Goal: Transaction & Acquisition: Purchase product/service

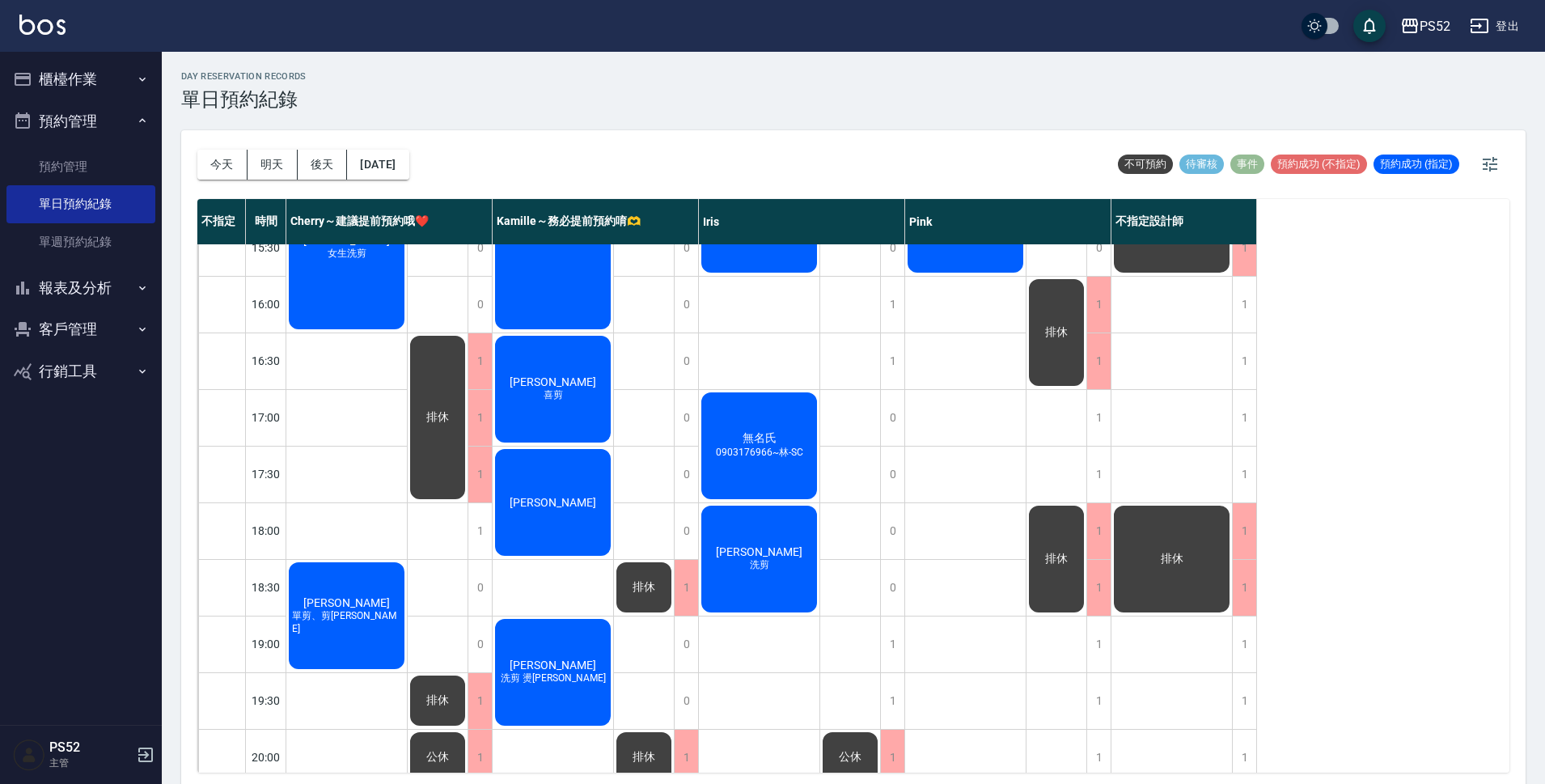
scroll to position [592, 0]
click at [1251, 297] on div "1" at bounding box center [1244, 304] width 24 height 56
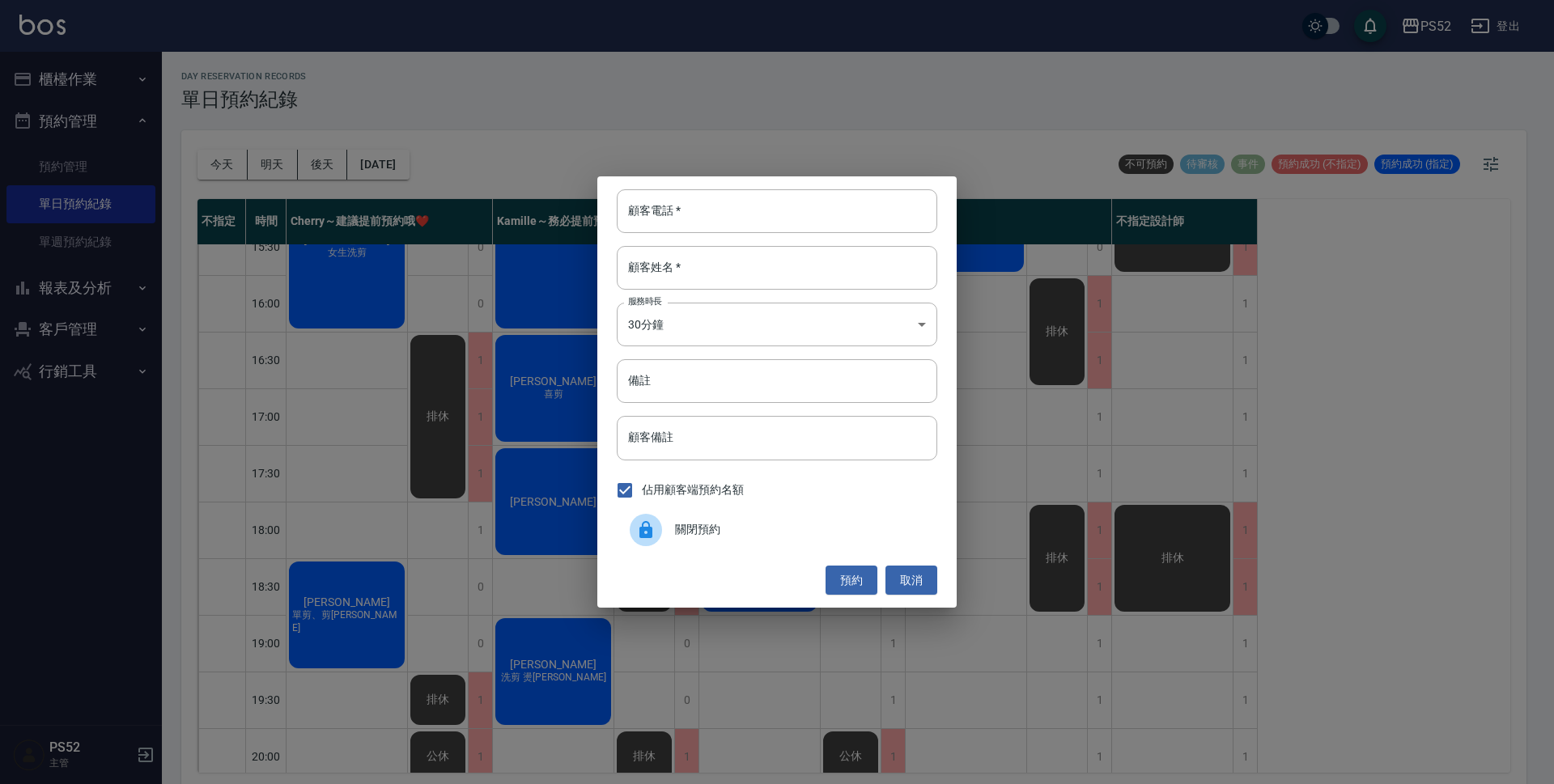
click at [692, 525] on span "關閉預約" at bounding box center [799, 529] width 249 height 17
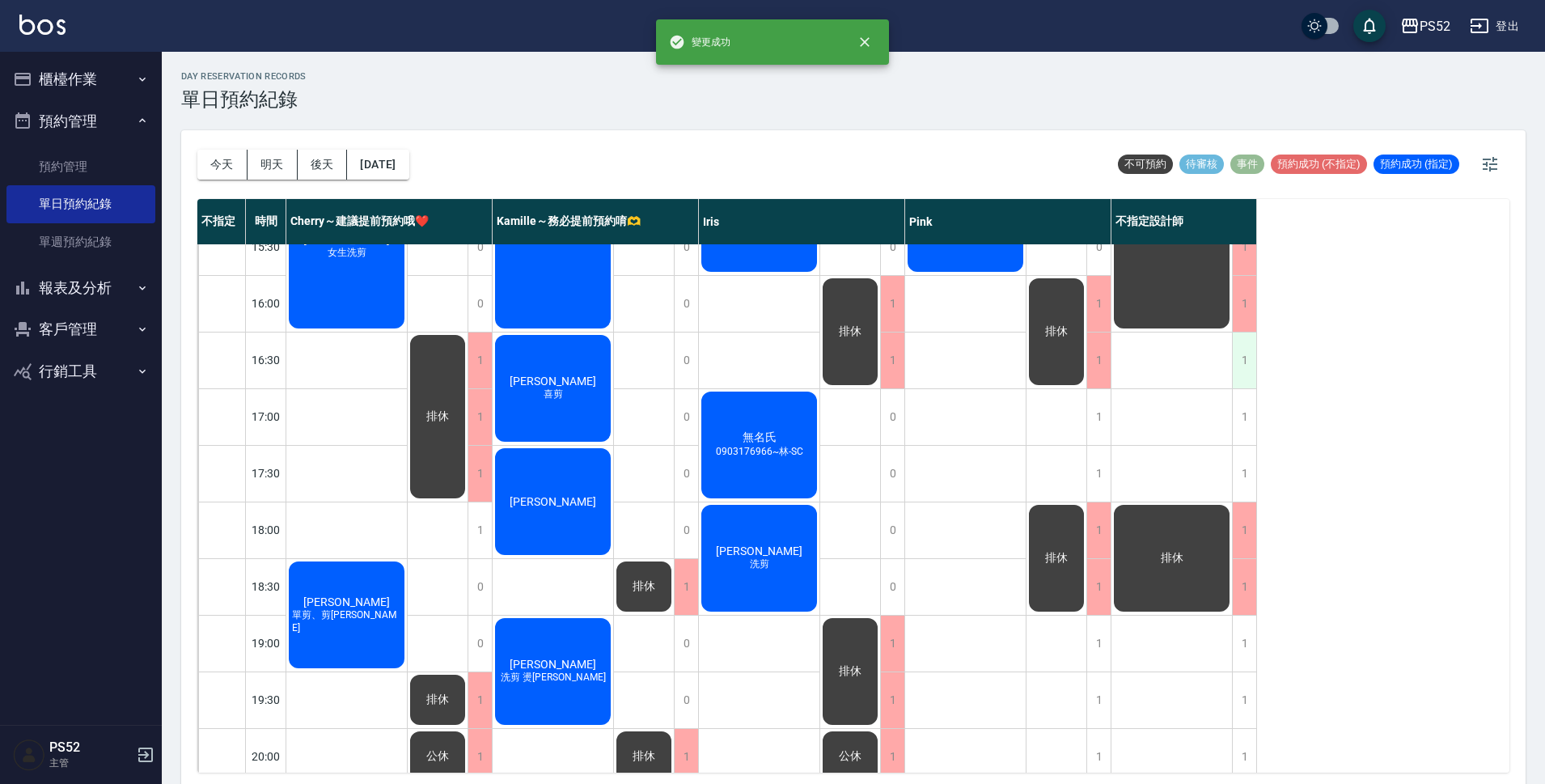
click at [1247, 386] on div "1" at bounding box center [1244, 360] width 24 height 56
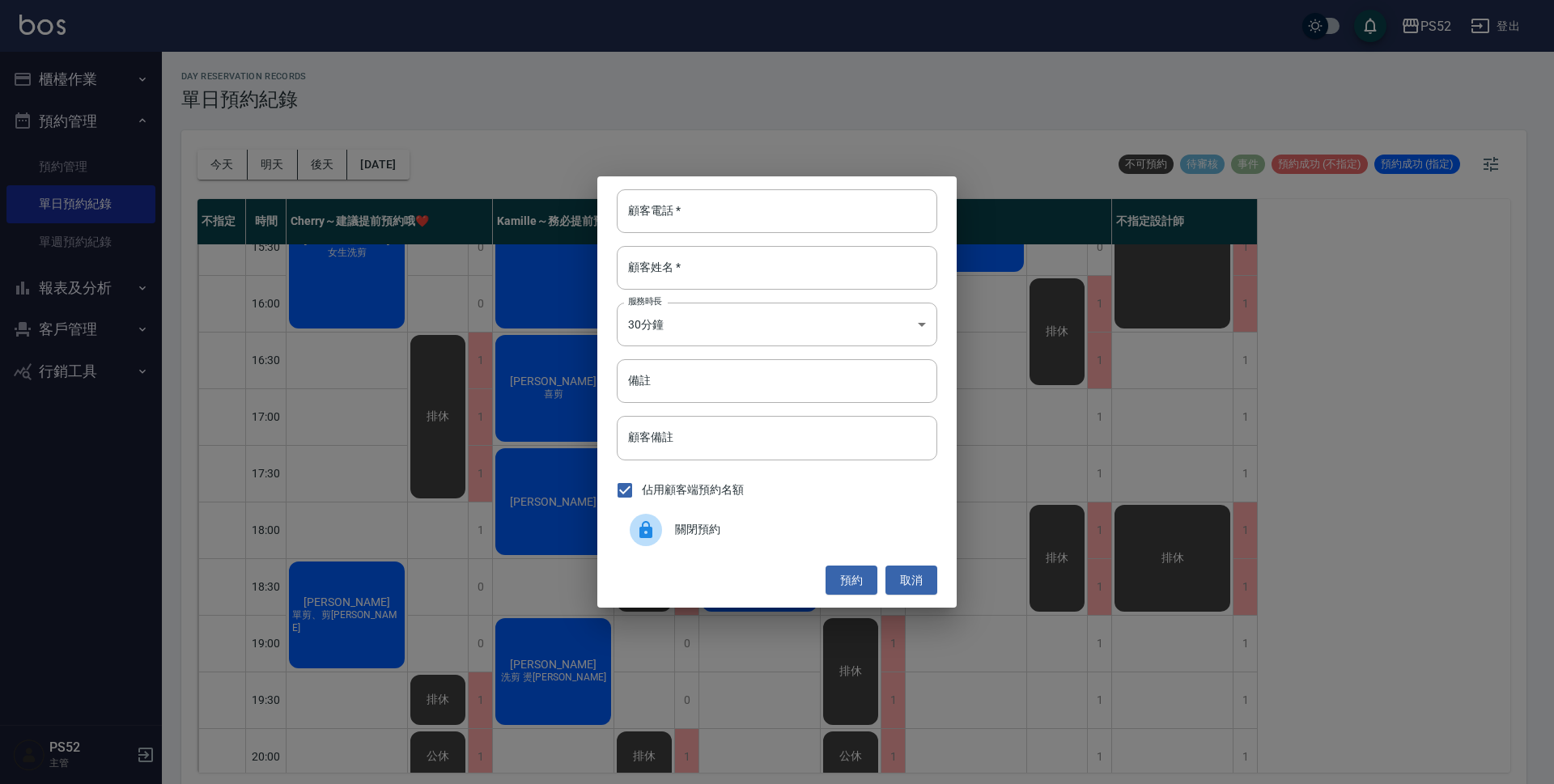
click at [674, 533] on div at bounding box center [652, 529] width 45 height 32
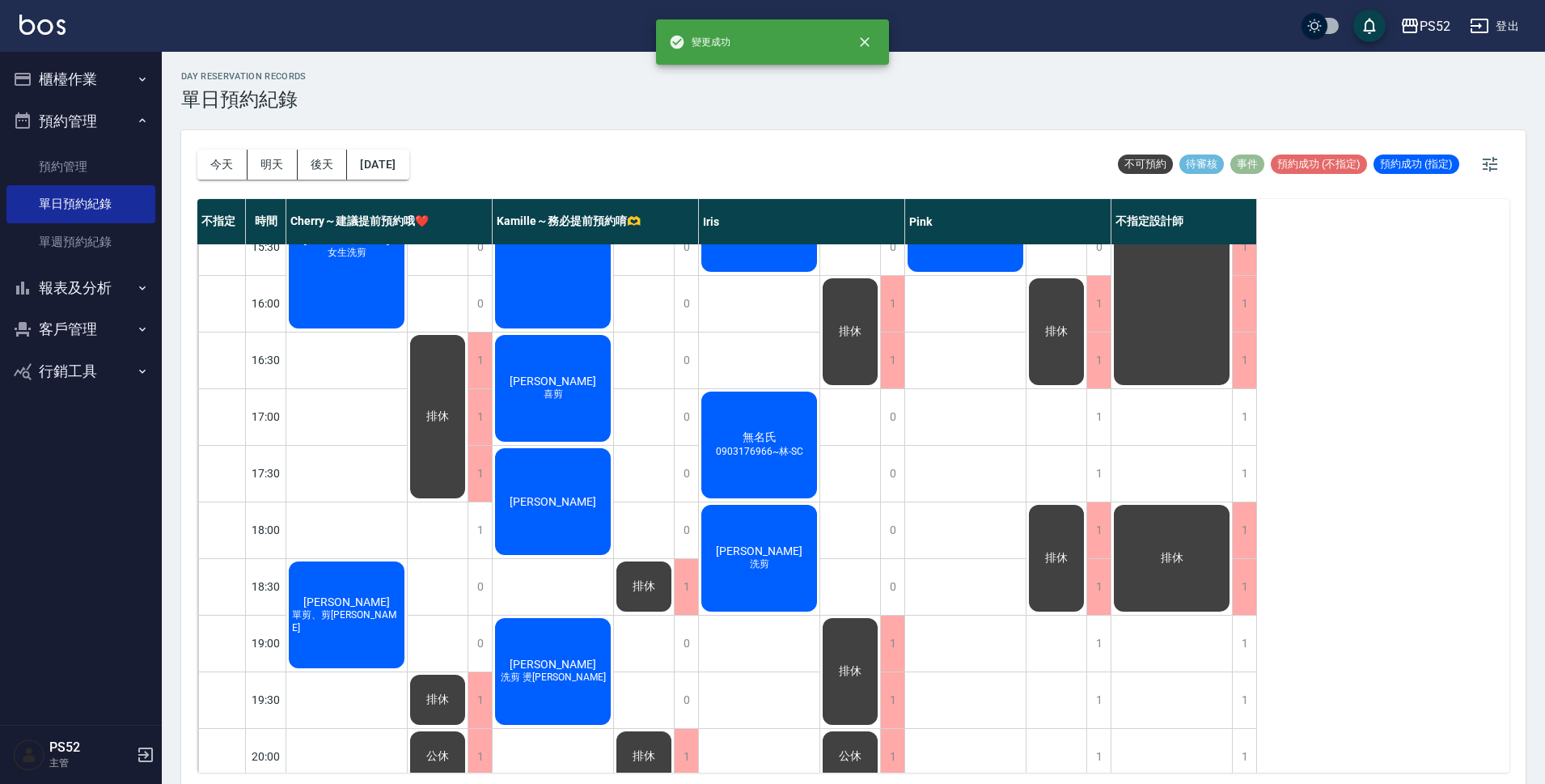
click at [52, 77] on button "櫃檯作業" at bounding box center [81, 79] width 149 height 42
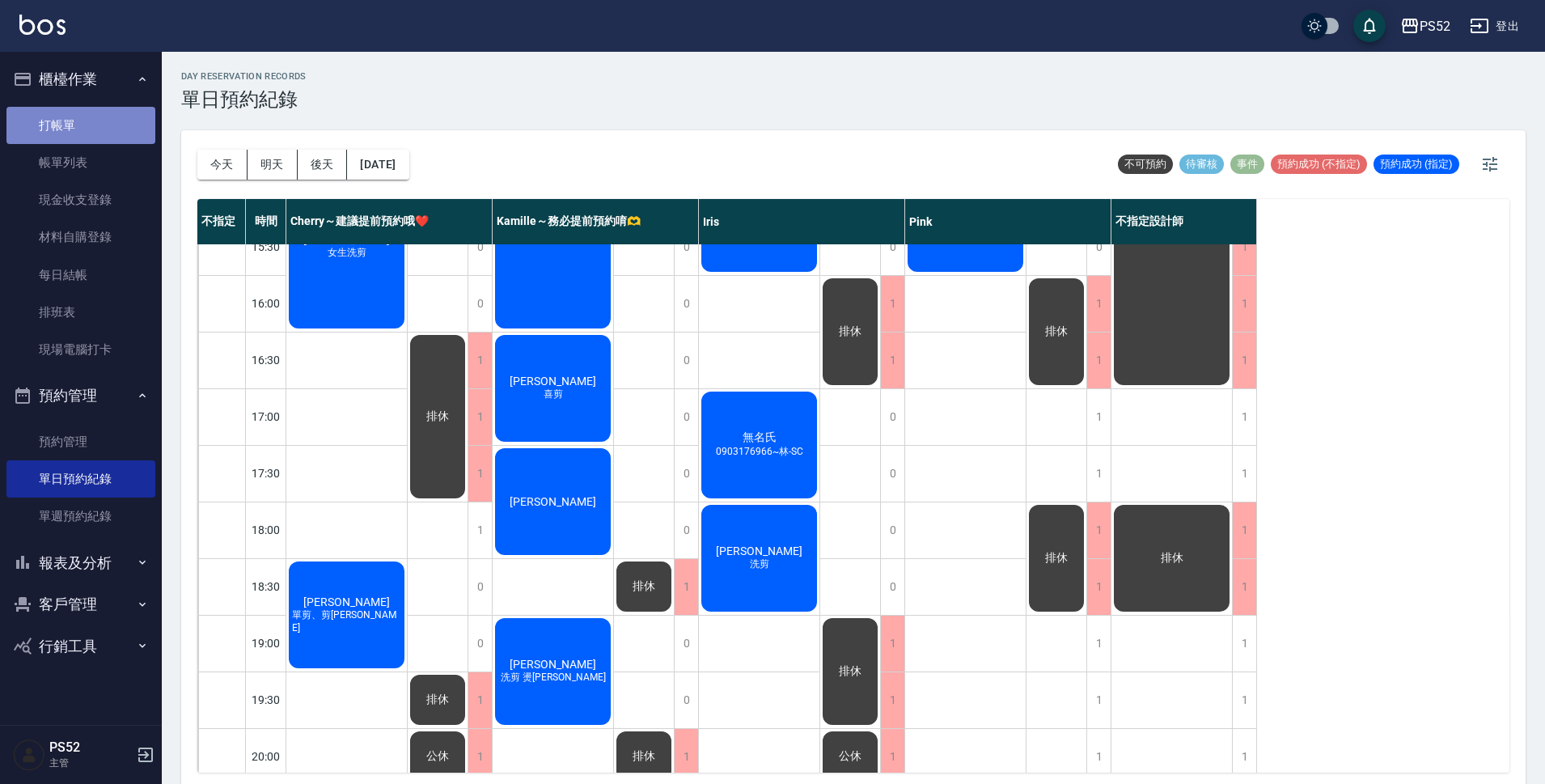
click at [63, 122] on link "打帳單" at bounding box center [81, 125] width 149 height 37
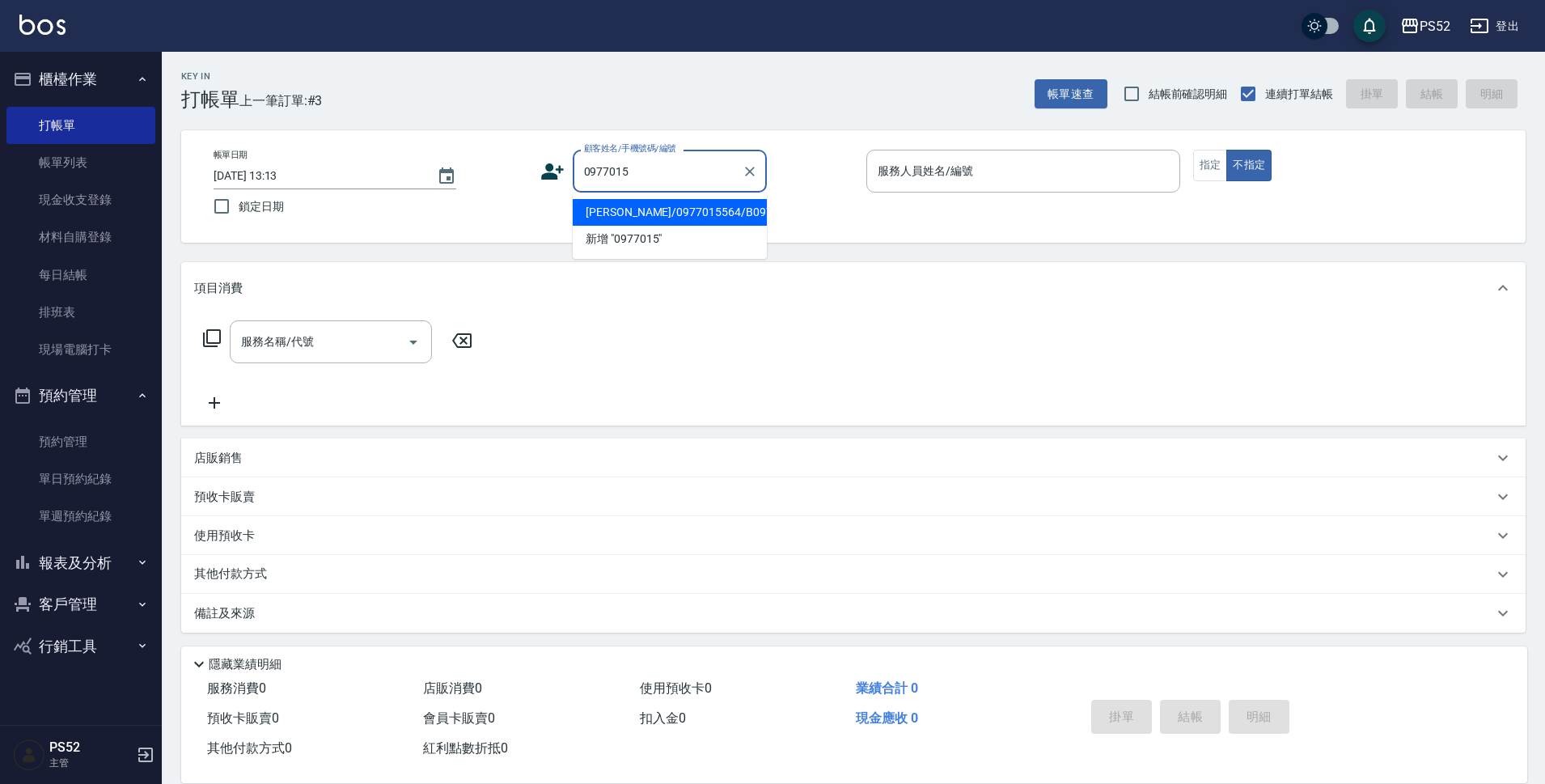
click at [698, 225] on li "游于萱/0977015564/B0977015564" at bounding box center [669, 212] width 194 height 27
type input "游于萱/0977015564/B0977015564"
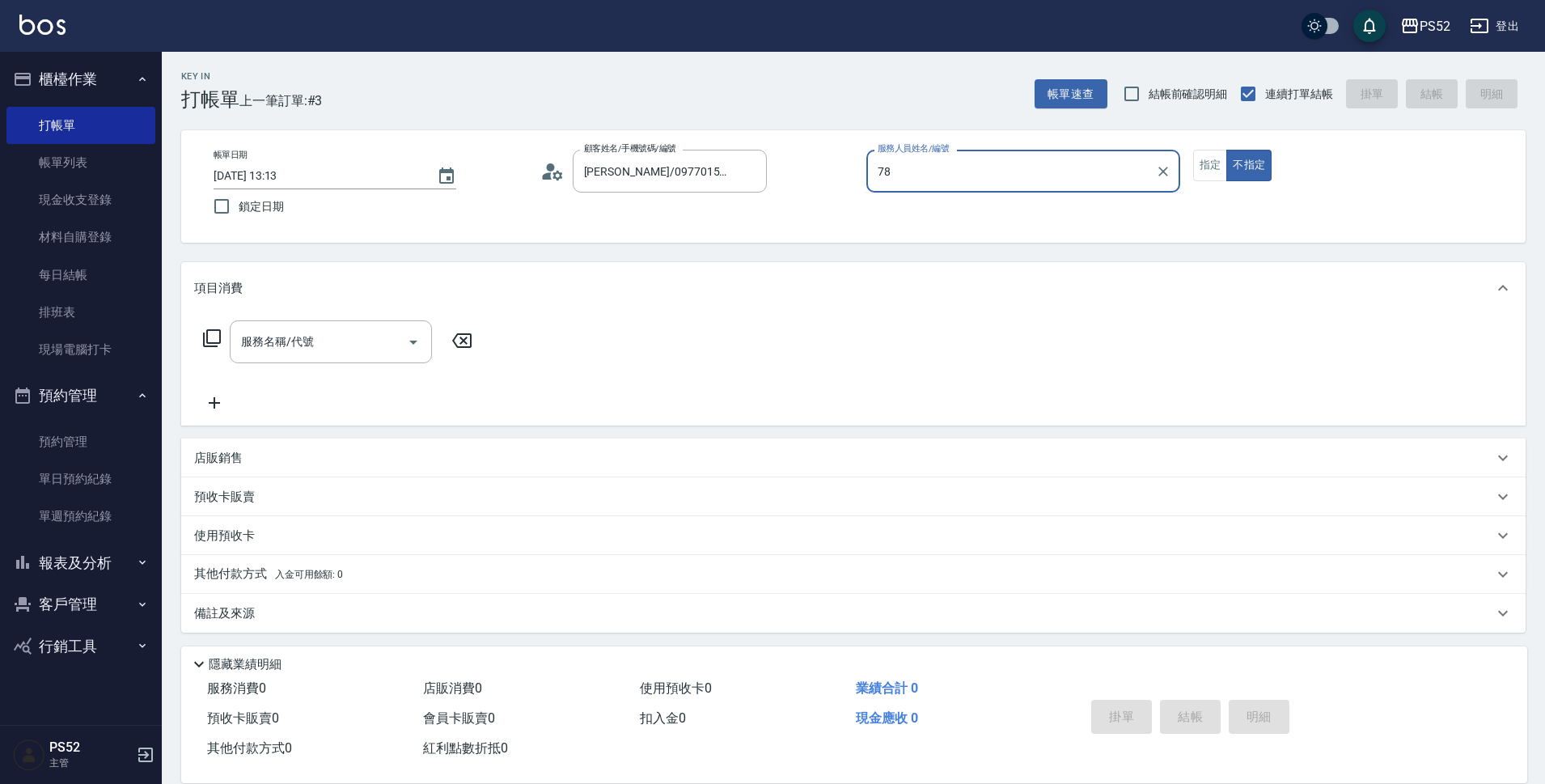
type input "7"
type input "Pink-8"
type button "false"
click at [357, 337] on input "服務名稱/代號" at bounding box center [319, 341] width 164 height 29
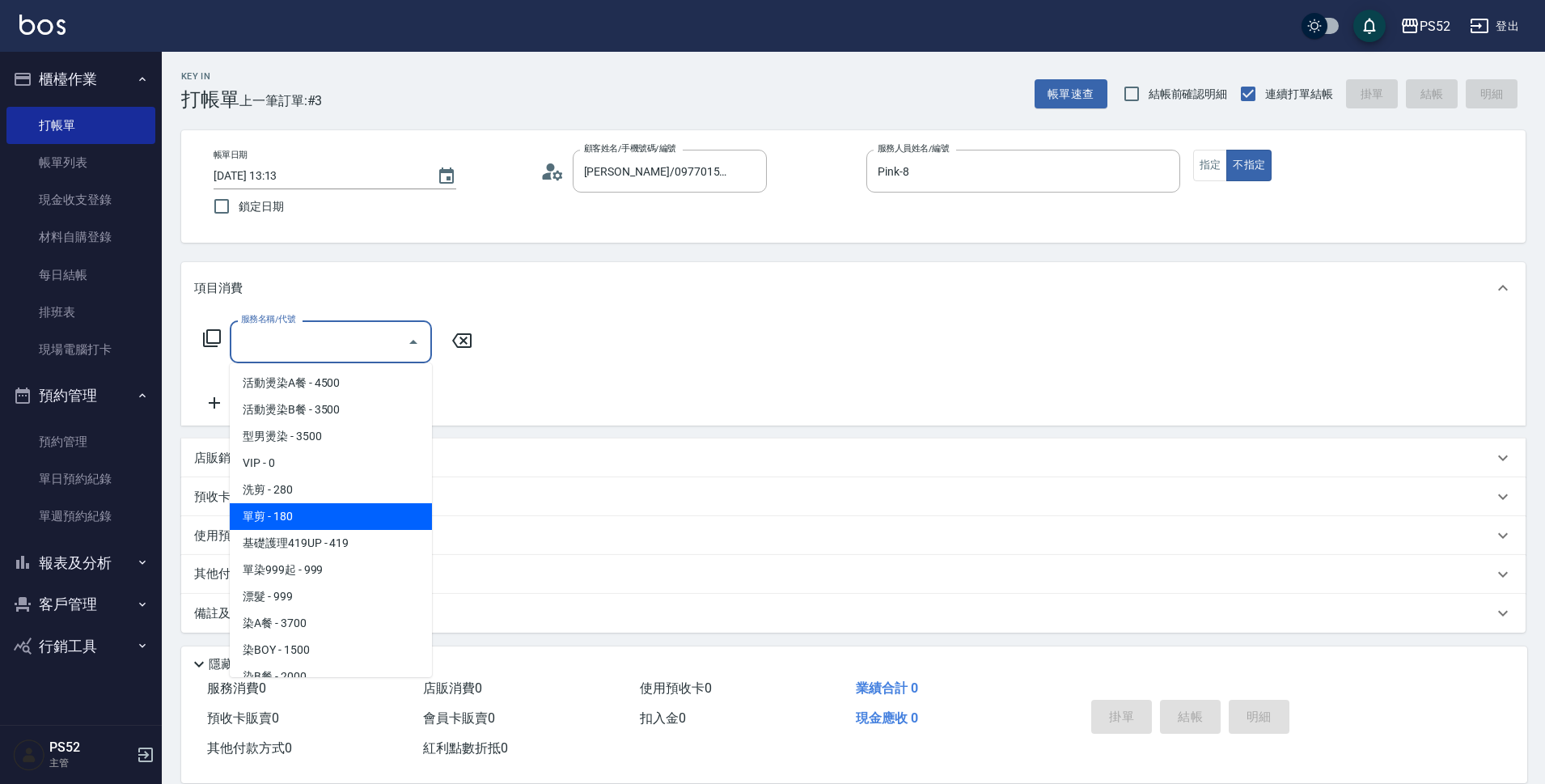
click at [338, 491] on span "洗剪 - 280" at bounding box center [331, 490] width 202 height 27
type input "洗剪(C1)"
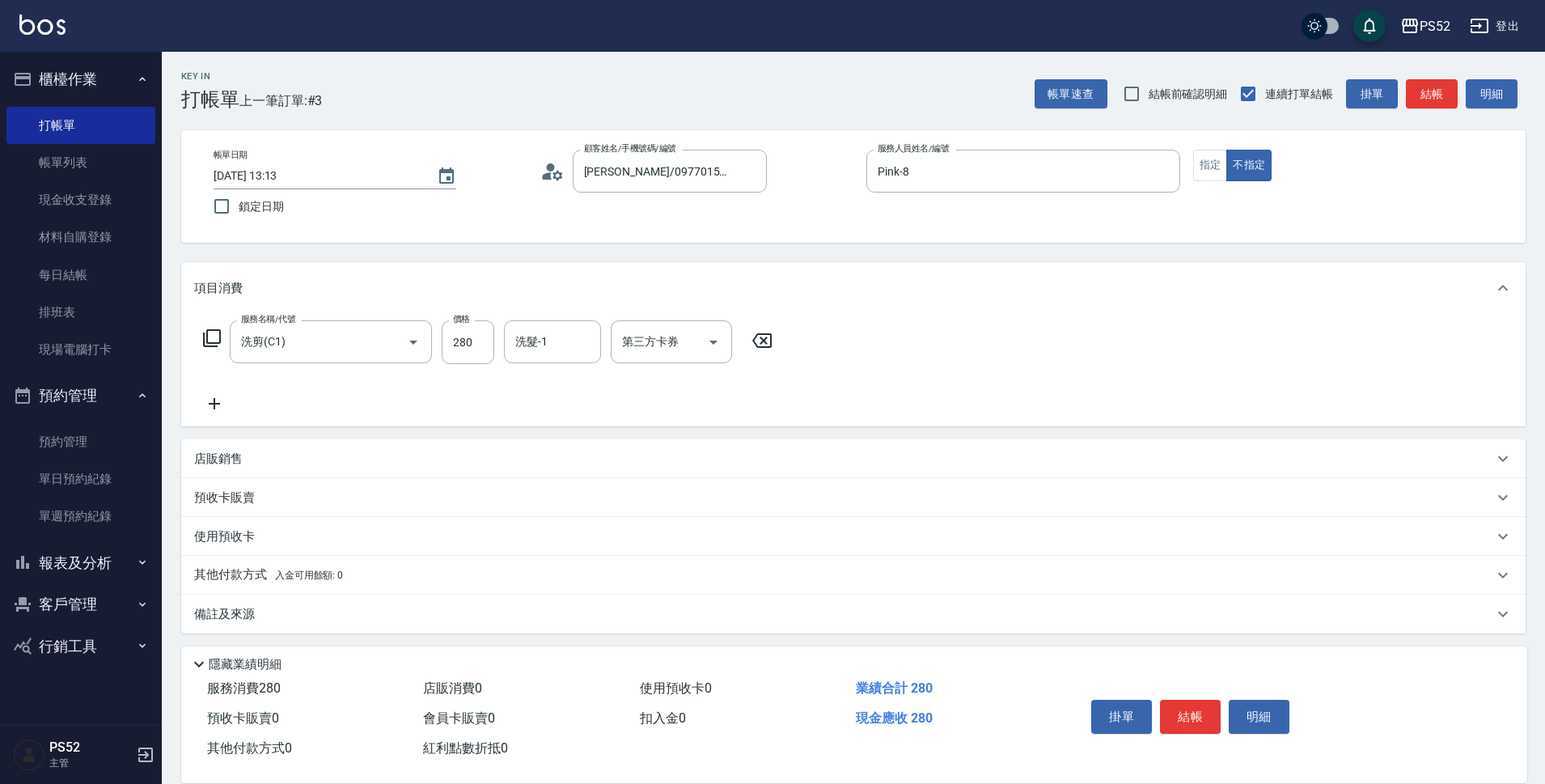
click at [470, 364] on div "服務名稱/代號 洗剪(C1) 服務名稱/代號 價格 280 價格 洗髮-1 洗髮-1 第三方卡券 第三方卡券" at bounding box center [488, 366] width 588 height 93
click at [467, 359] on input "280" at bounding box center [467, 341] width 52 height 43
type input "300"
click at [221, 402] on icon at bounding box center [214, 403] width 40 height 19
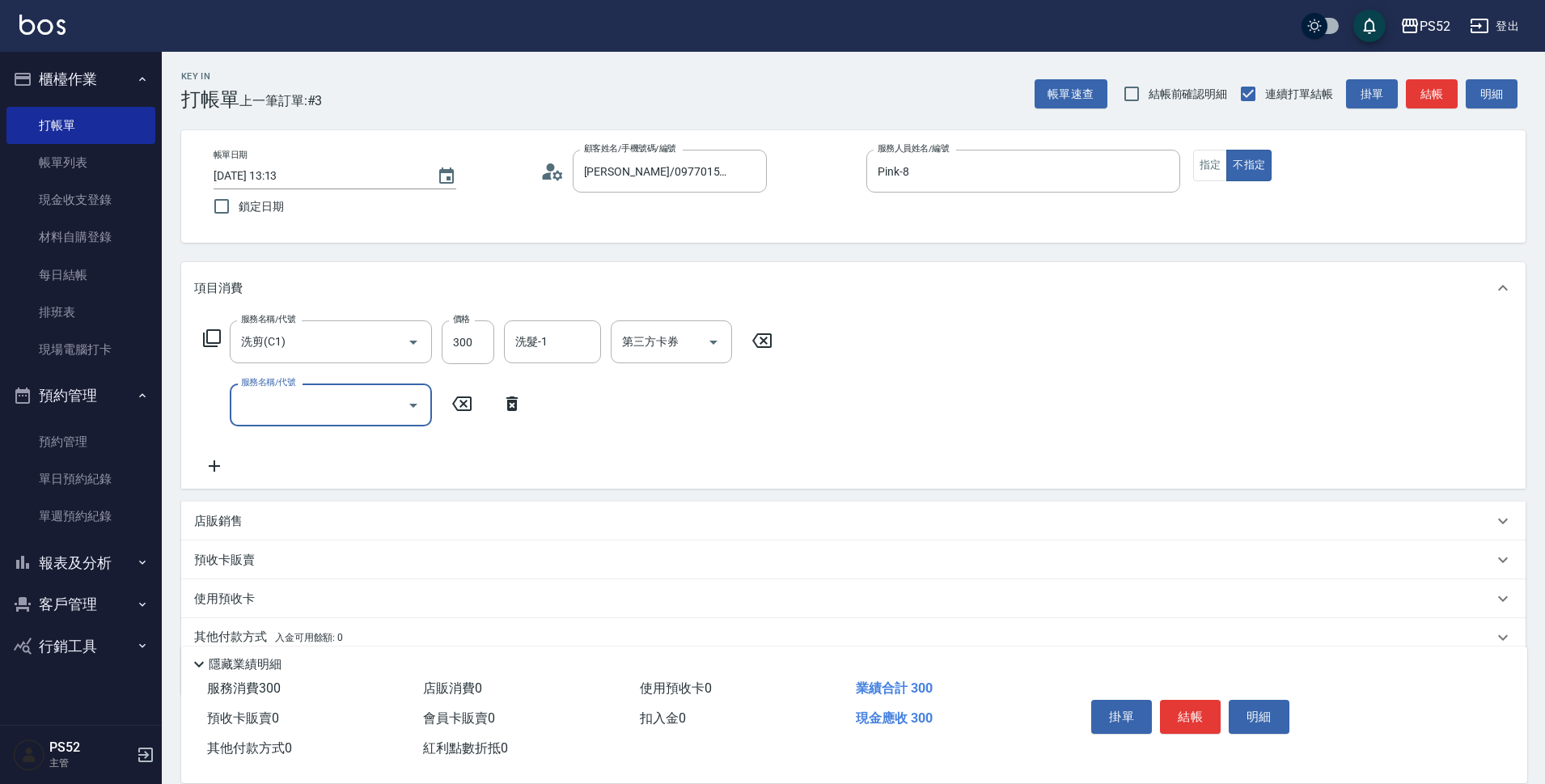
click at [256, 402] on div "服務名稱/代號 服務名稱/代號" at bounding box center [331, 405] width 202 height 43
click at [279, 405] on input "服務名稱/代號" at bounding box center [319, 405] width 164 height 29
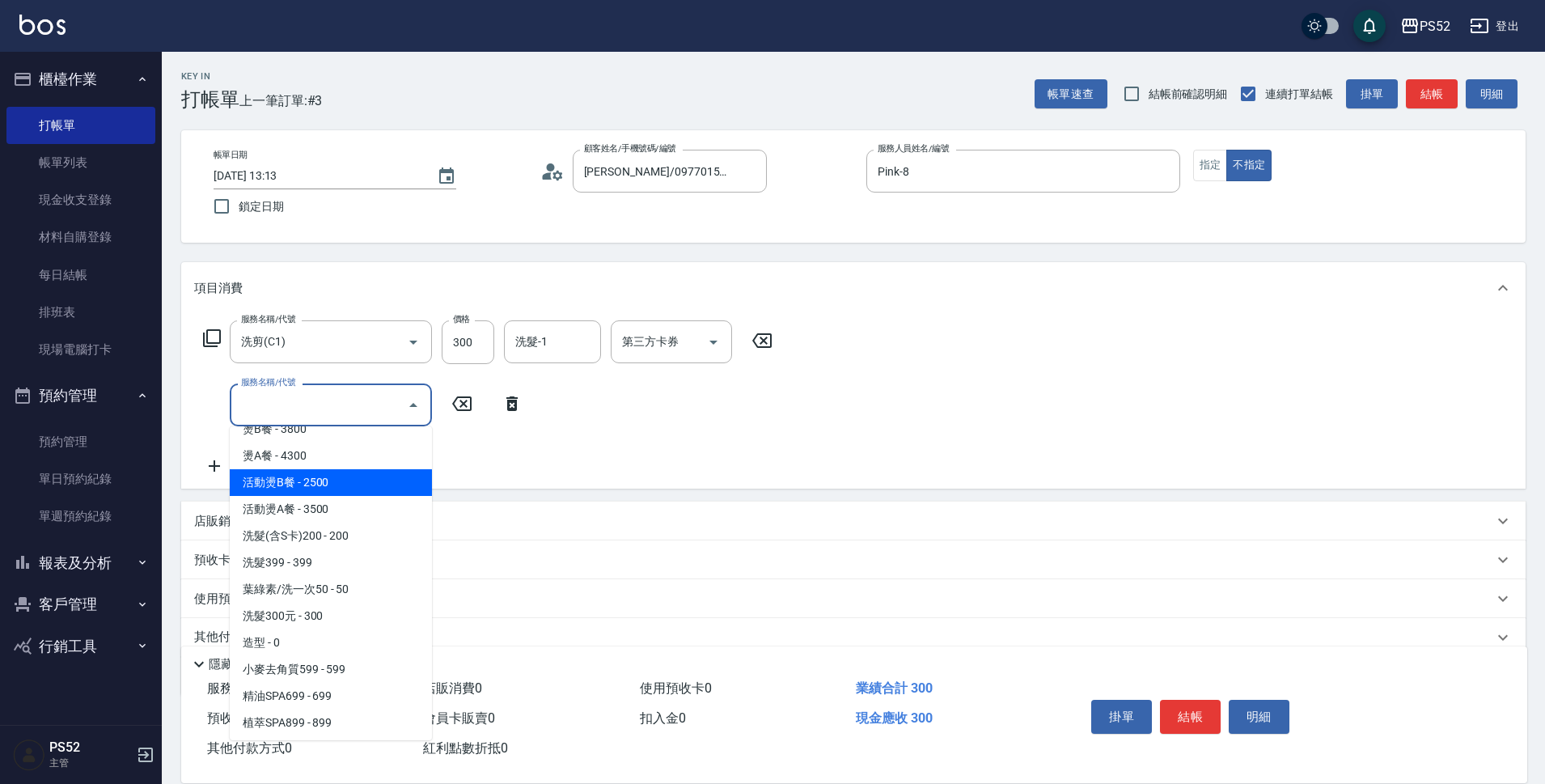
scroll to position [566, 0]
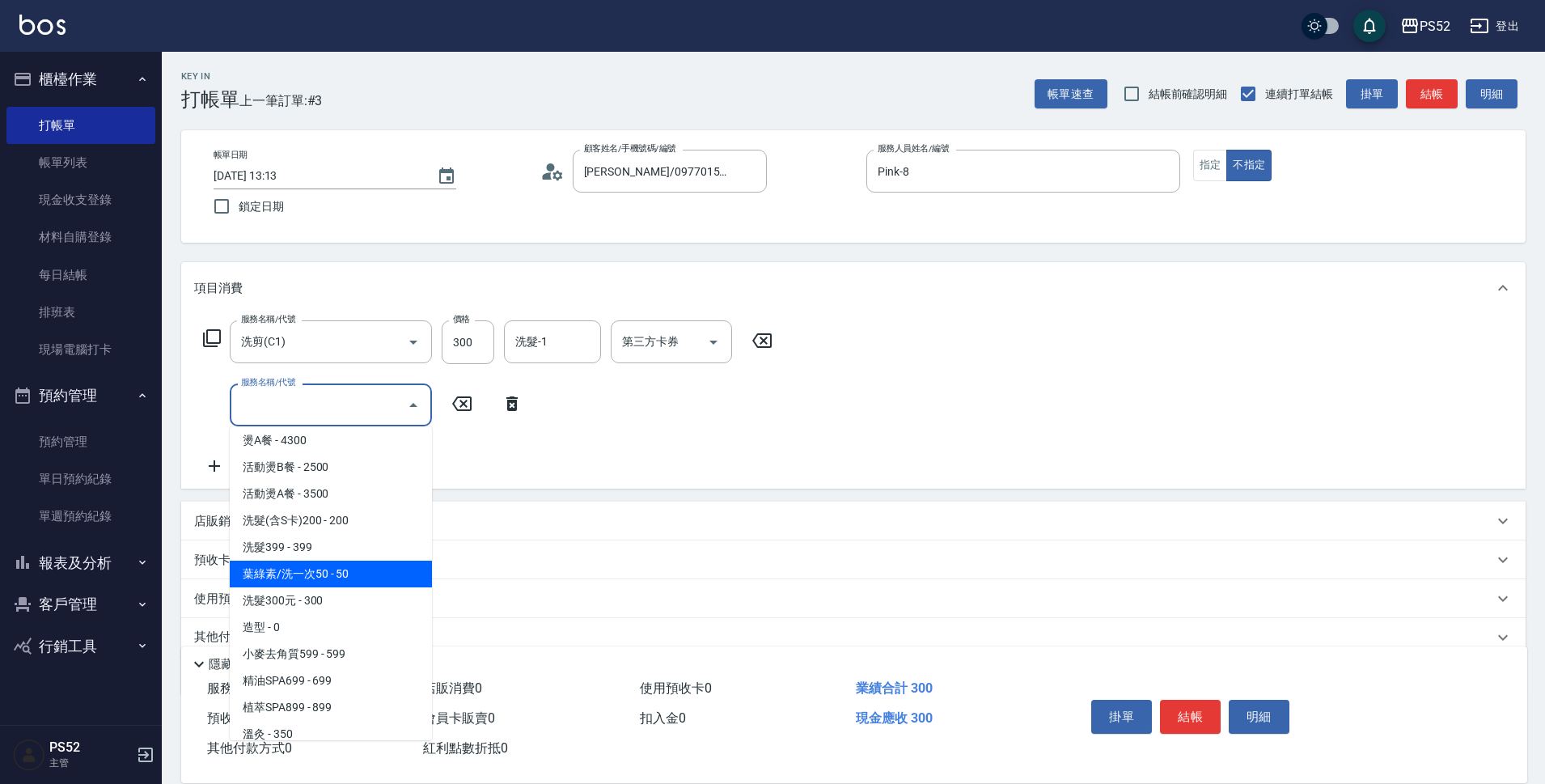
drag, startPoint x: 327, startPoint y: 581, endPoint x: 349, endPoint y: 556, distance: 33.3
click at [328, 580] on span "葉綠素/洗一次50 - 50" at bounding box center [331, 573] width 202 height 27
type input "葉綠素/洗一次50(S3)"
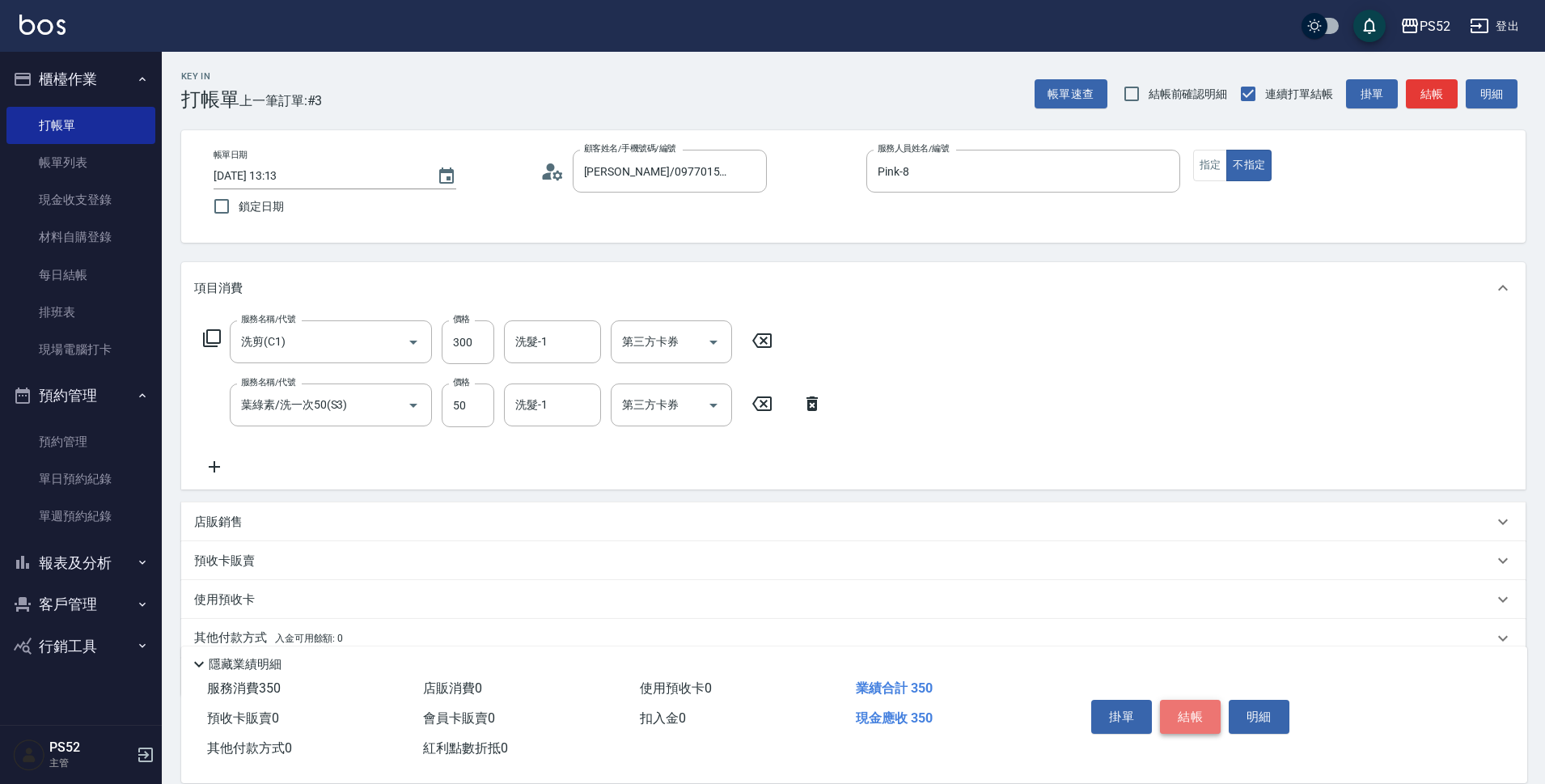
click at [1197, 709] on button "結帳" at bounding box center [1191, 716] width 61 height 34
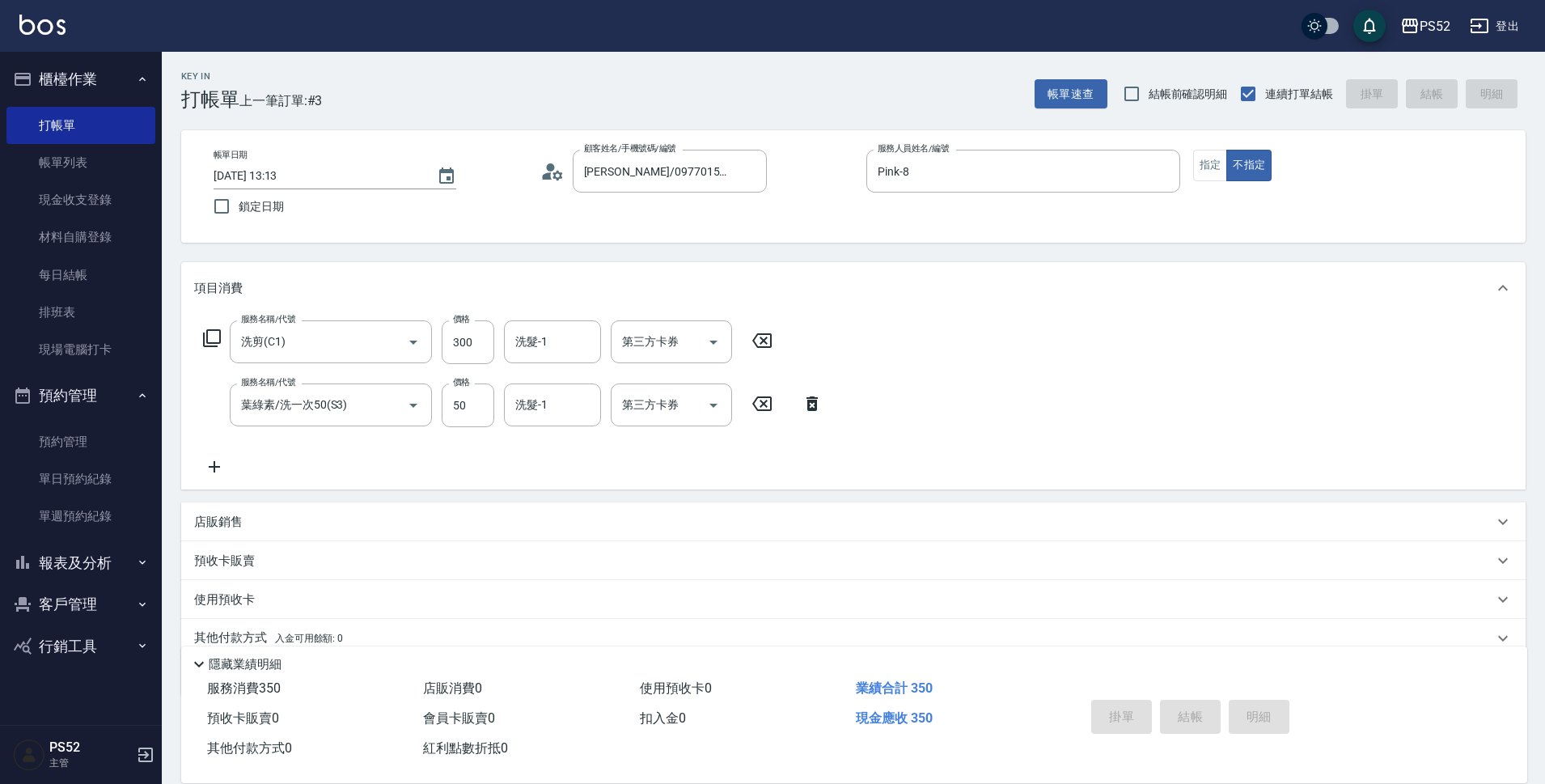
type input "2025/10/11 13:14"
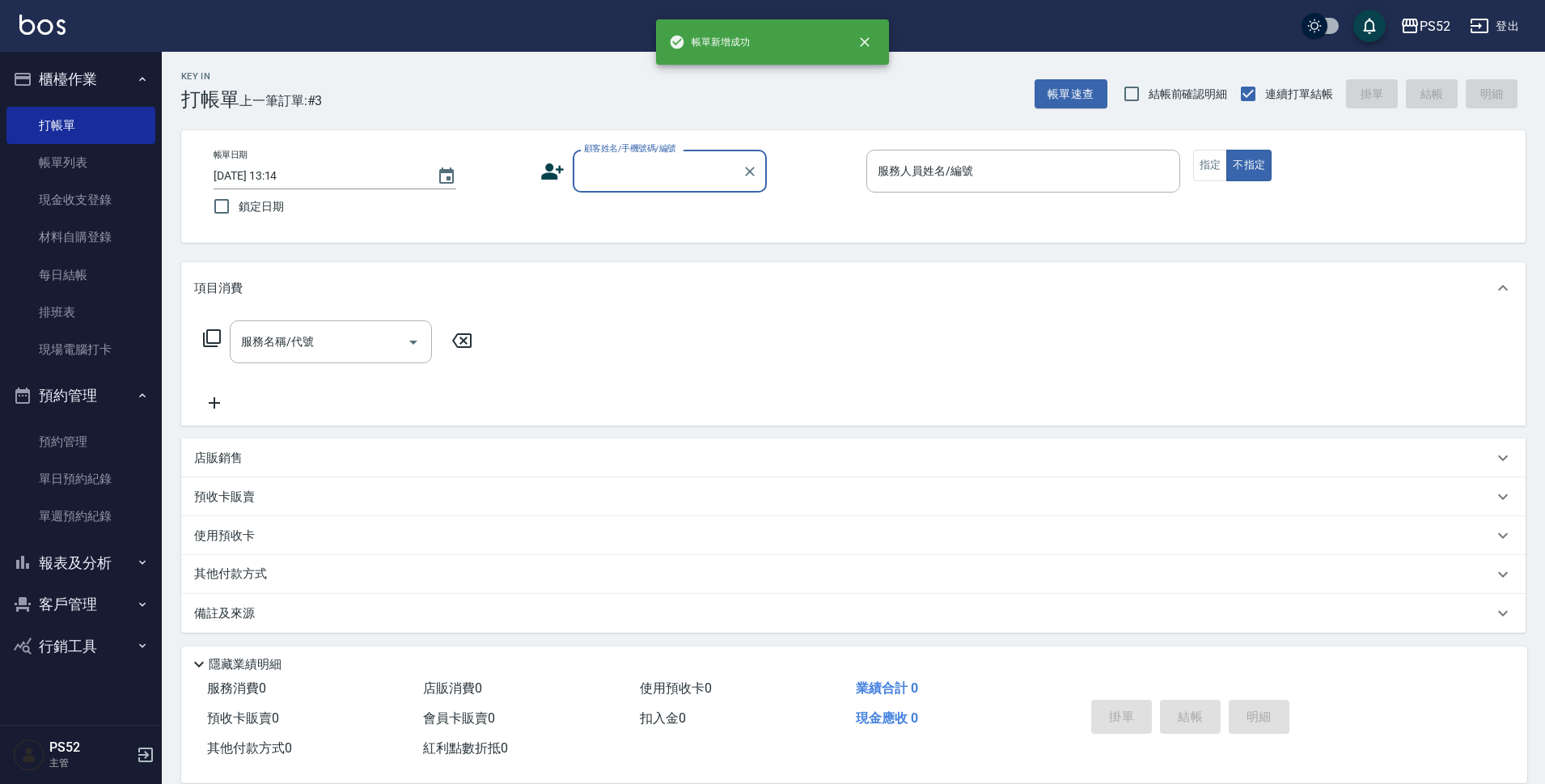
scroll to position [0, 0]
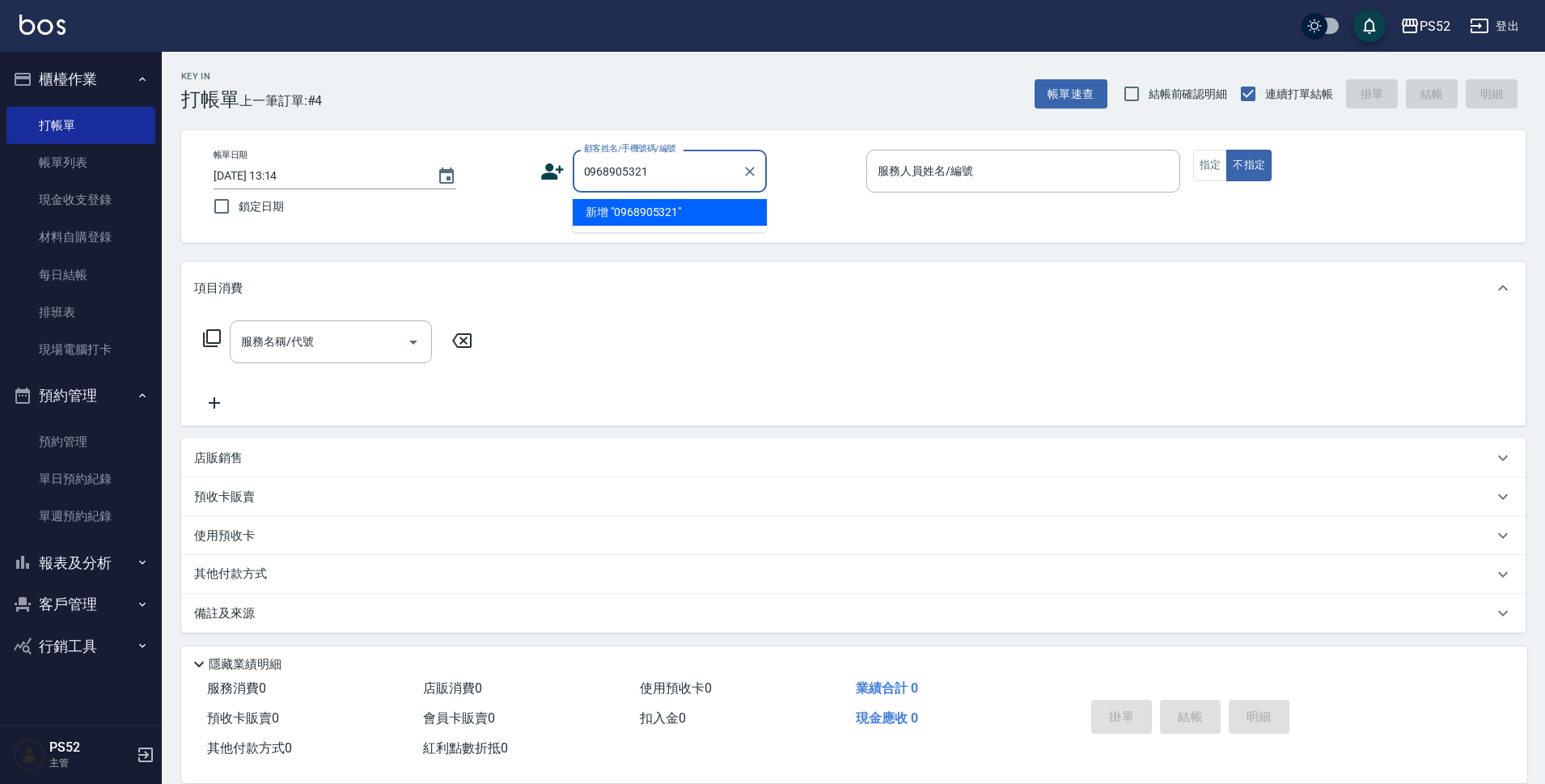
type input "0968905321"
click at [549, 170] on icon at bounding box center [552, 172] width 23 height 17
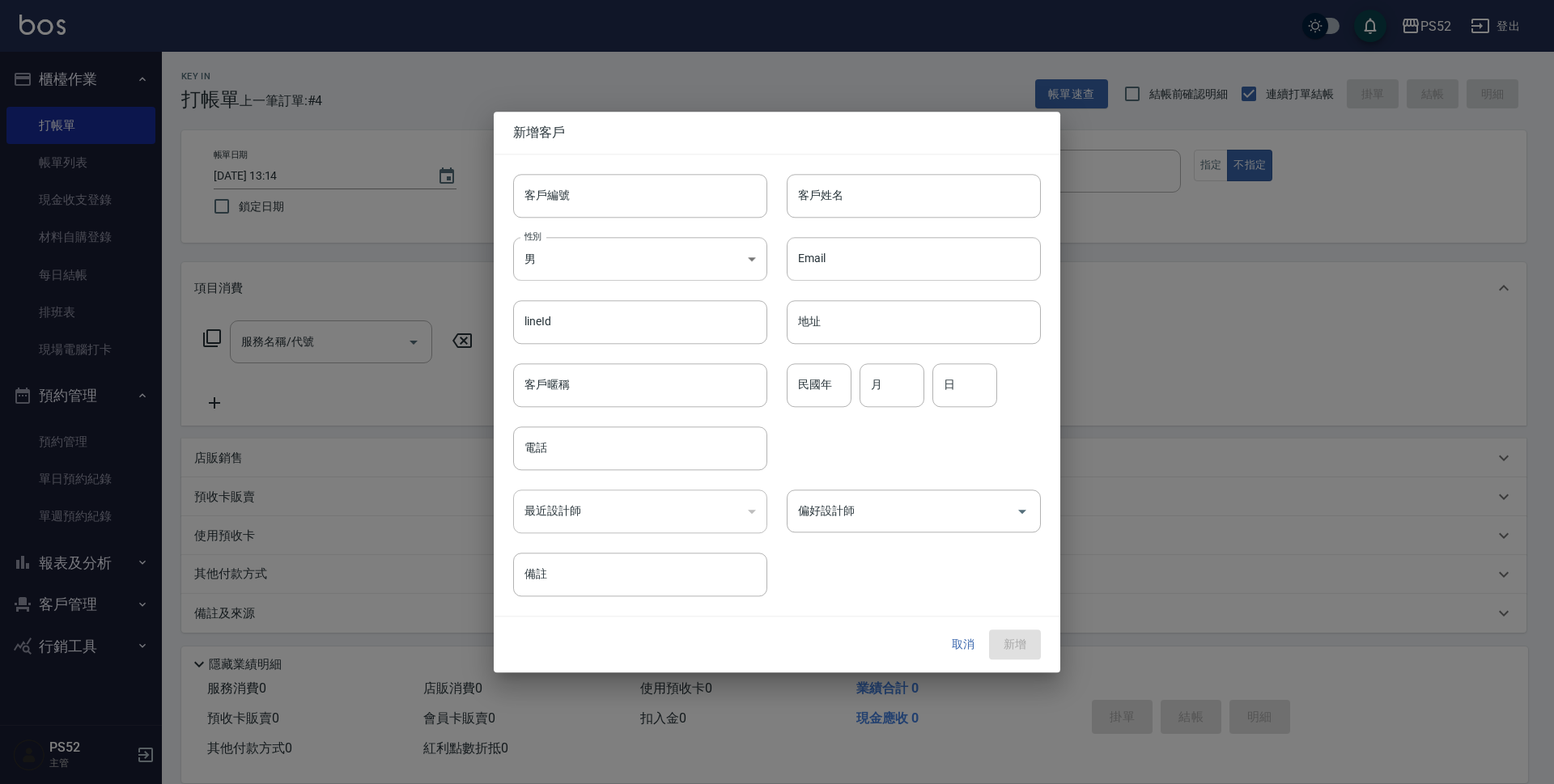
click at [583, 211] on input "客戶編號" at bounding box center [640, 195] width 254 height 43
paste input "0968905321"
type input "B0968905321"
click at [551, 455] on input "電話" at bounding box center [640, 447] width 254 height 43
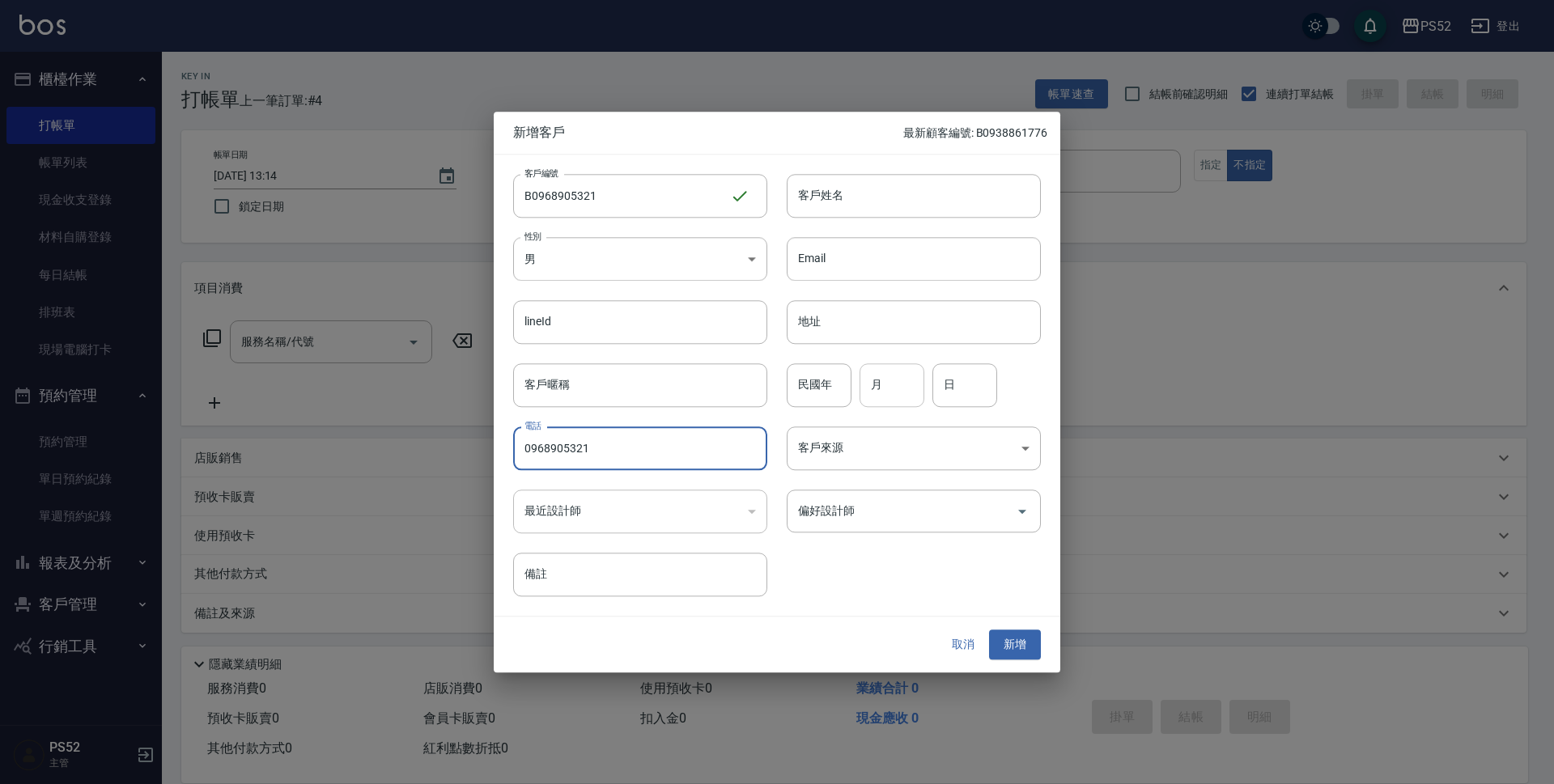
type input "0968905321"
click at [898, 380] on input "月" at bounding box center [892, 385] width 64 height 43
type input "3"
type input "21"
click at [957, 194] on input "客戶姓名" at bounding box center [913, 195] width 254 height 43
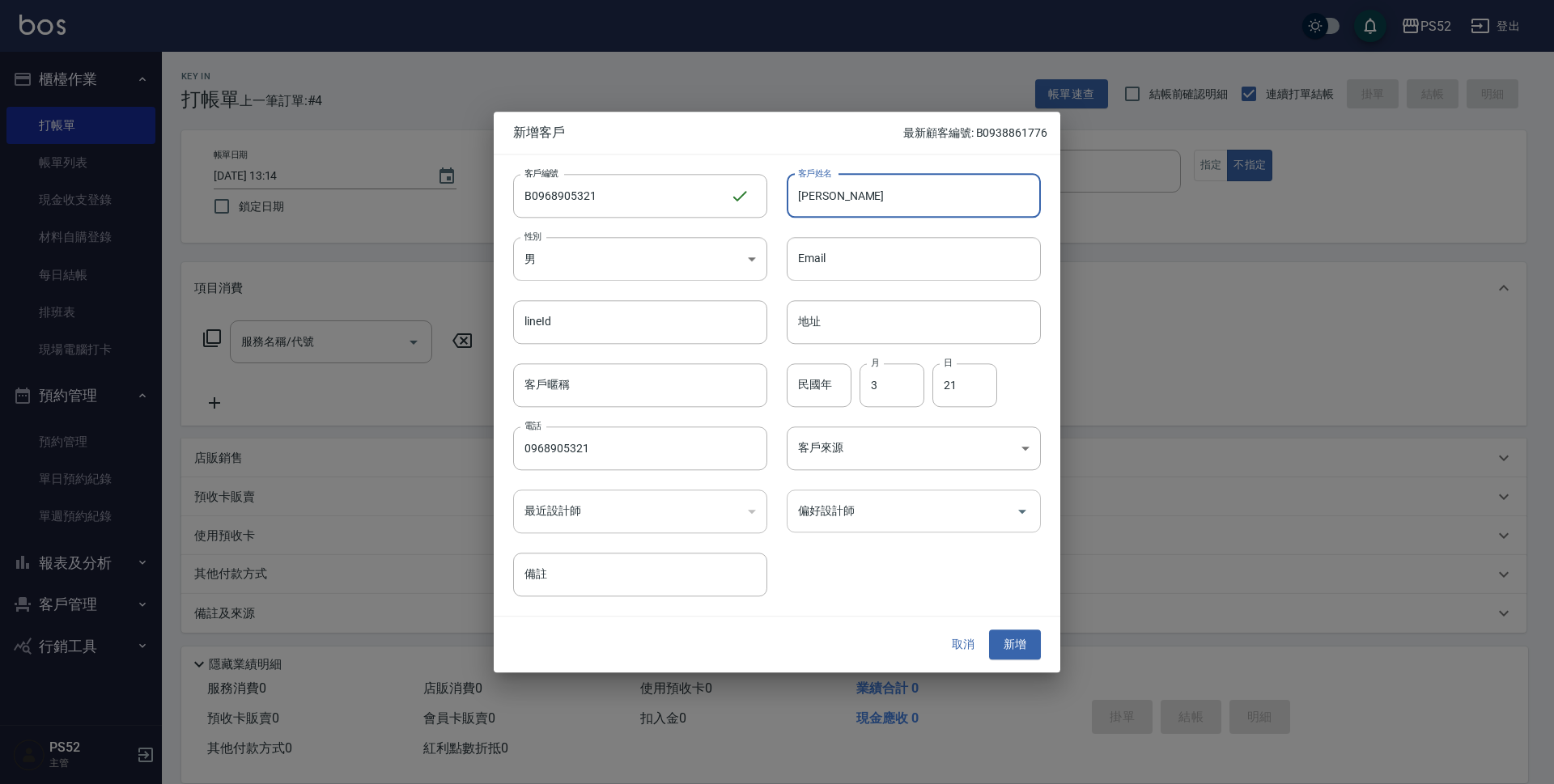
type input "徐士翔"
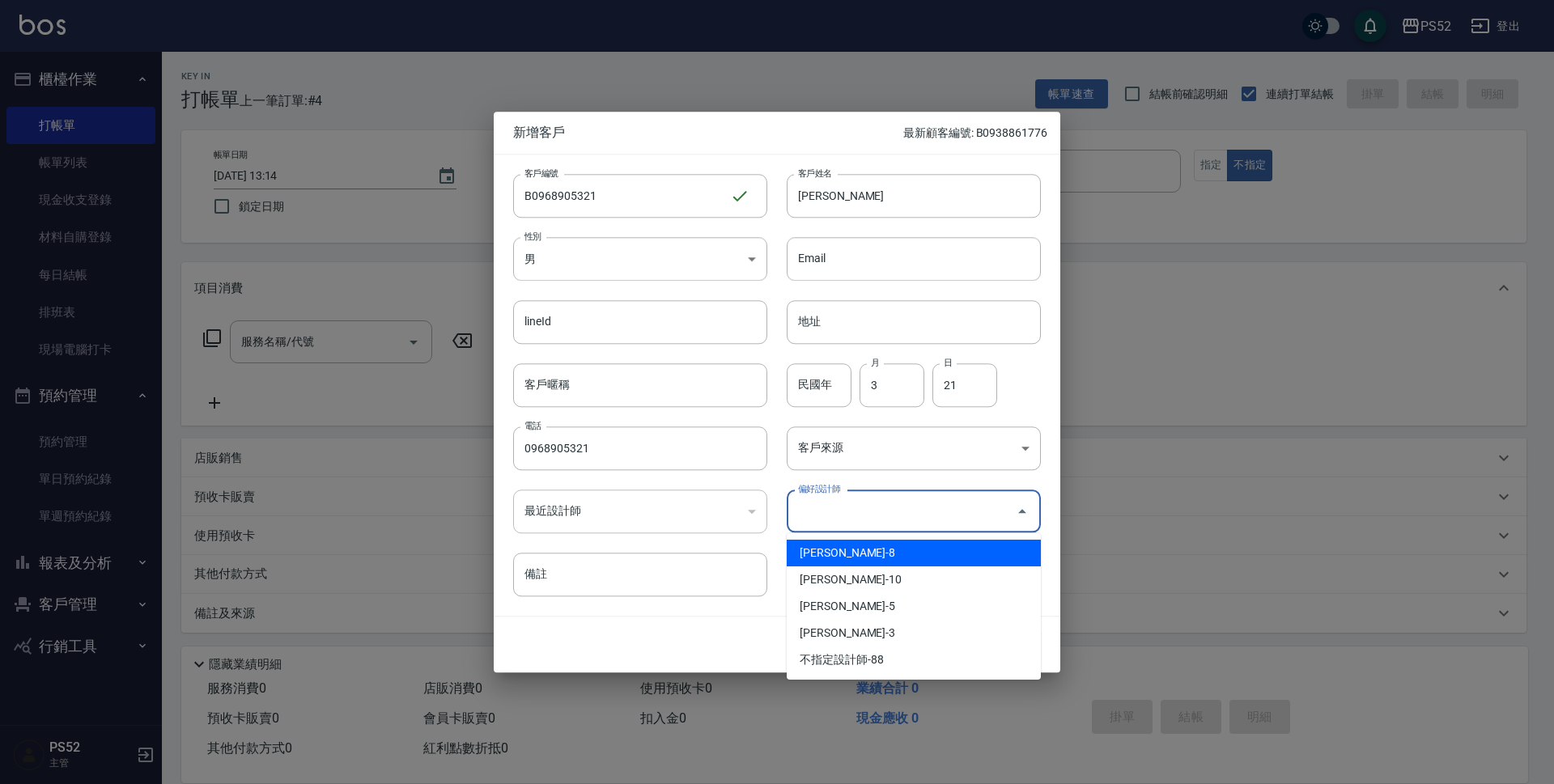
click at [847, 511] on input "偏好設計師" at bounding box center [901, 511] width 215 height 29
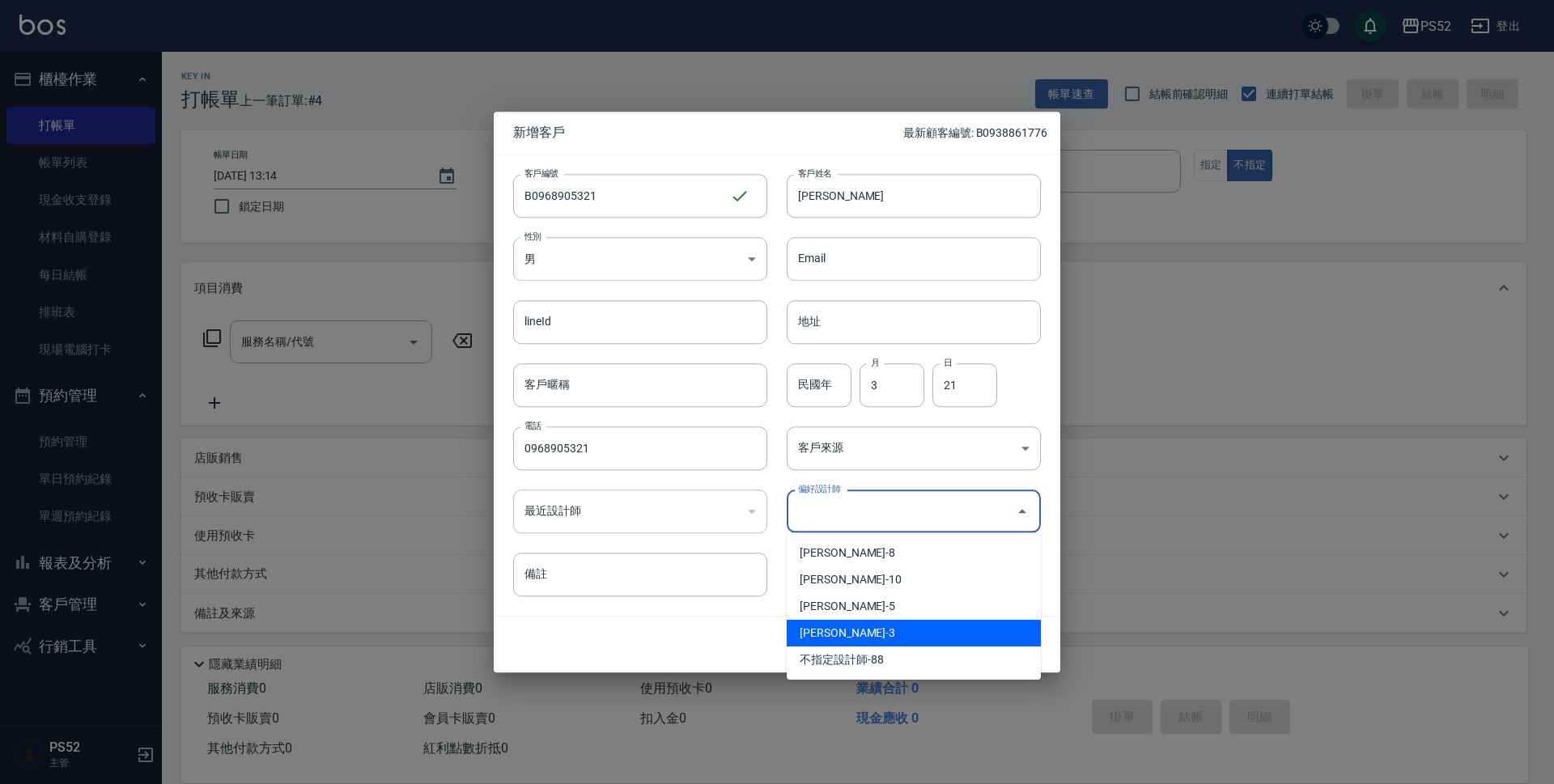
click at [843, 627] on li "王杏如-3" at bounding box center [913, 632] width 254 height 27
type input "王杏如"
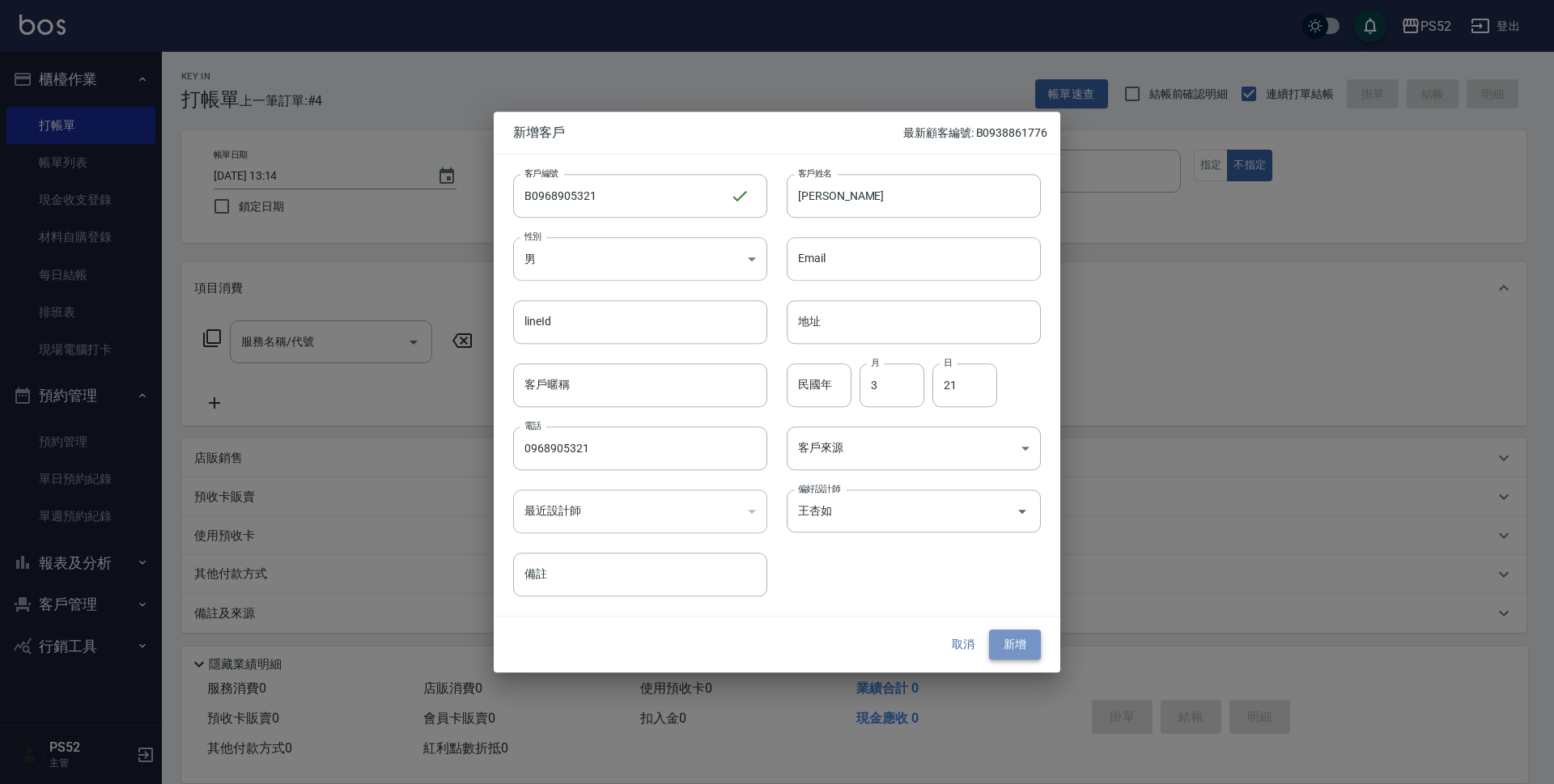
click at [1012, 645] on button "新增" at bounding box center [1015, 645] width 52 height 30
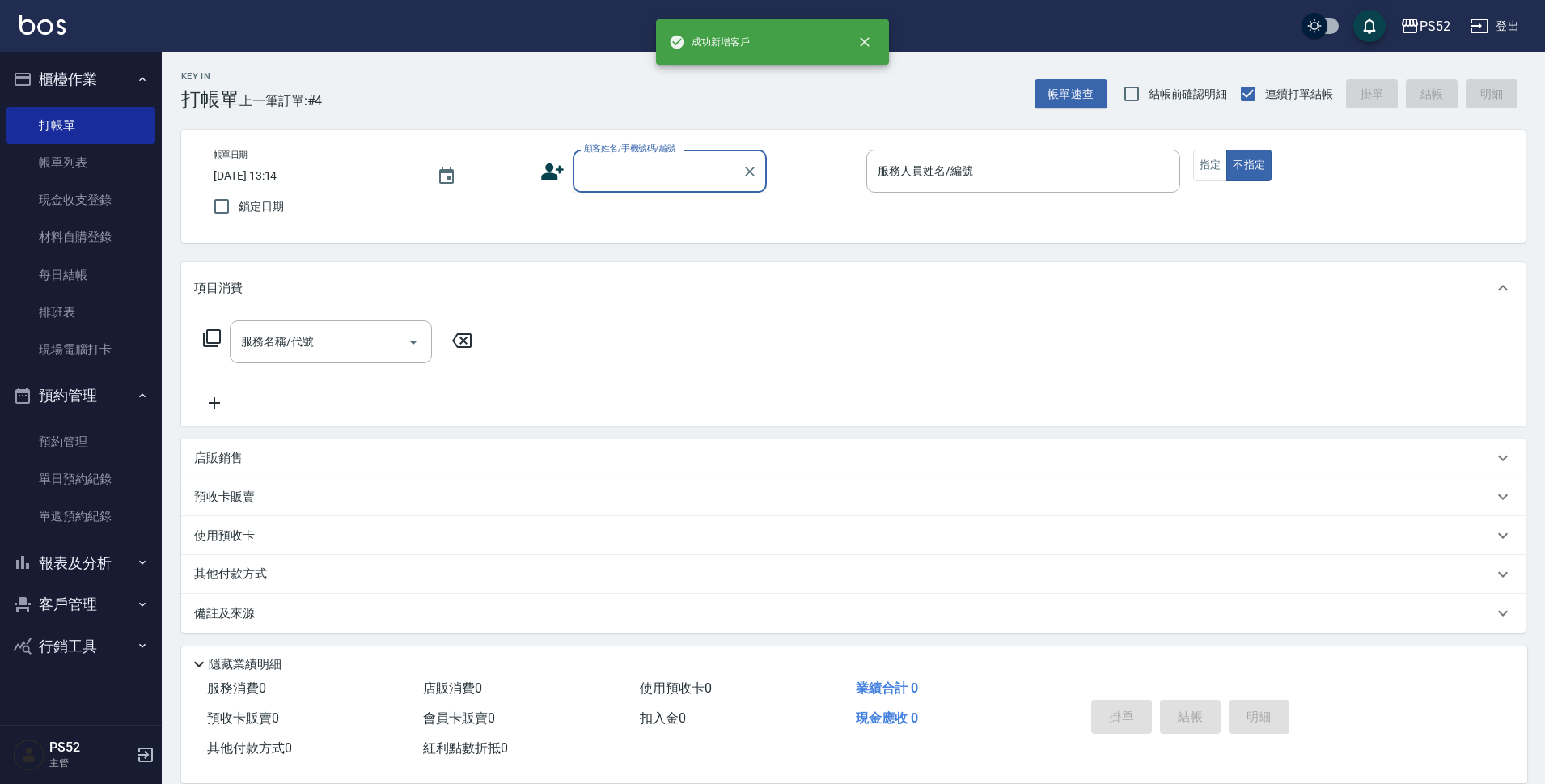
click at [674, 160] on input "顧客姓名/手機號碼/編號" at bounding box center [657, 171] width 156 height 29
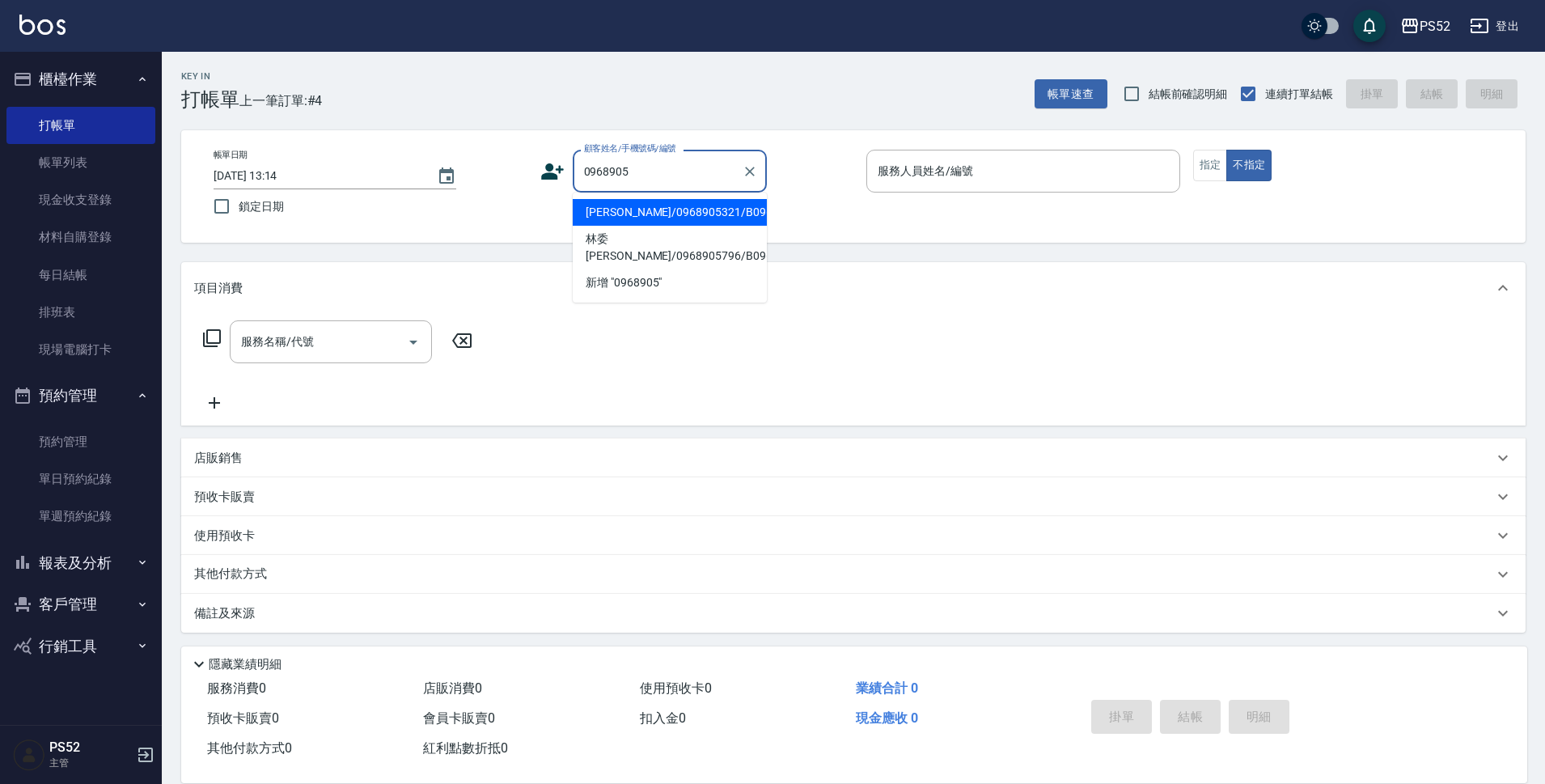
click at [712, 225] on li "徐士翔/0968905321/B0968905321" at bounding box center [669, 212] width 194 height 27
type input "徐士翔/0968905321/B0968905321"
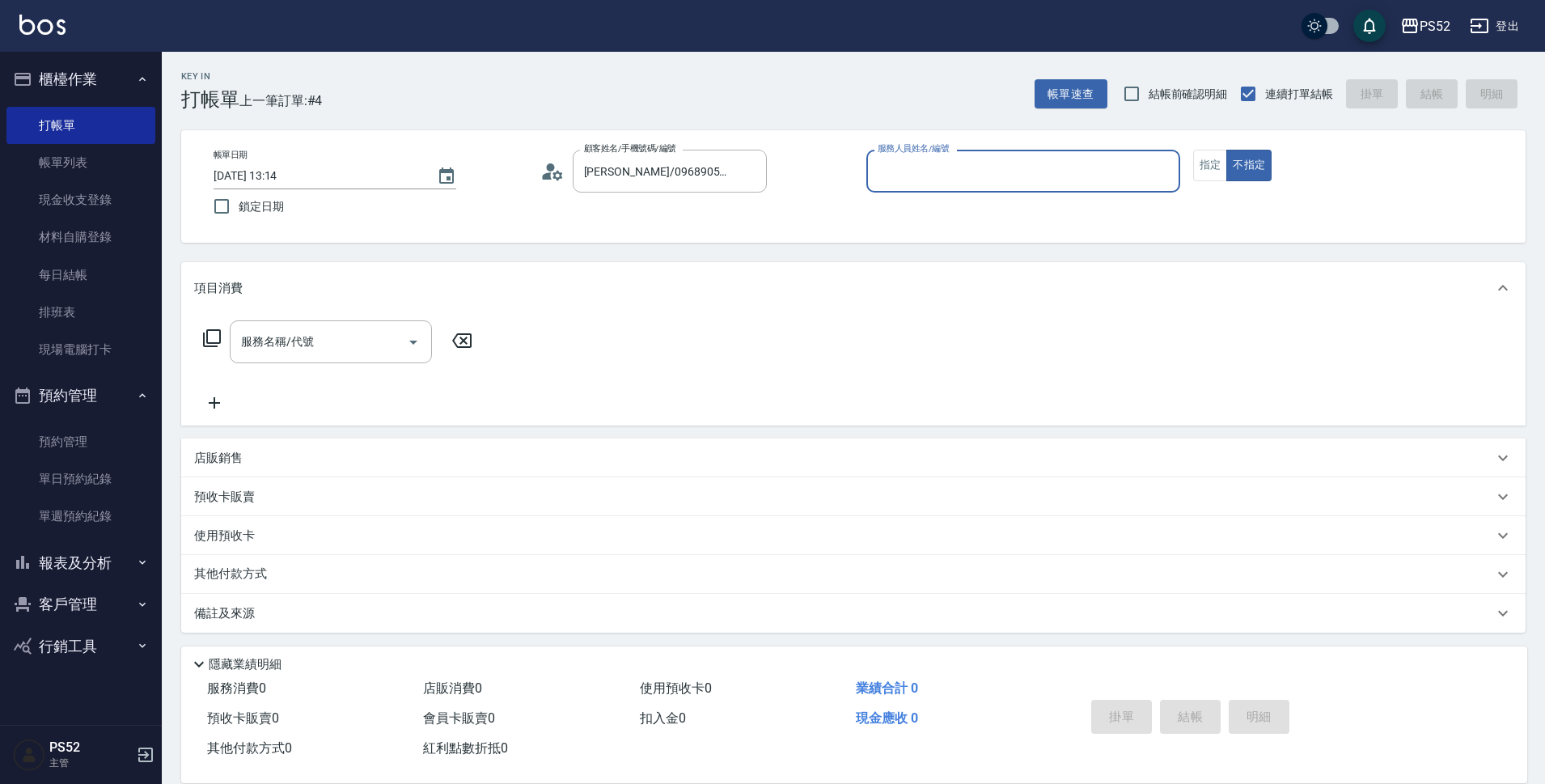
click at [552, 165] on icon at bounding box center [552, 171] width 24 height 24
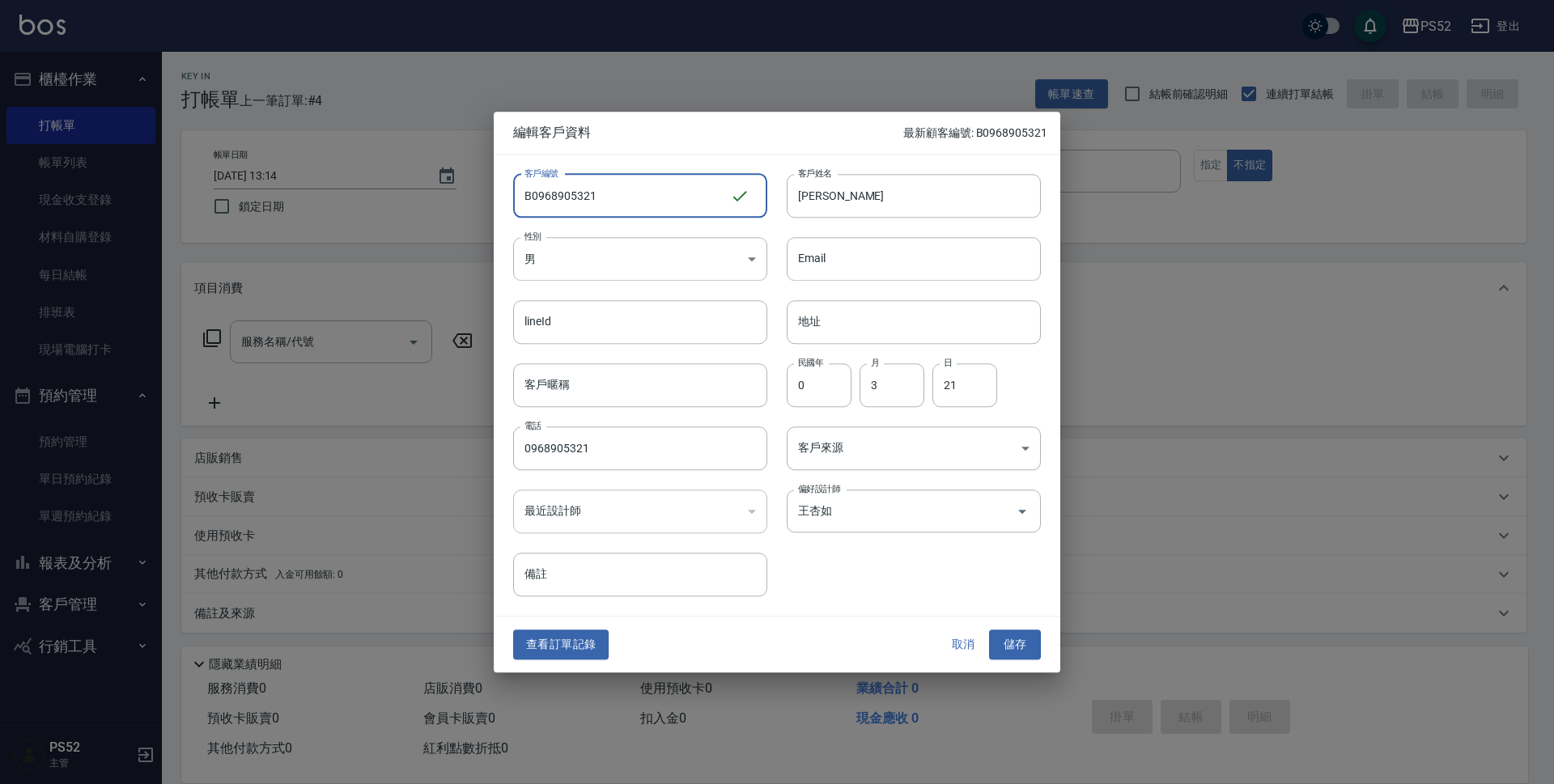
click at [530, 195] on input "B0968905321" at bounding box center [621, 195] width 217 height 43
type input "K0968905321"
click at [1011, 634] on button "儲存" at bounding box center [1015, 645] width 52 height 30
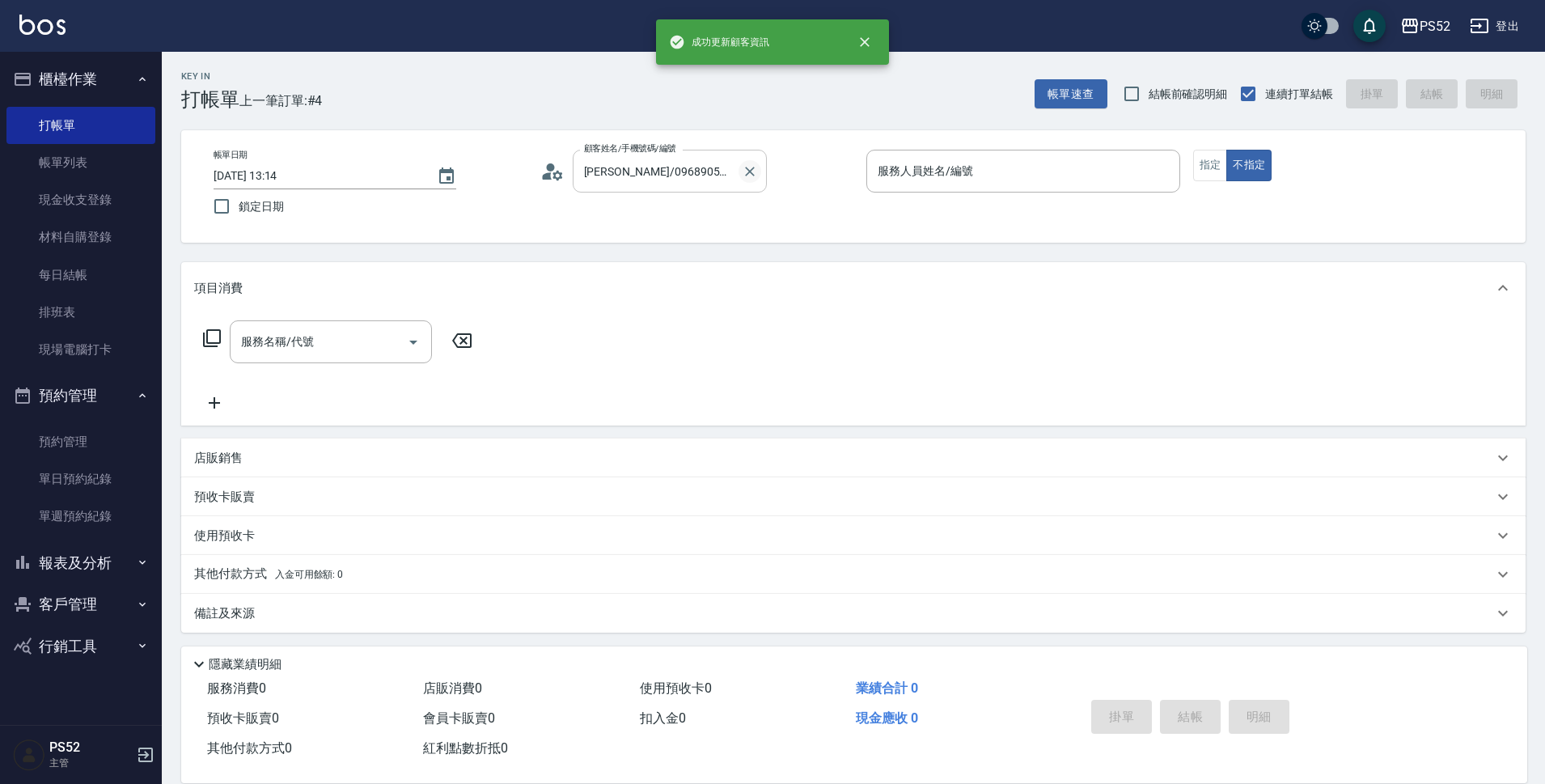
click at [750, 178] on icon "Clear" at bounding box center [750, 172] width 17 height 17
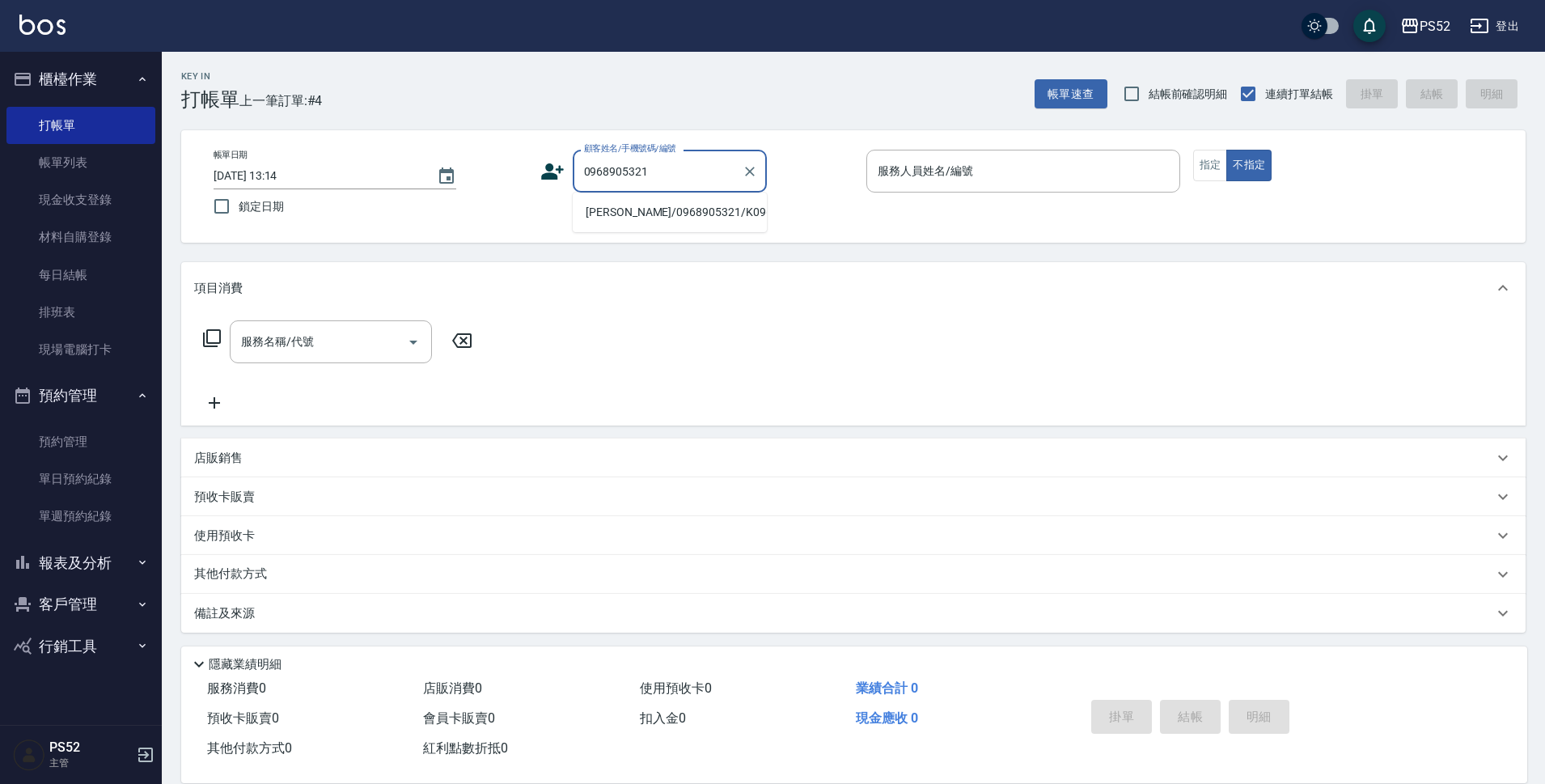
click at [721, 225] on li "徐士翔/0968905321/K0968905321" at bounding box center [669, 212] width 194 height 27
type input "徐士翔/0968905321/K0968905321"
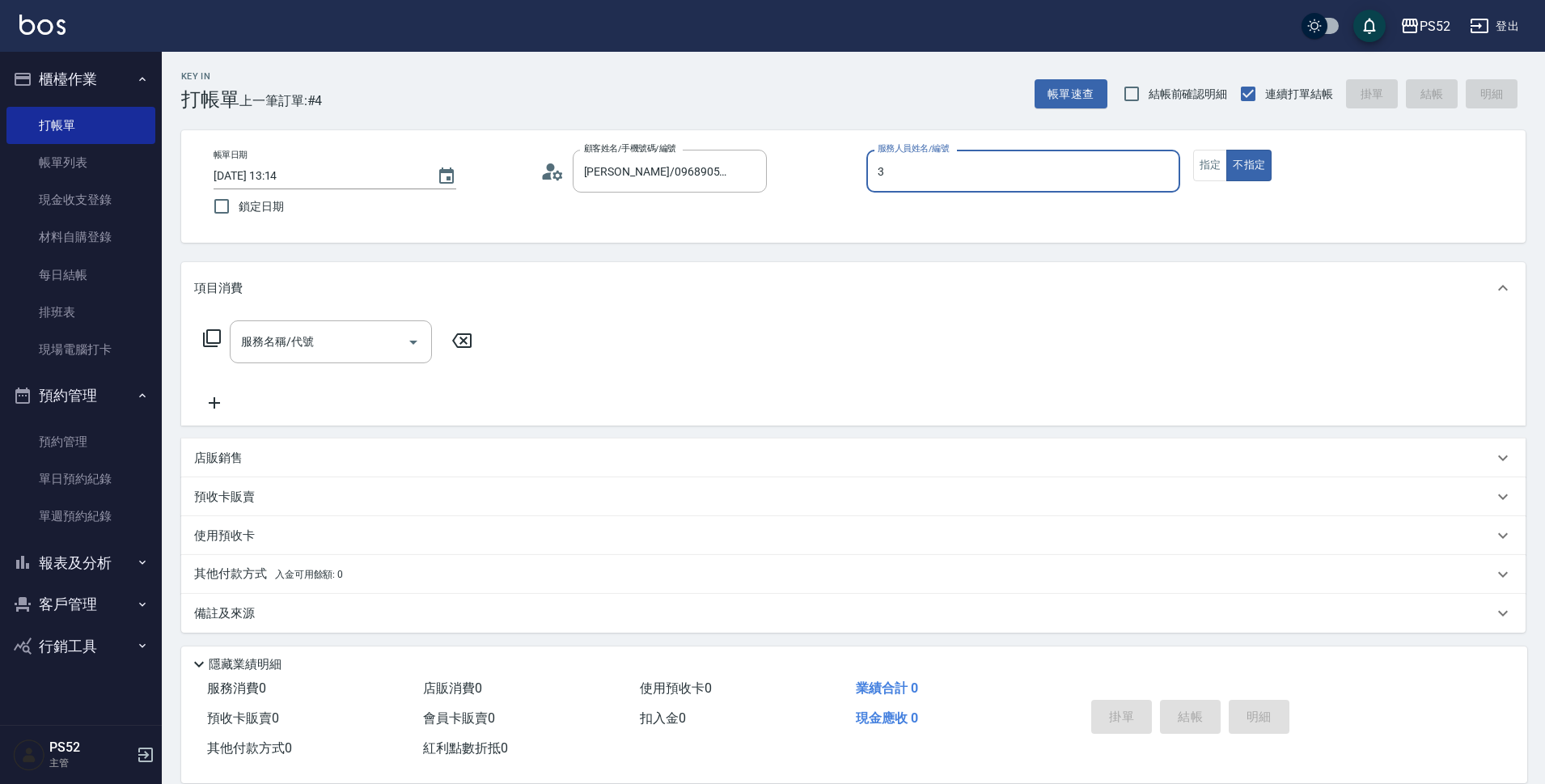
type input "Kamille～務必提前預約唷🫶-3"
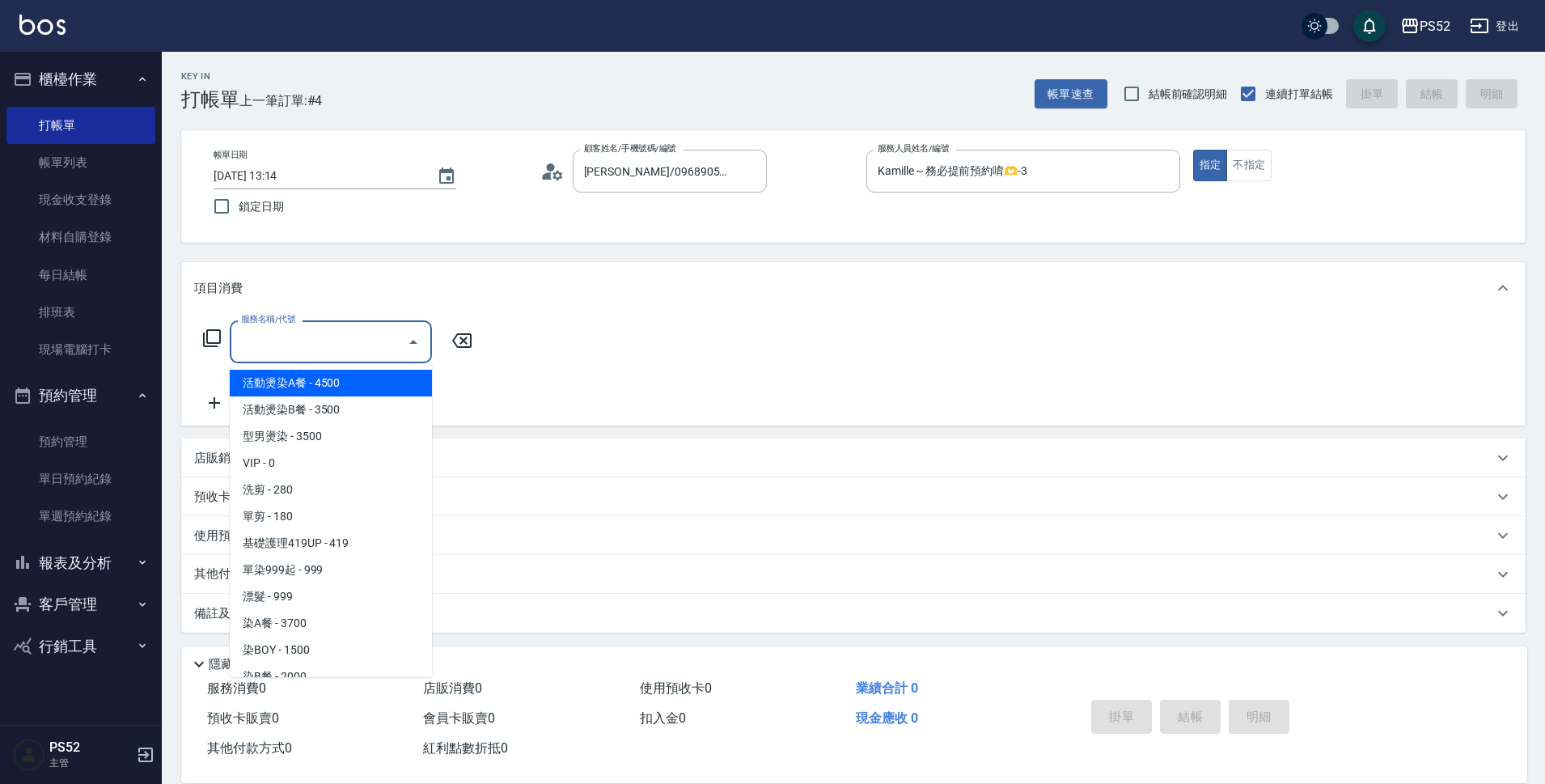
click at [347, 340] on input "服務名稱/代號" at bounding box center [319, 341] width 164 height 29
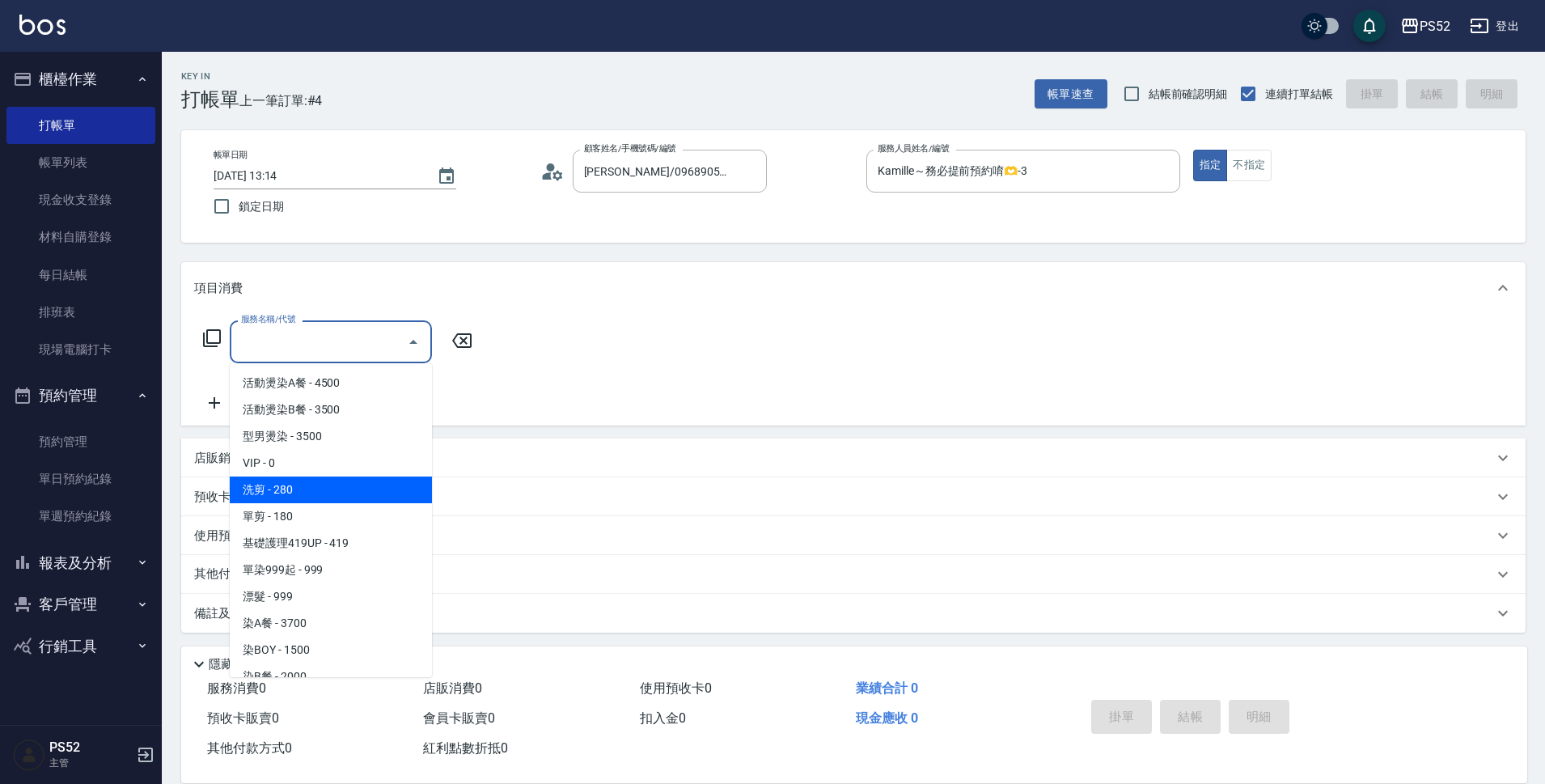
click at [336, 485] on span "洗剪 - 280" at bounding box center [331, 490] width 202 height 27
type input "洗剪(C1)"
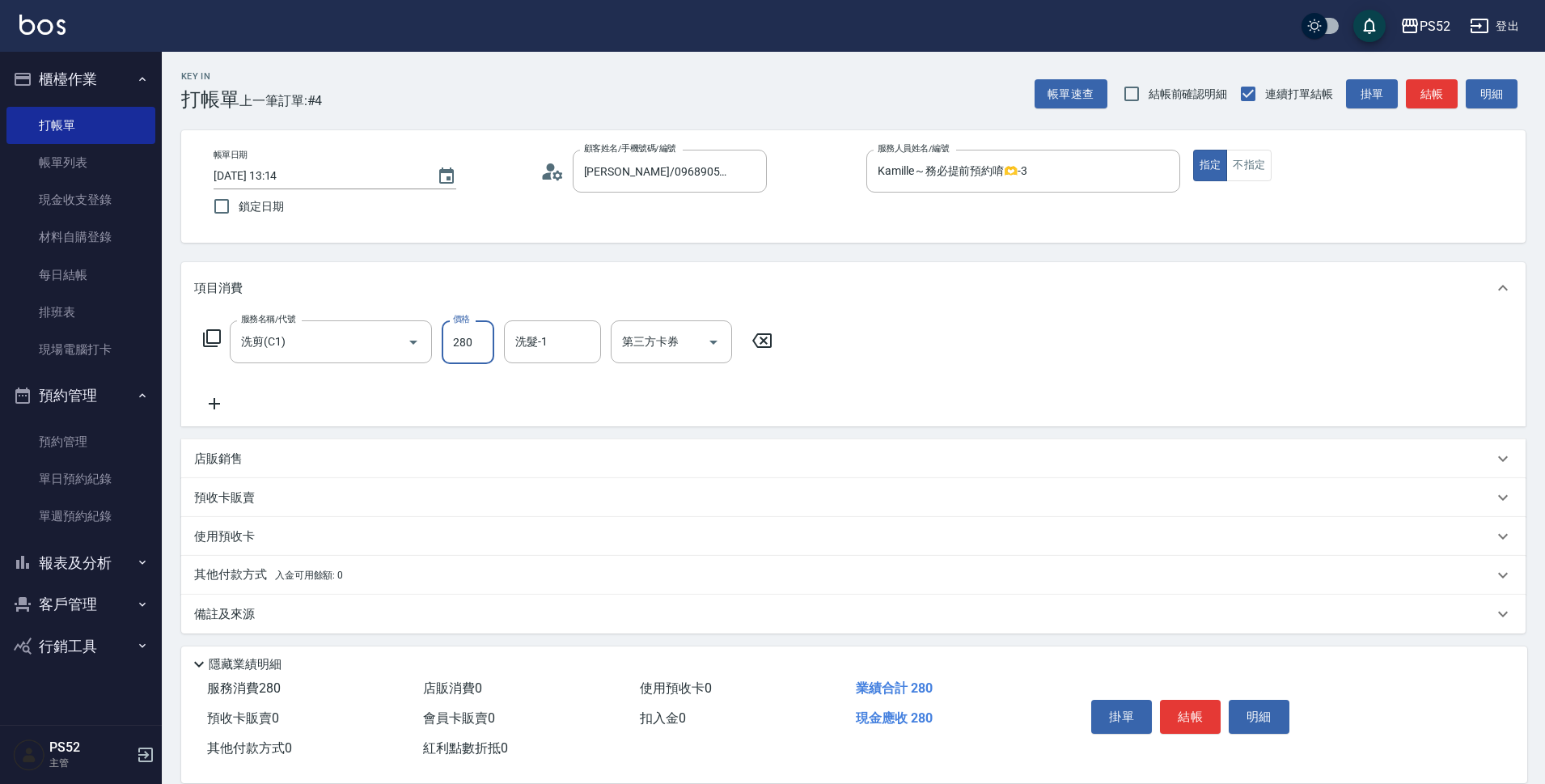
click at [468, 338] on input "280" at bounding box center [467, 341] width 52 height 43
click at [1160, 173] on icon "Clear" at bounding box center [1163, 171] width 10 height 10
type input "400"
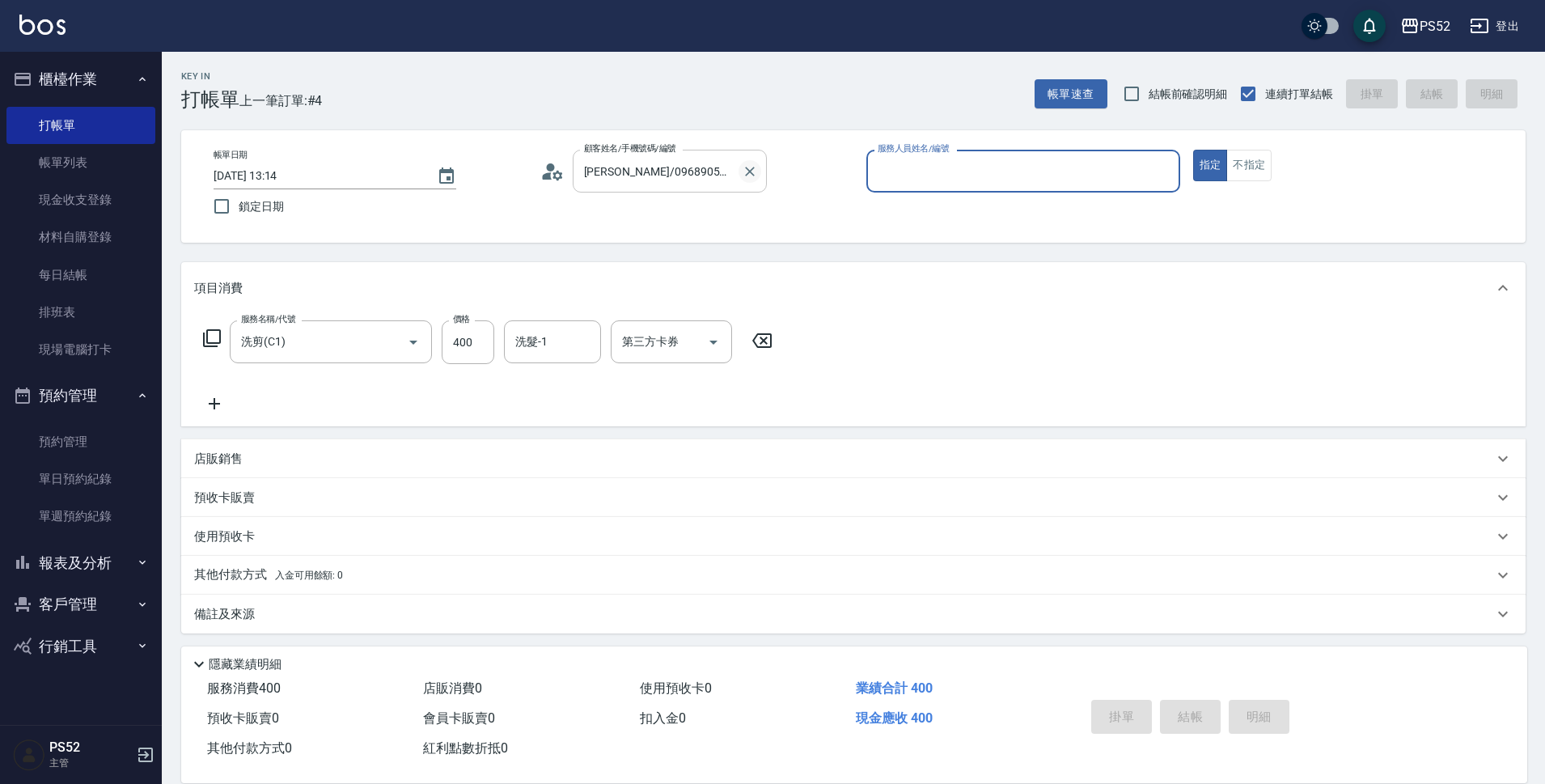
click at [754, 164] on icon "Clear" at bounding box center [750, 172] width 17 height 17
click at [763, 344] on icon at bounding box center [762, 340] width 40 height 19
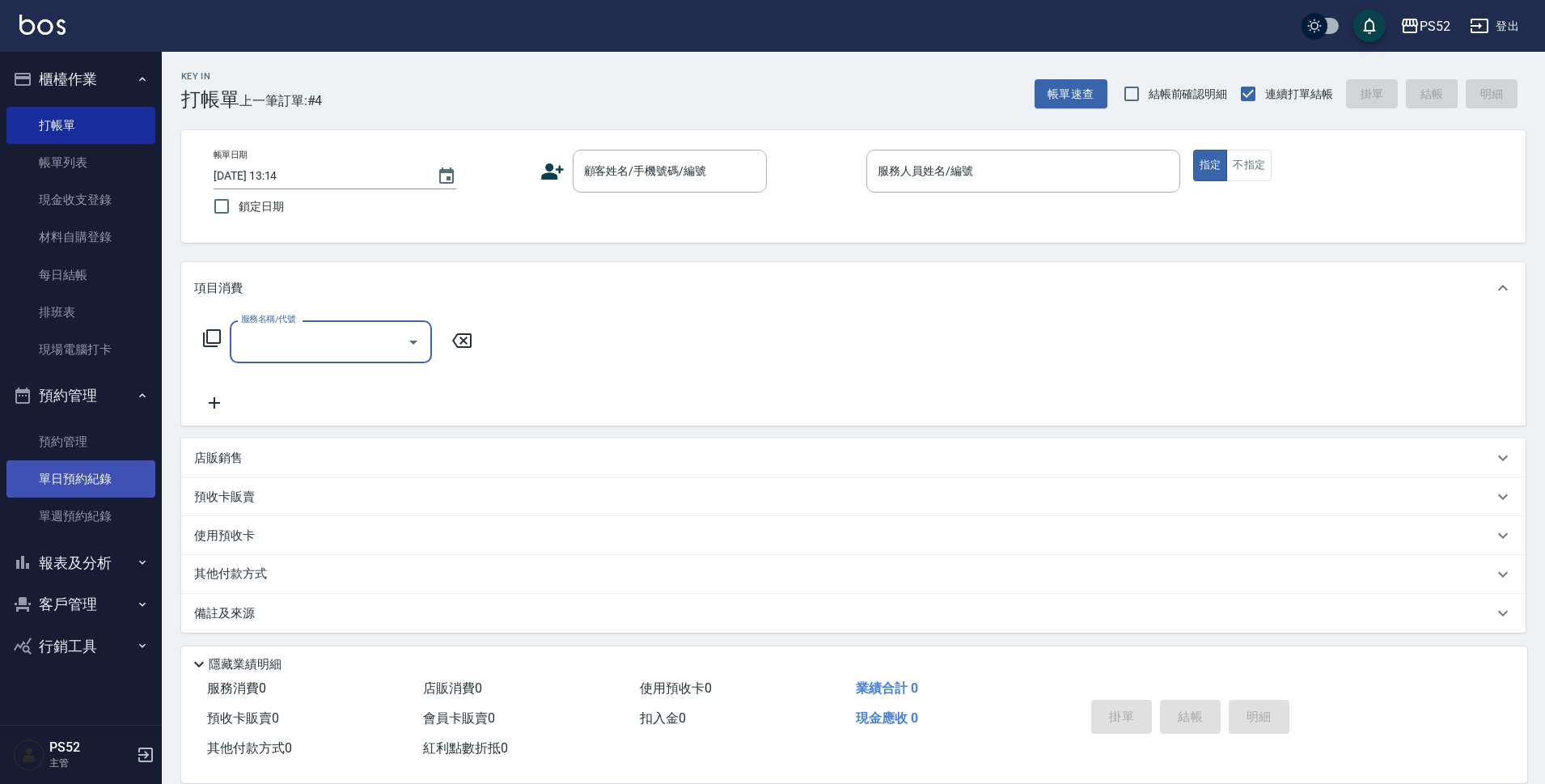
click at [70, 481] on link "單日預約紀錄" at bounding box center [81, 478] width 149 height 37
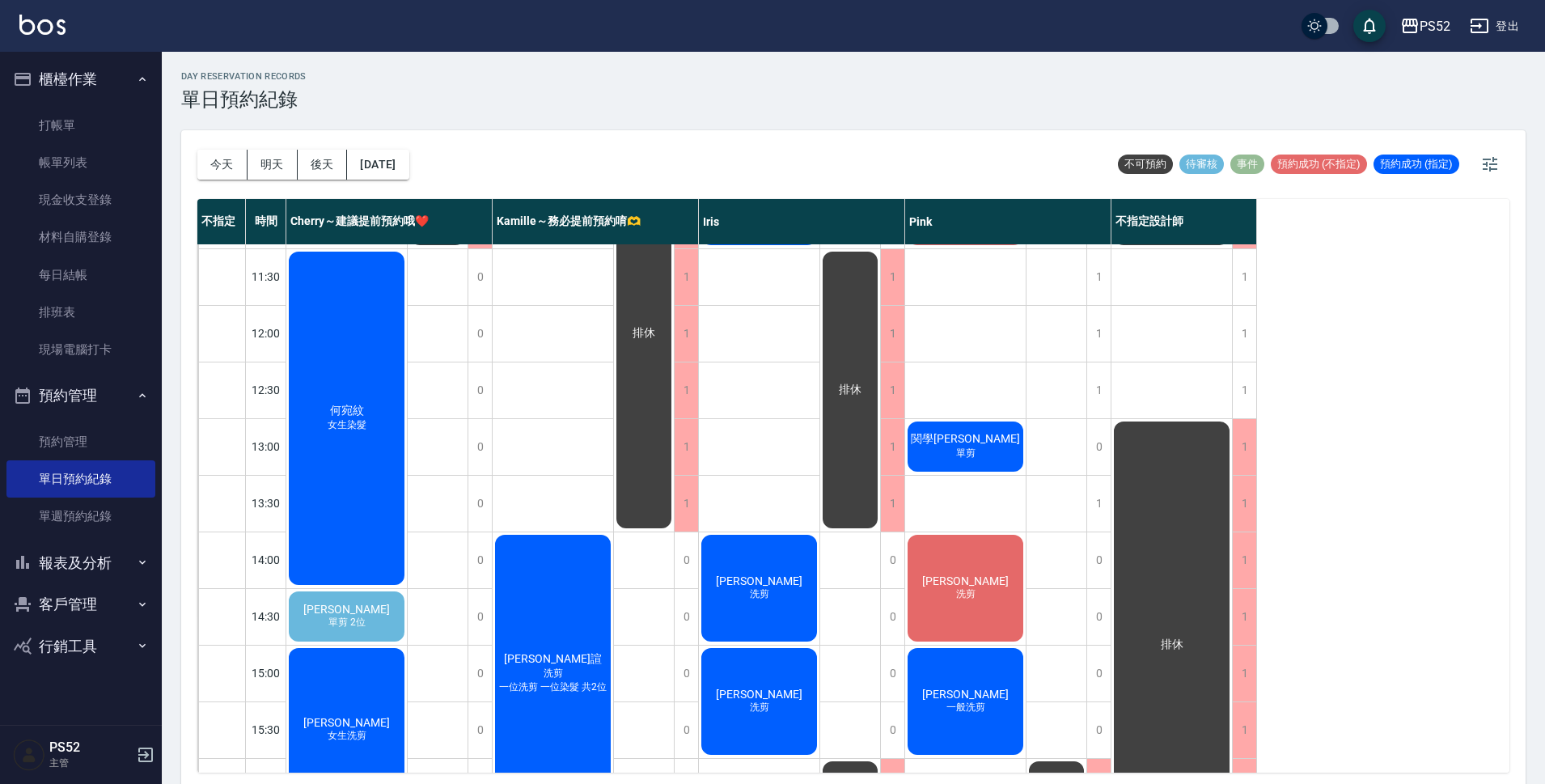
scroll to position [52, 0]
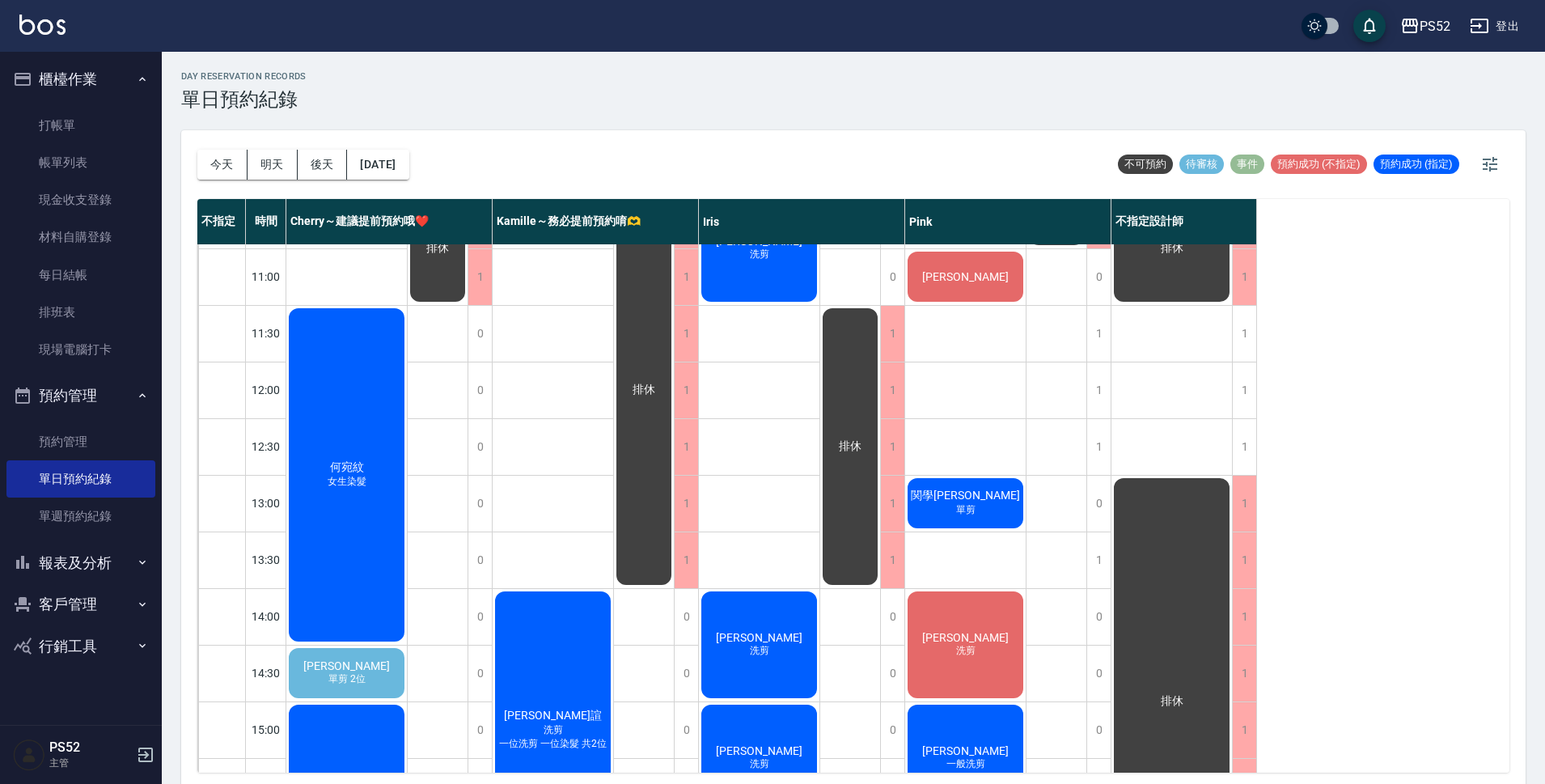
click at [969, 489] on span "関學[PERSON_NAME]" at bounding box center [965, 496] width 116 height 15
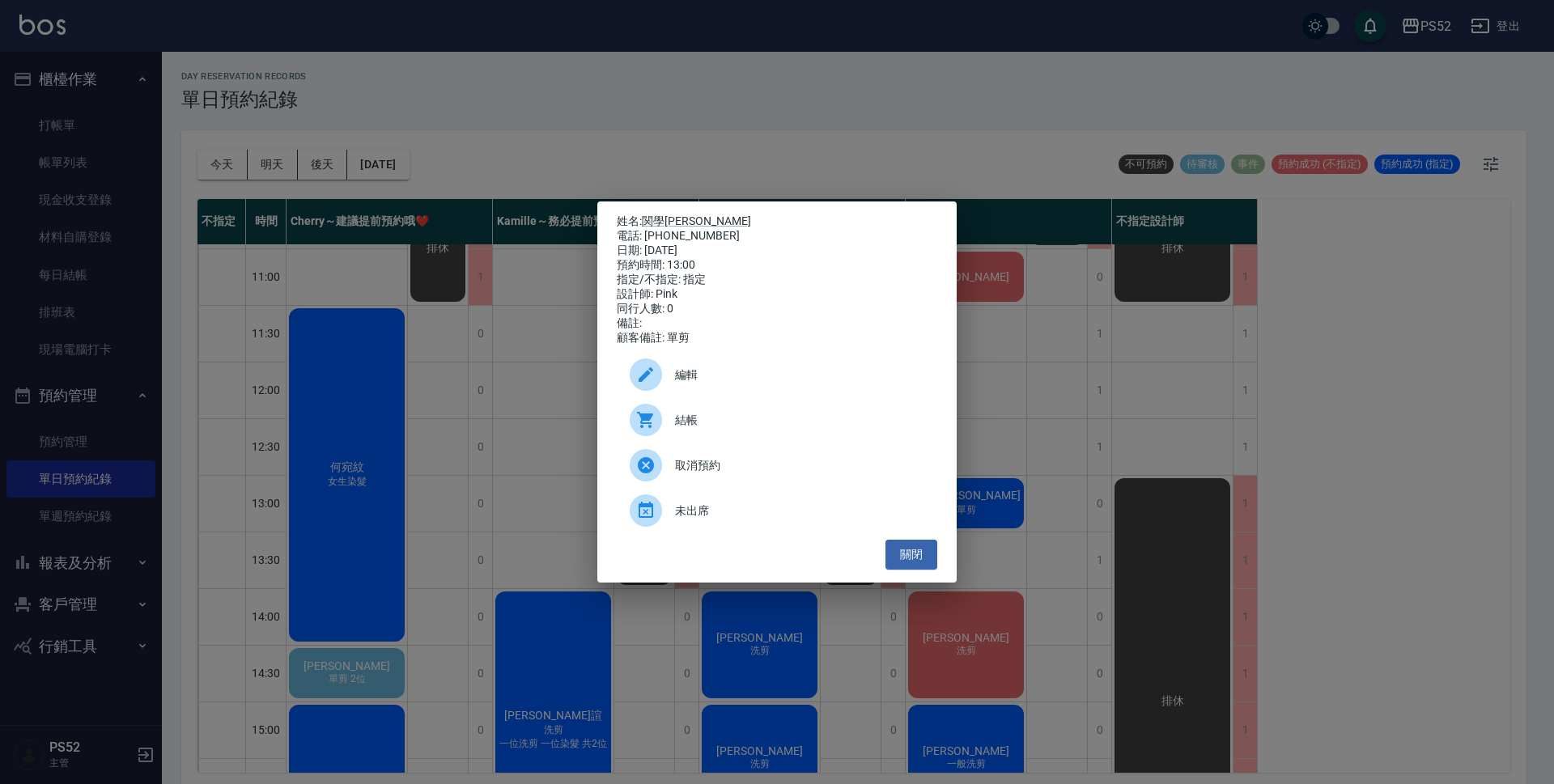
click at [665, 214] on p "姓名: 関學鴻" at bounding box center [777, 222] width 320 height 15
click at [662, 214] on link "関學[PERSON_NAME]" at bounding box center [696, 221] width 110 height 13
click at [912, 562] on button "關閉" at bounding box center [911, 554] width 52 height 30
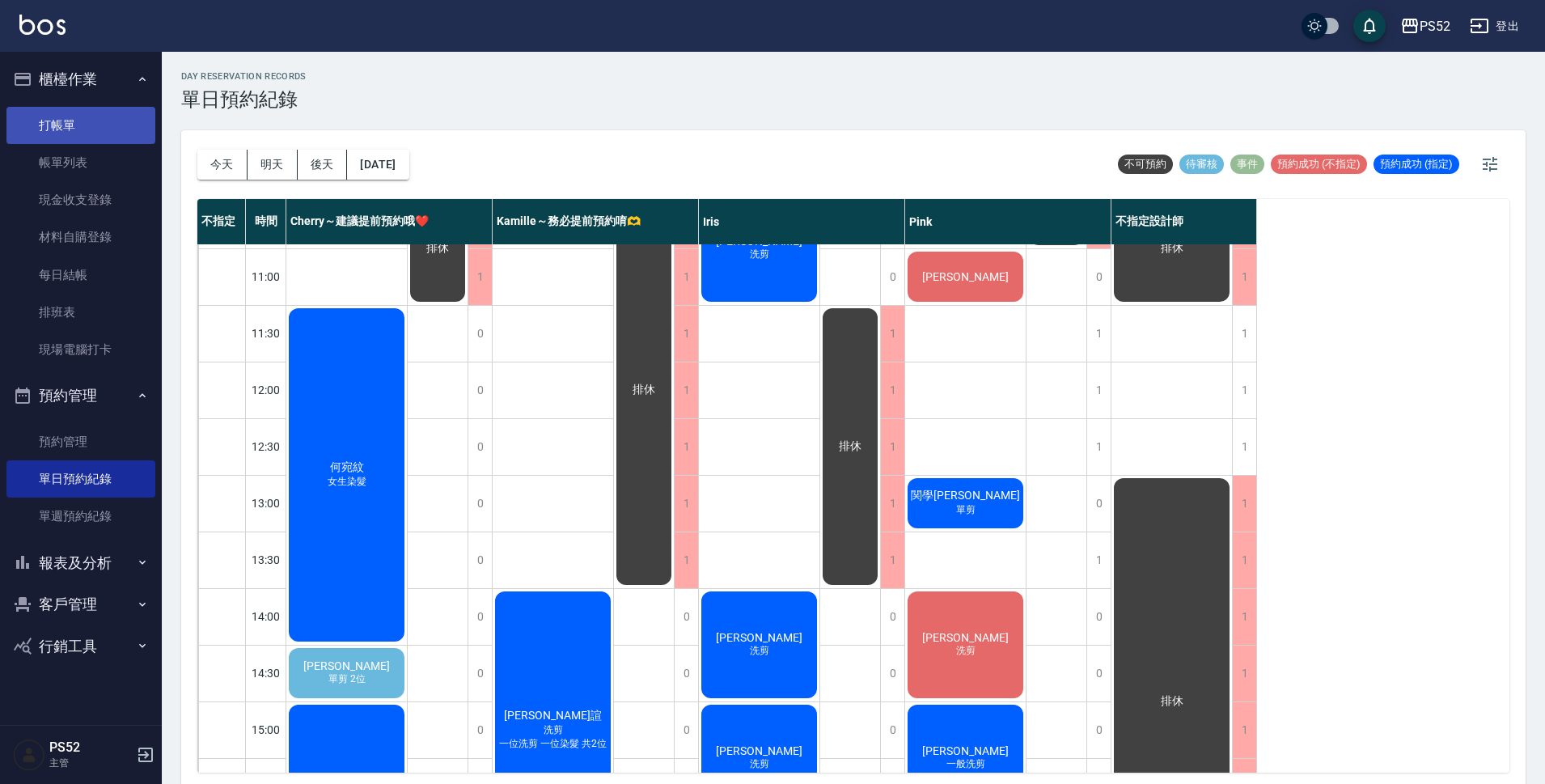
click at [67, 118] on link "打帳單" at bounding box center [81, 125] width 149 height 37
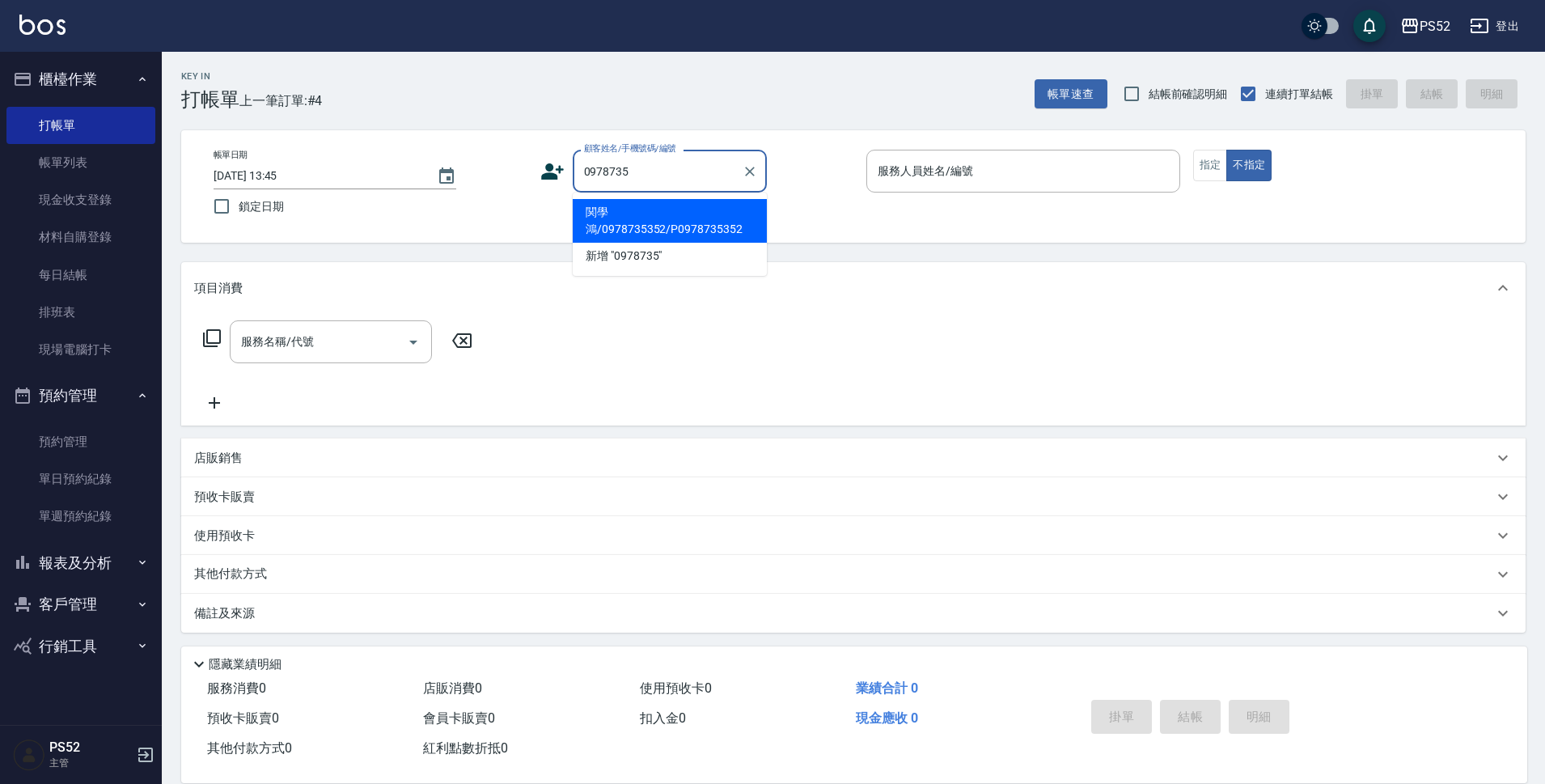
type input "関學鴻/0978735352/P0978735352"
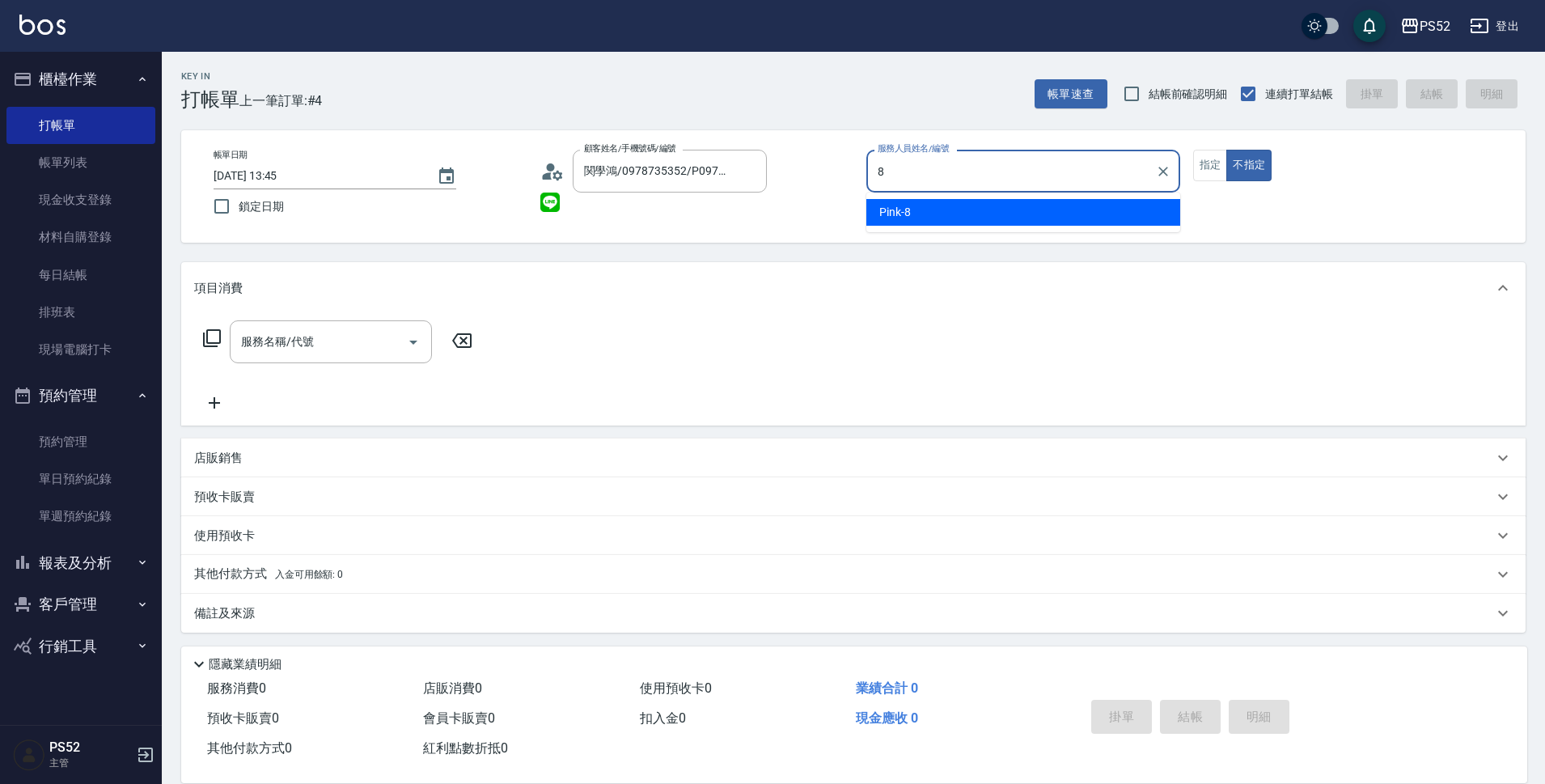
type input "Pink-8"
type button "false"
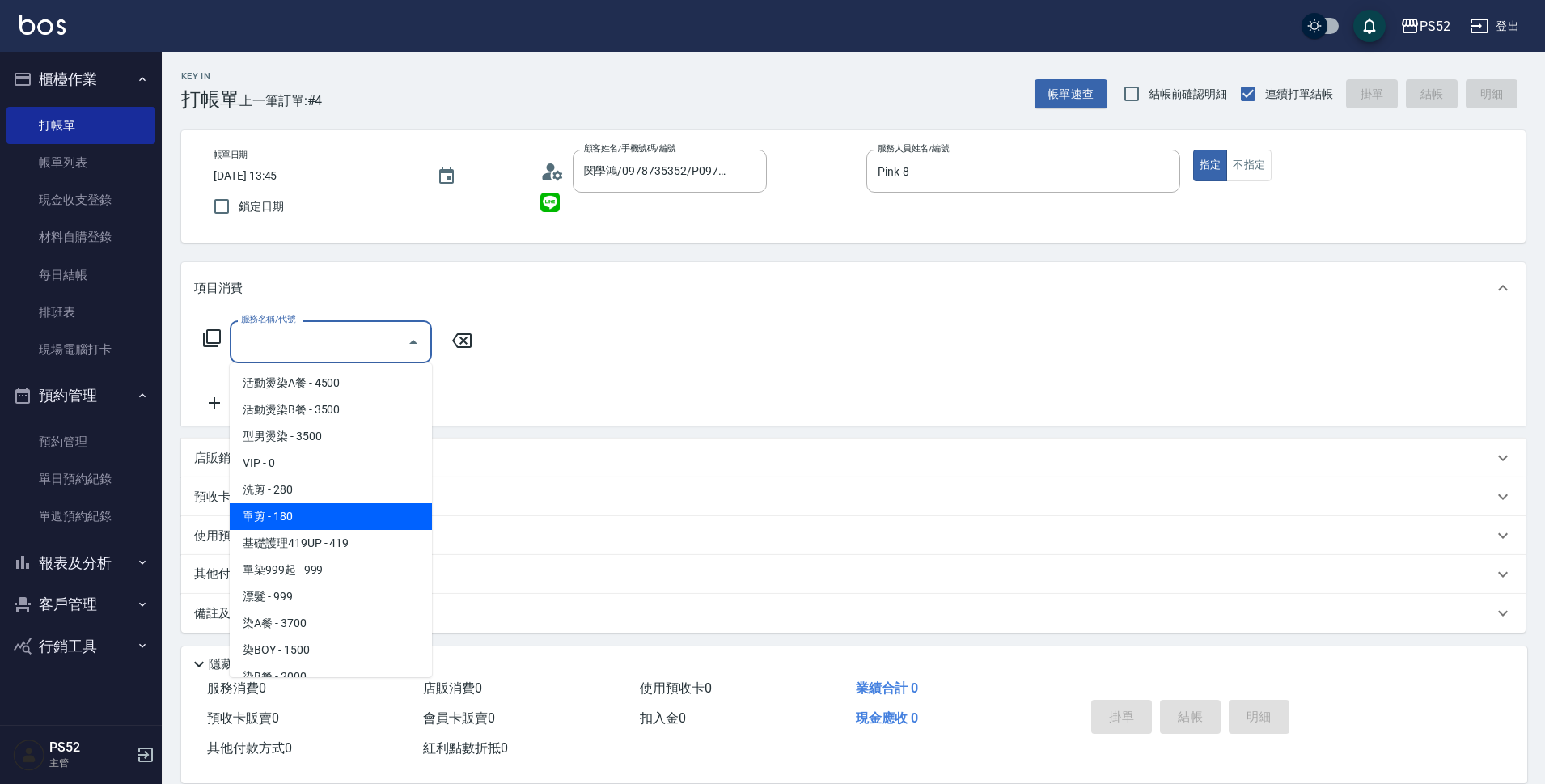
type input "單剪(C2)"
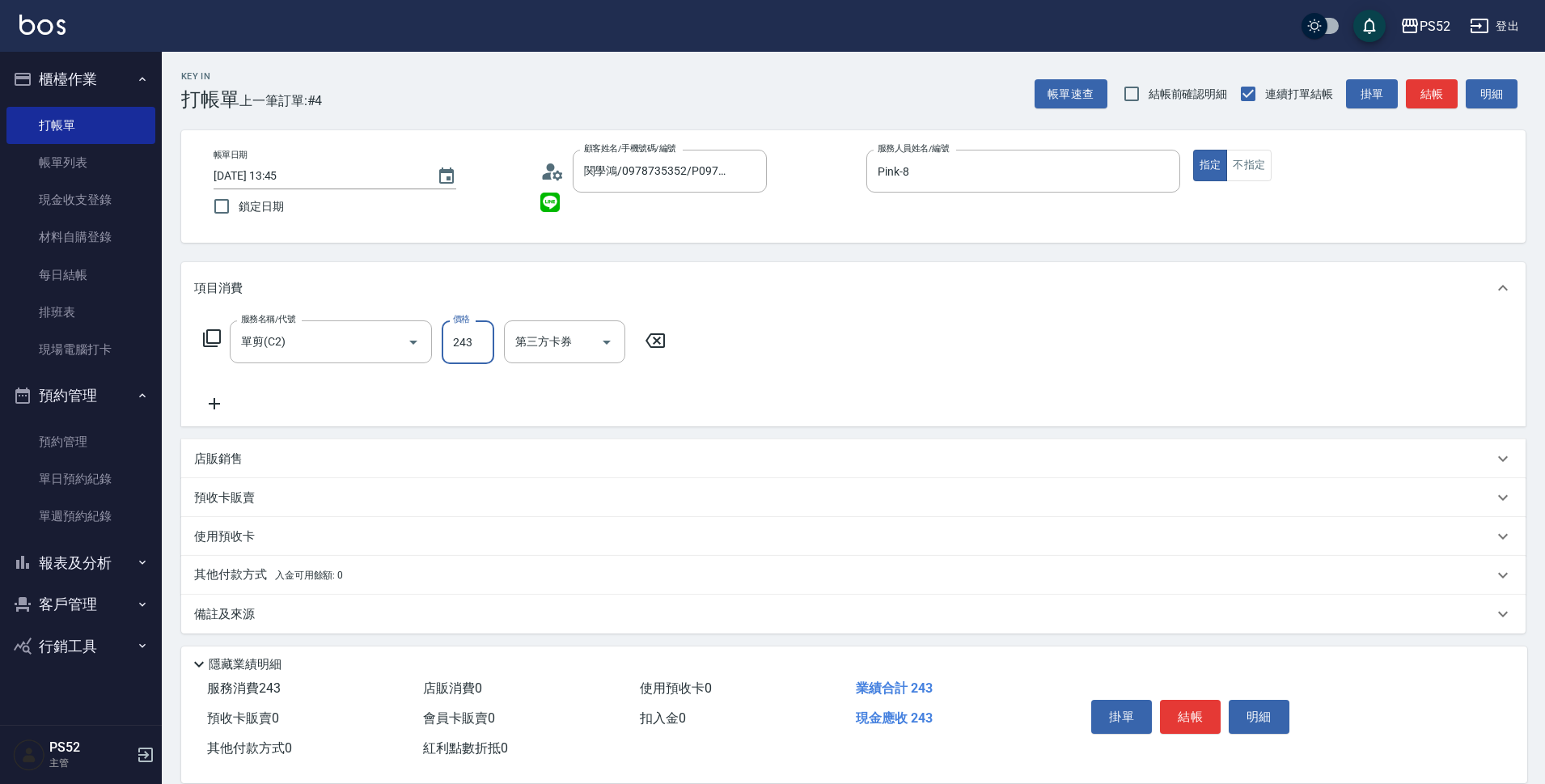
type input "243"
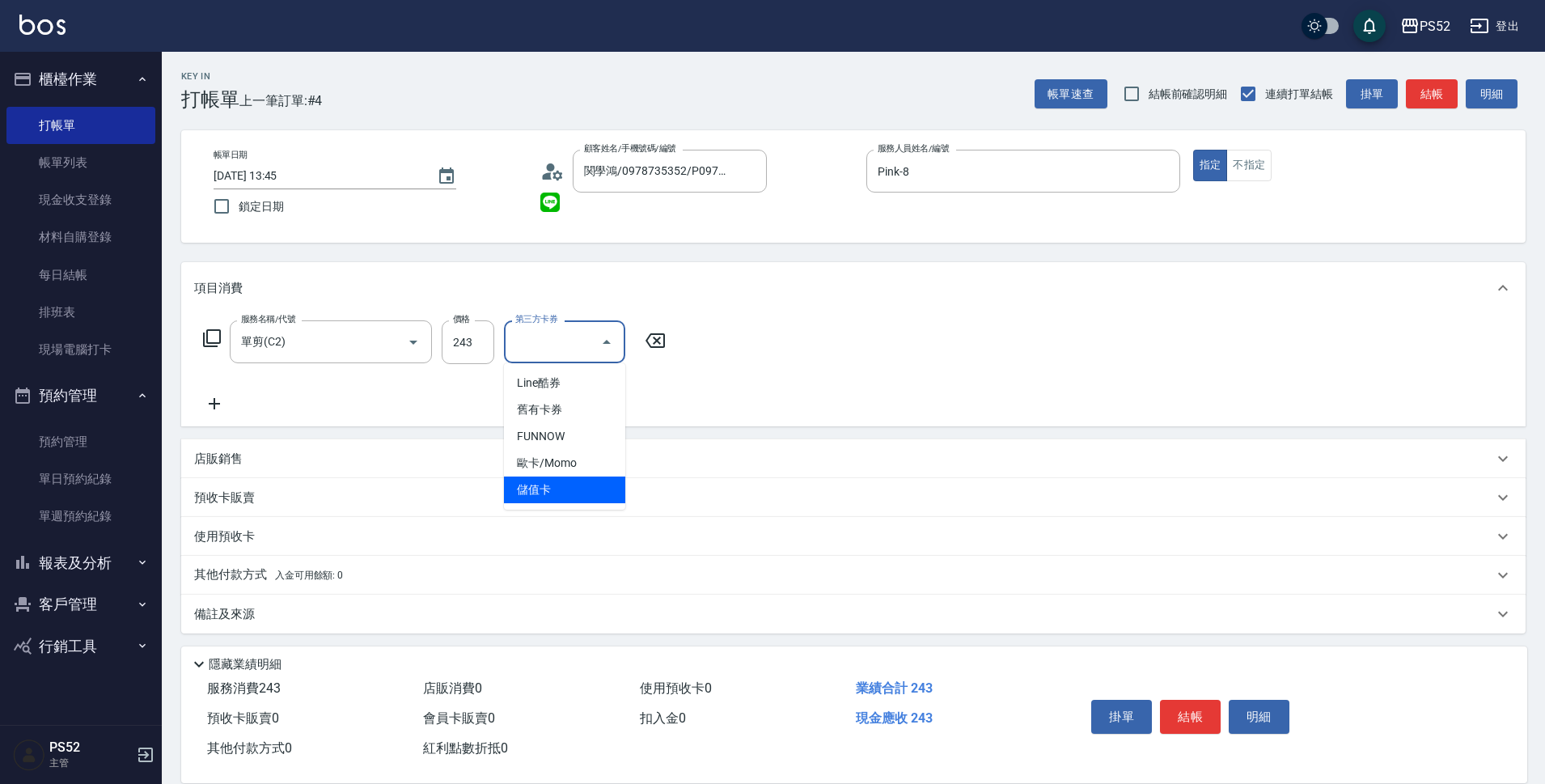
type input "儲值卡"
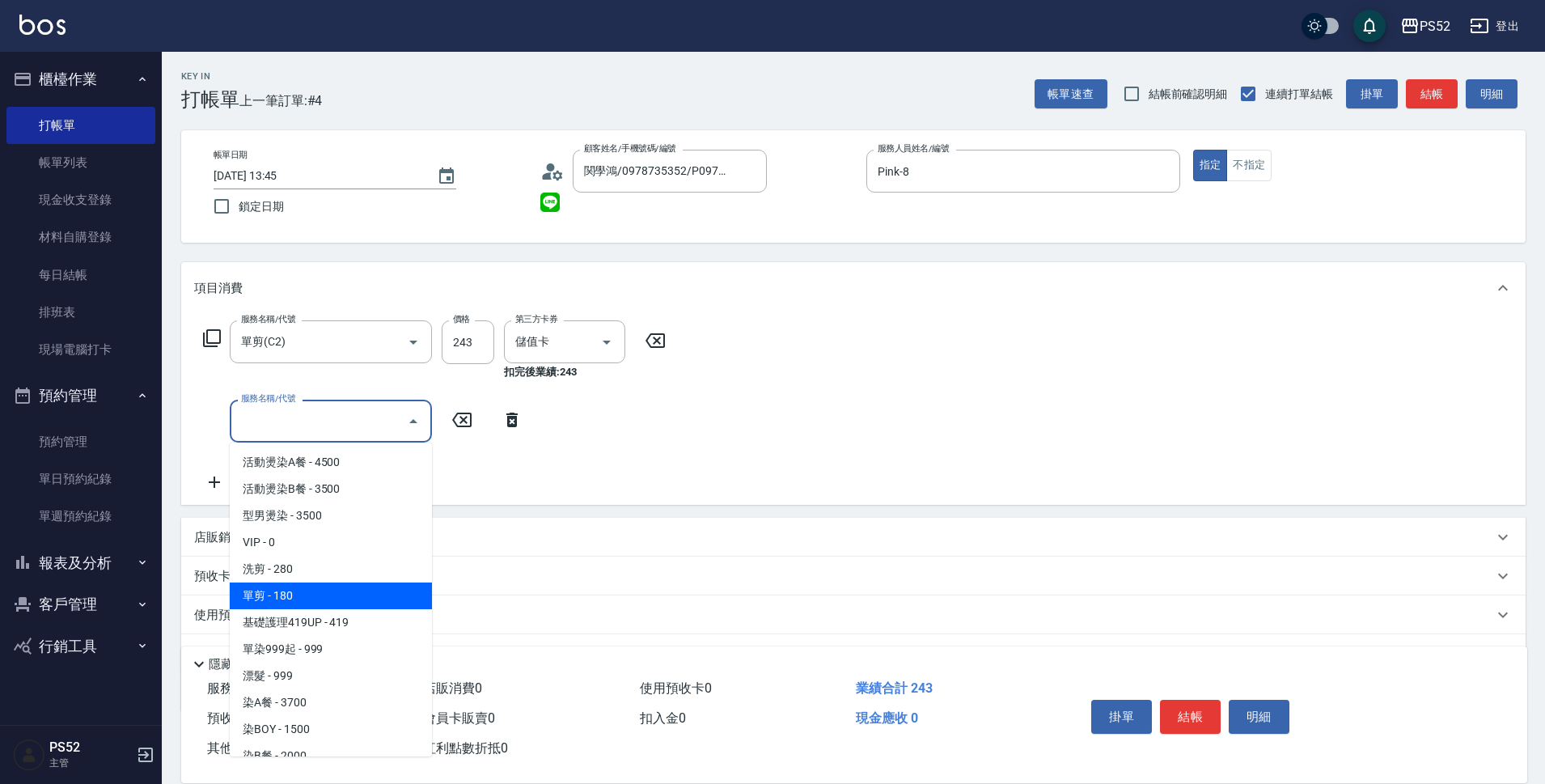
type input "單剪(C2)"
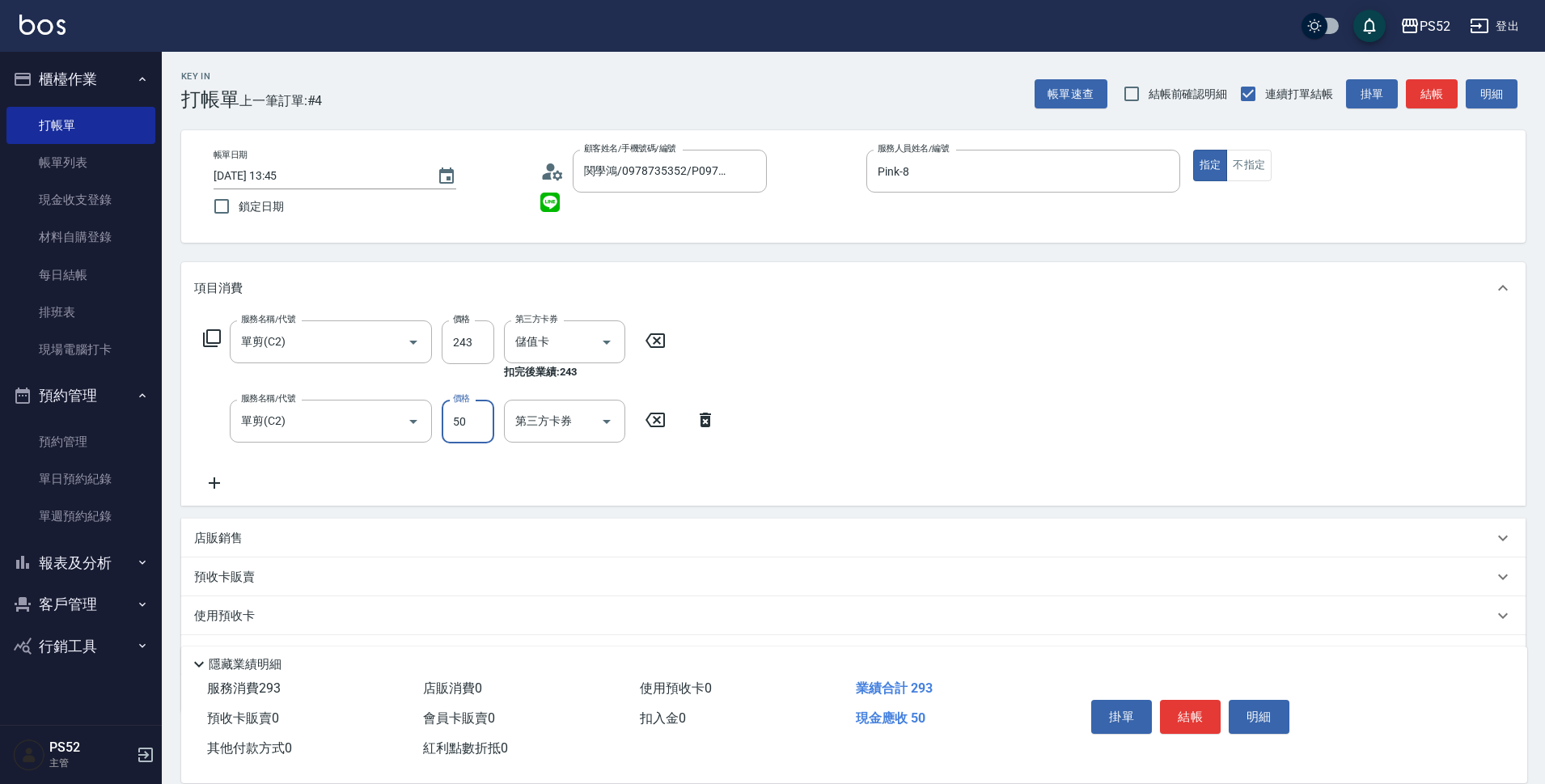
type input "50"
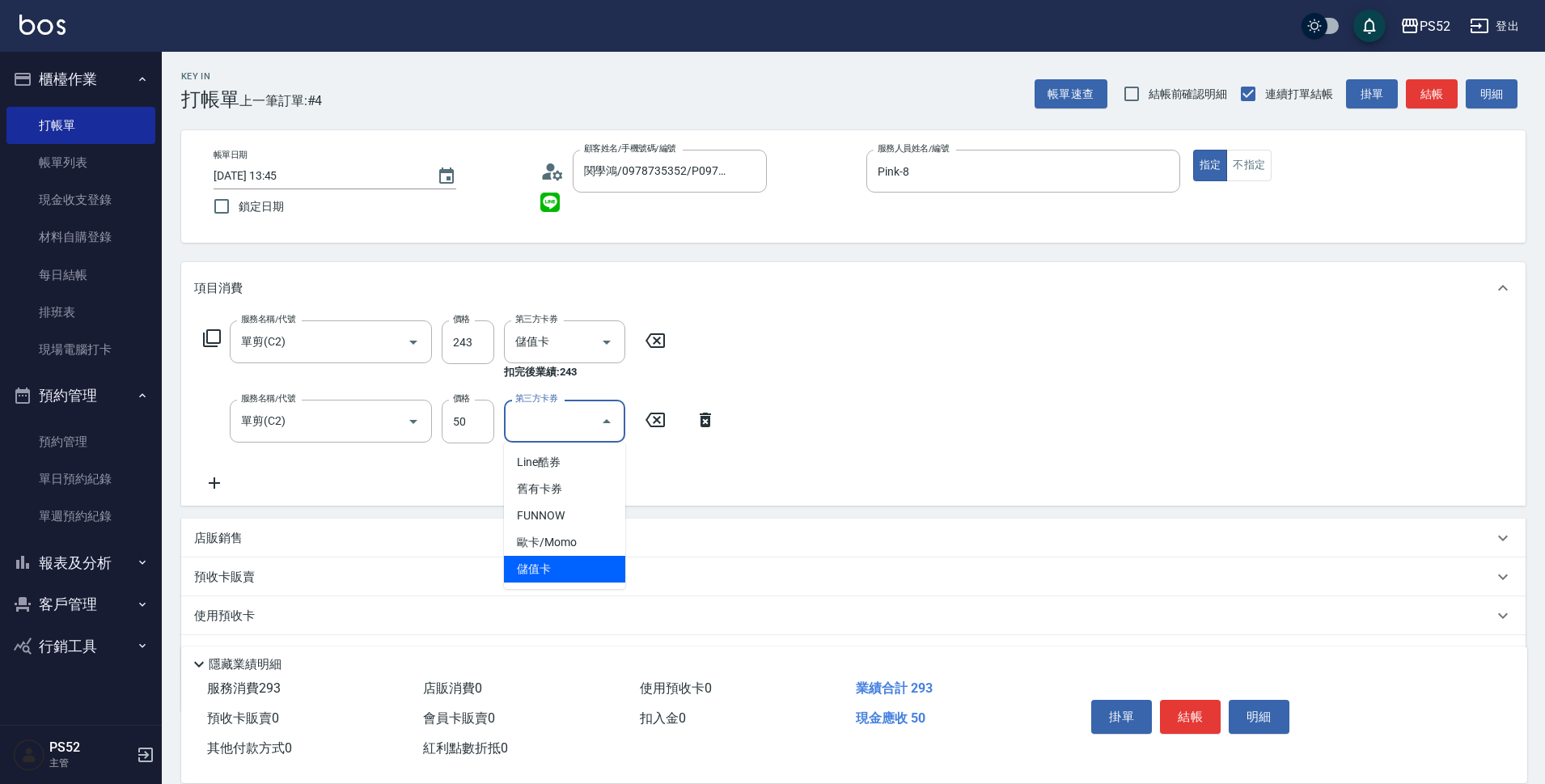
type input "儲值卡"
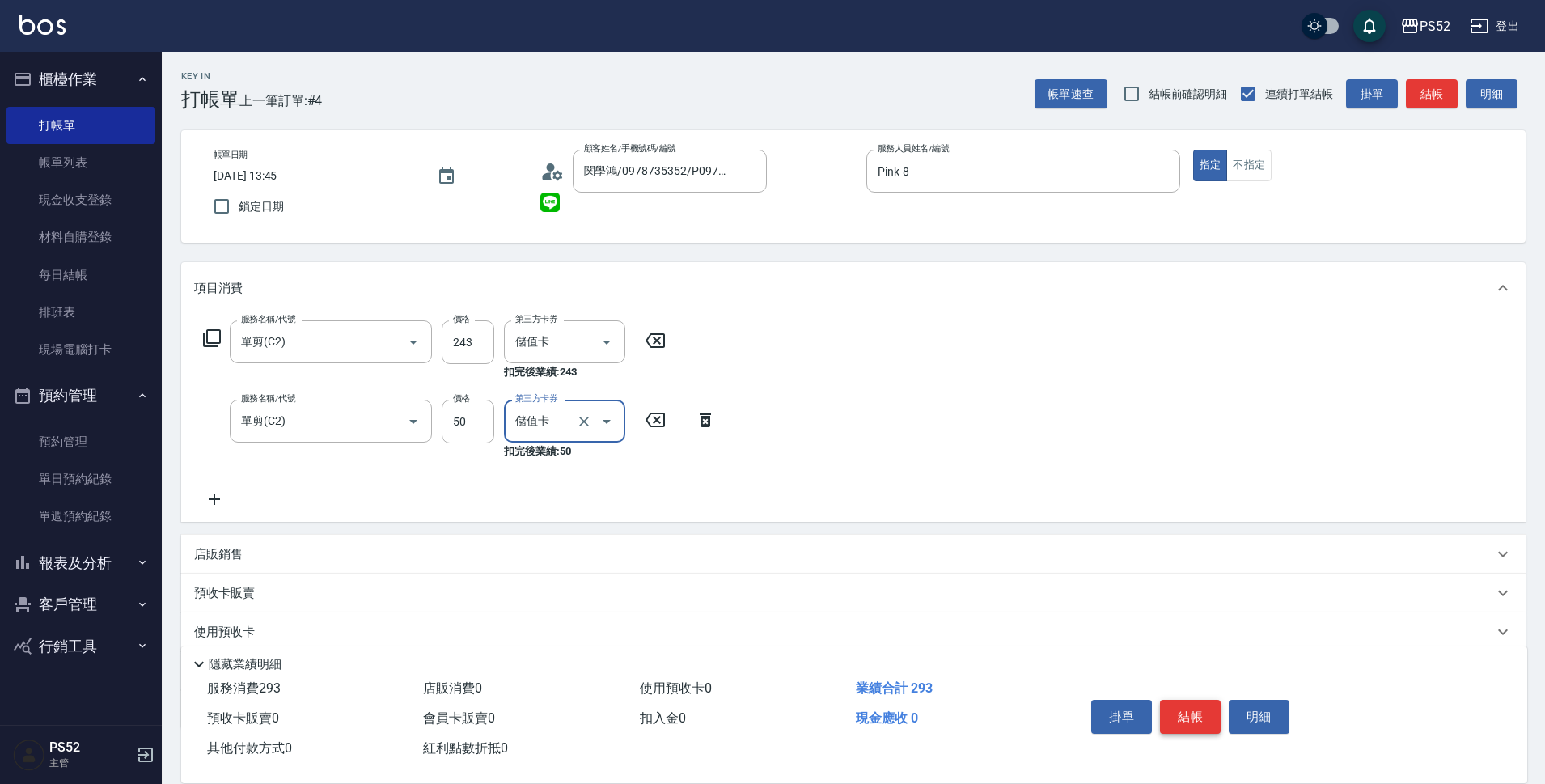
click at [1214, 724] on button "結帳" at bounding box center [1191, 716] width 61 height 34
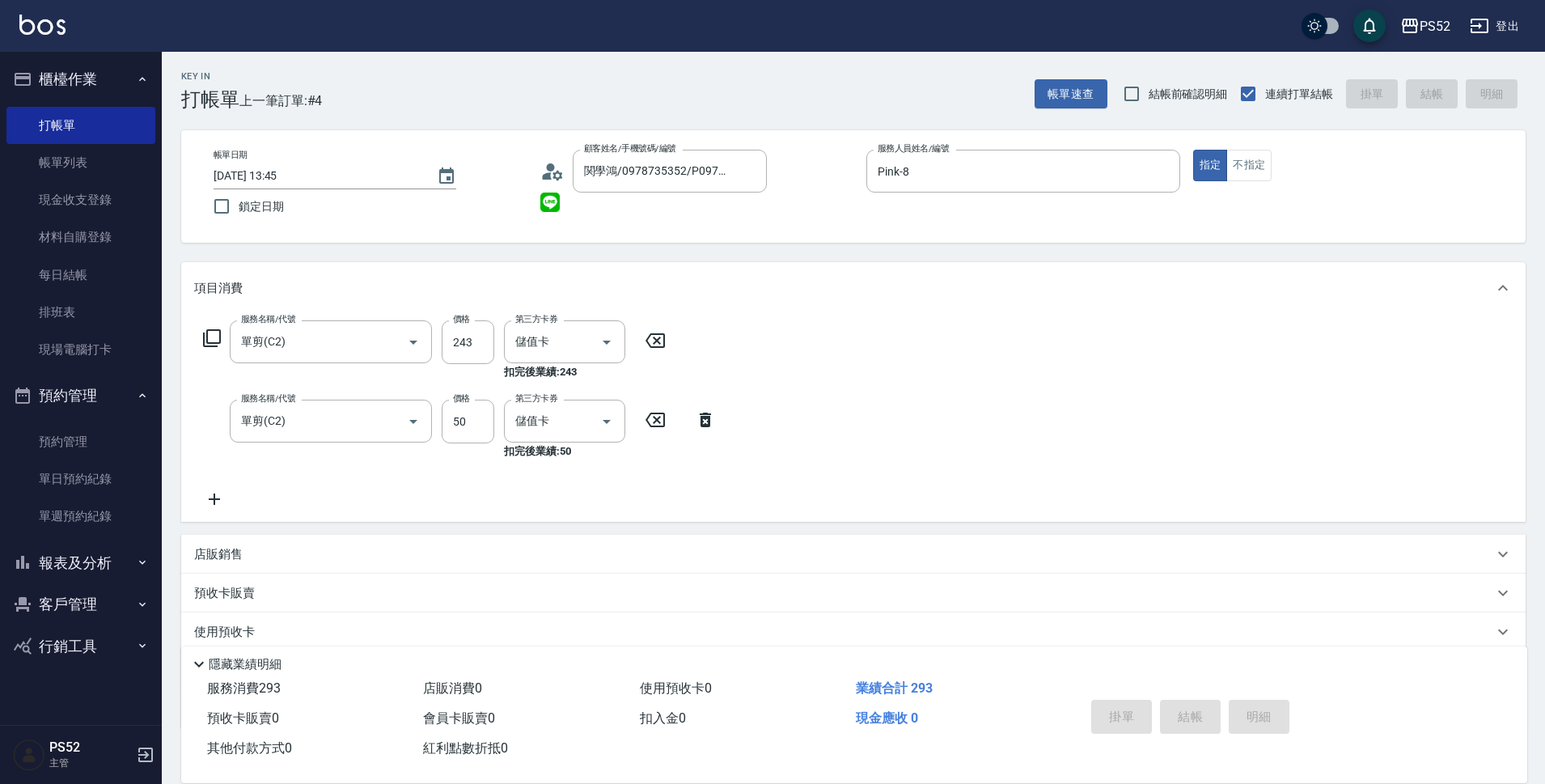
type input "2025/10/11 13:46"
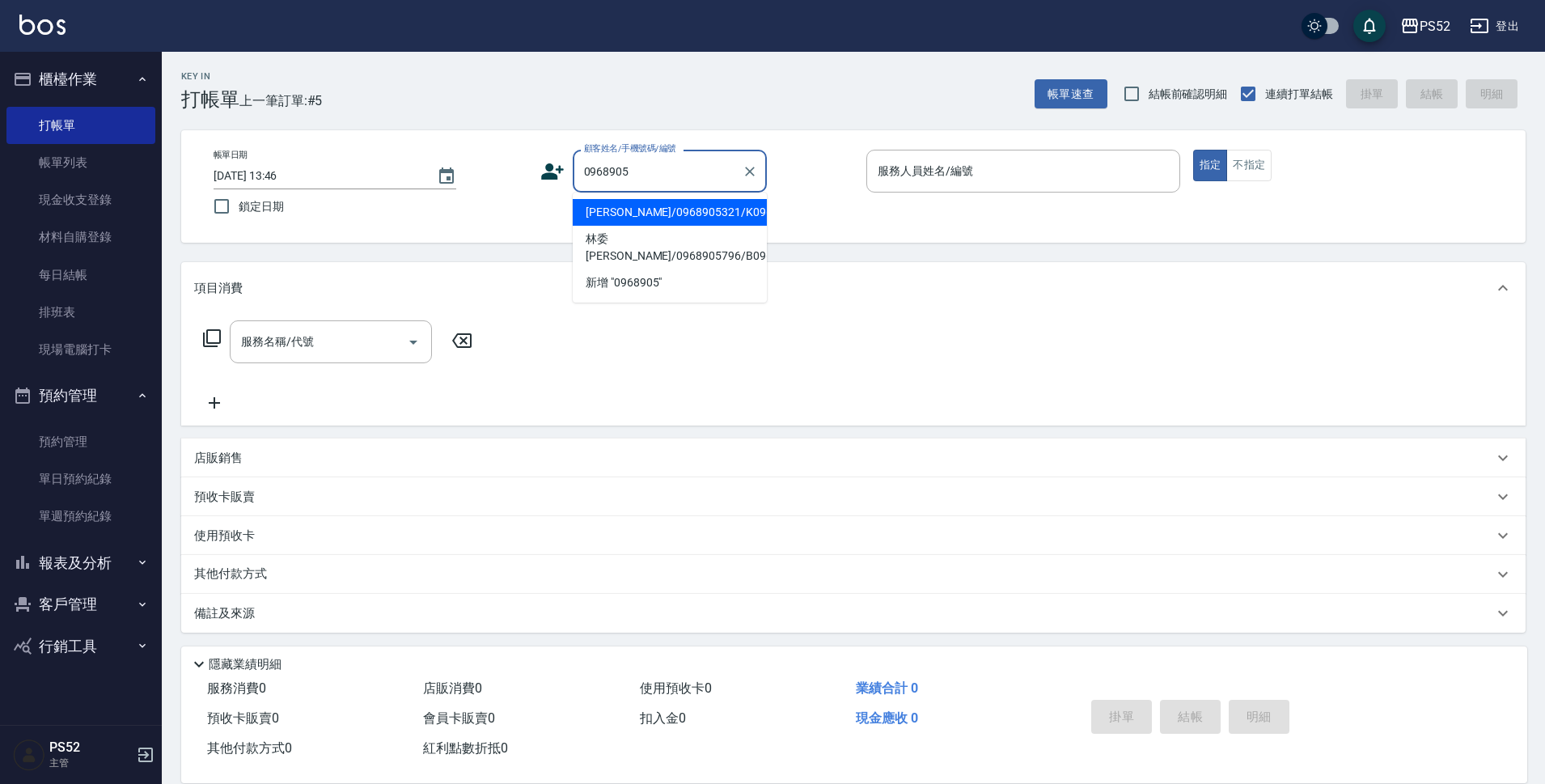
type input "徐士翔/0968905321/K0968905321"
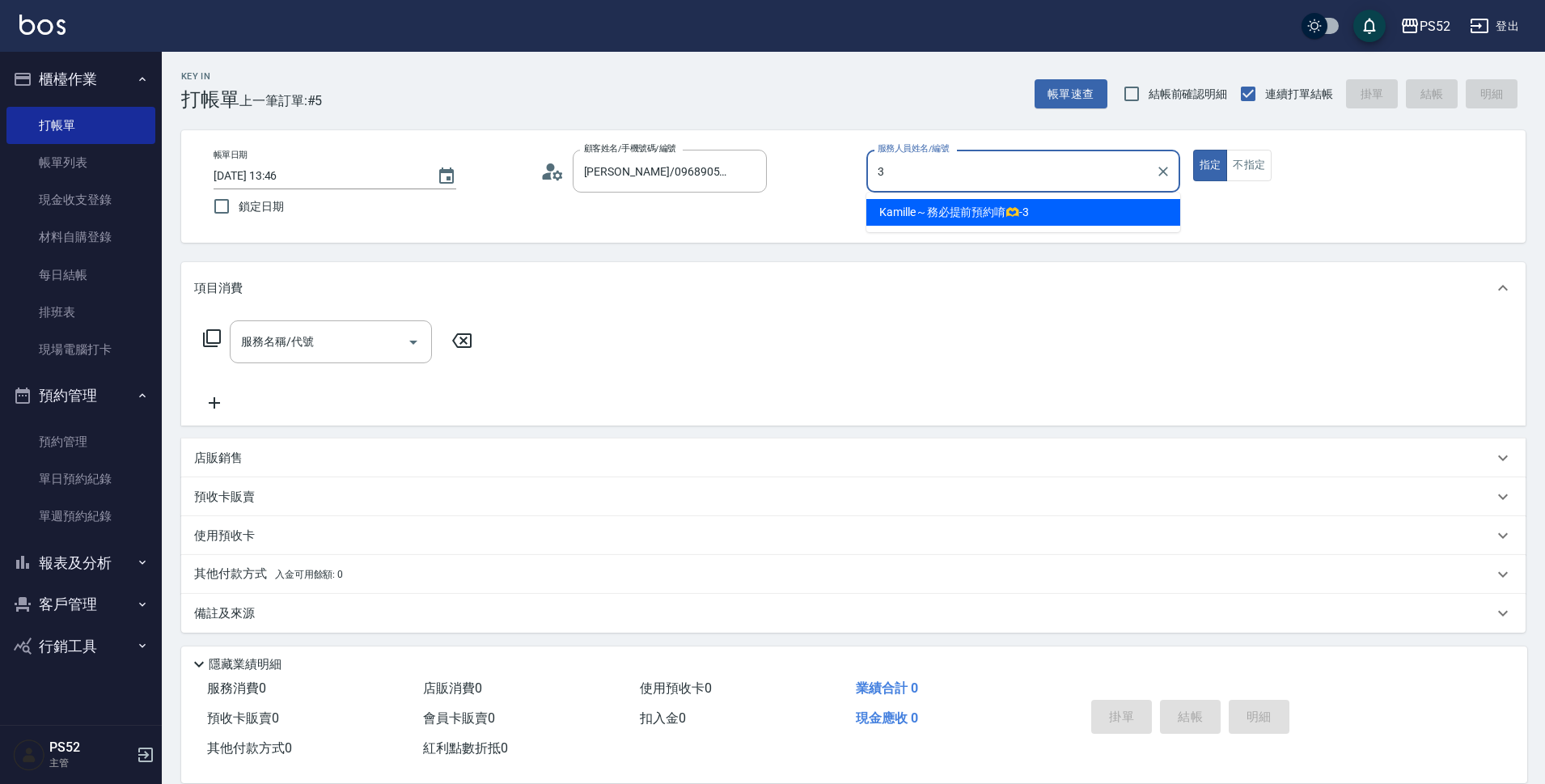
type input "Kamille～務必提前預約唷🫶-3"
type button "true"
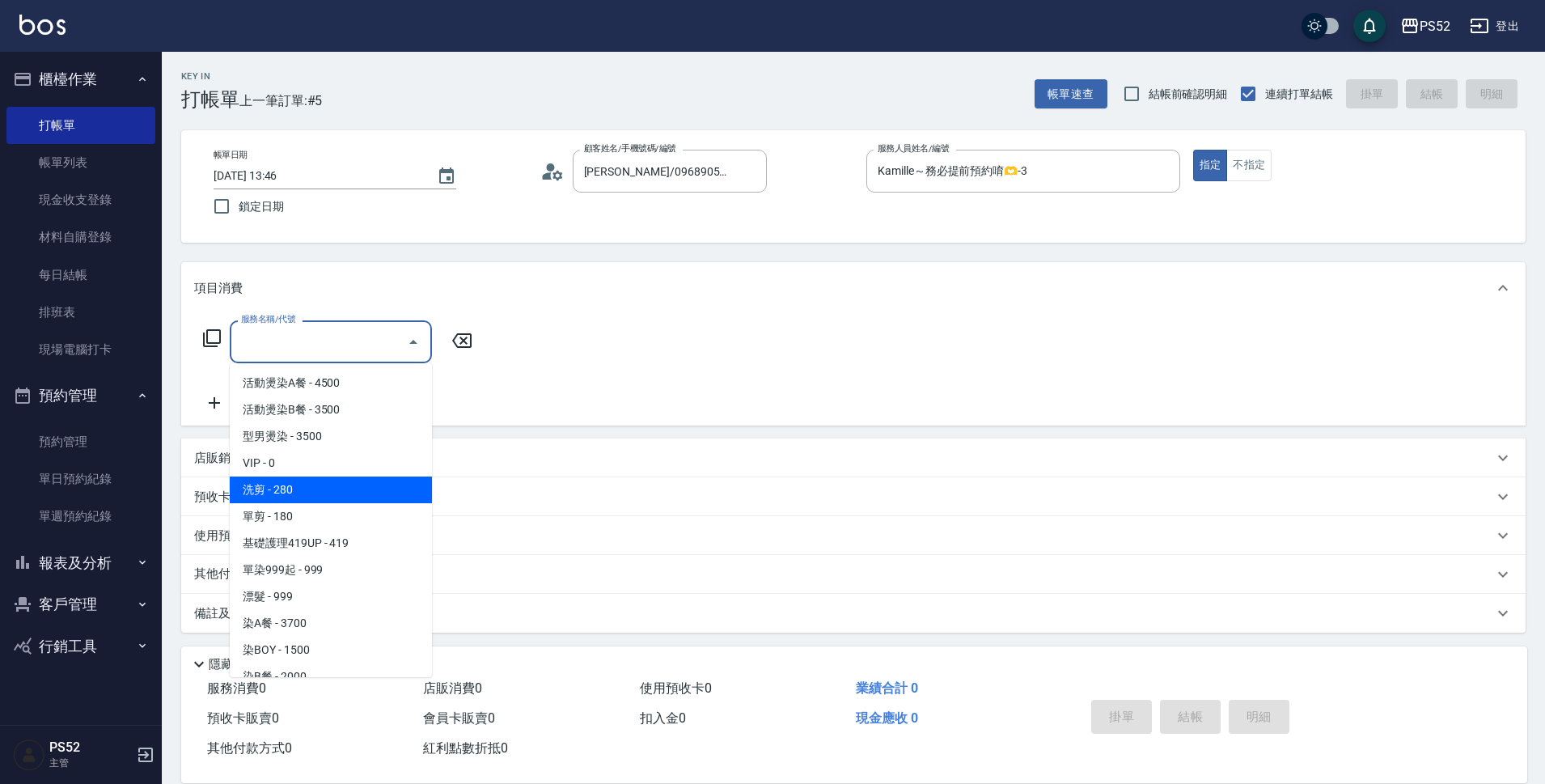
type input "洗剪(C1)"
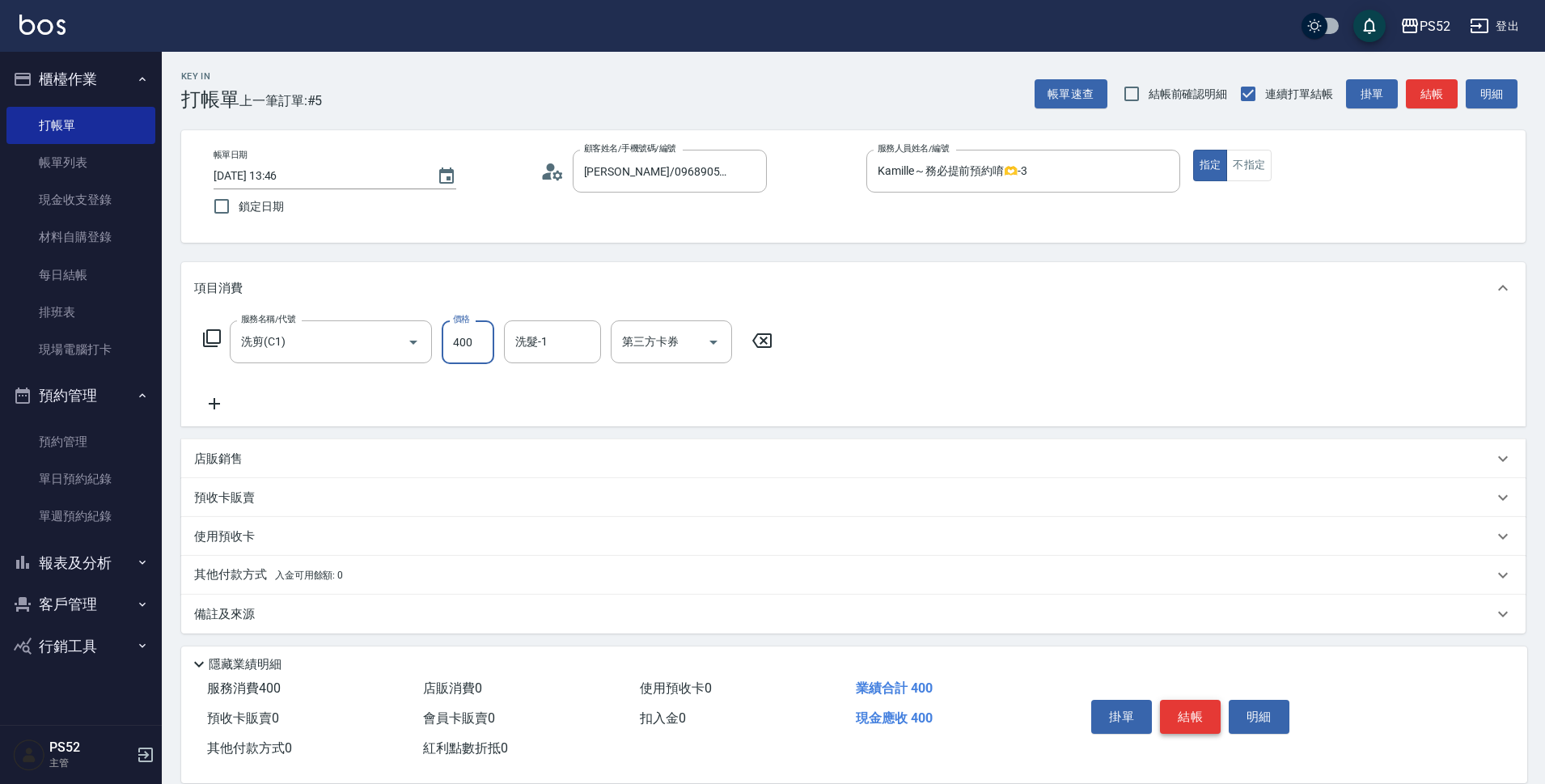
type input "400"
click at [1214, 724] on button "結帳" at bounding box center [1191, 716] width 61 height 34
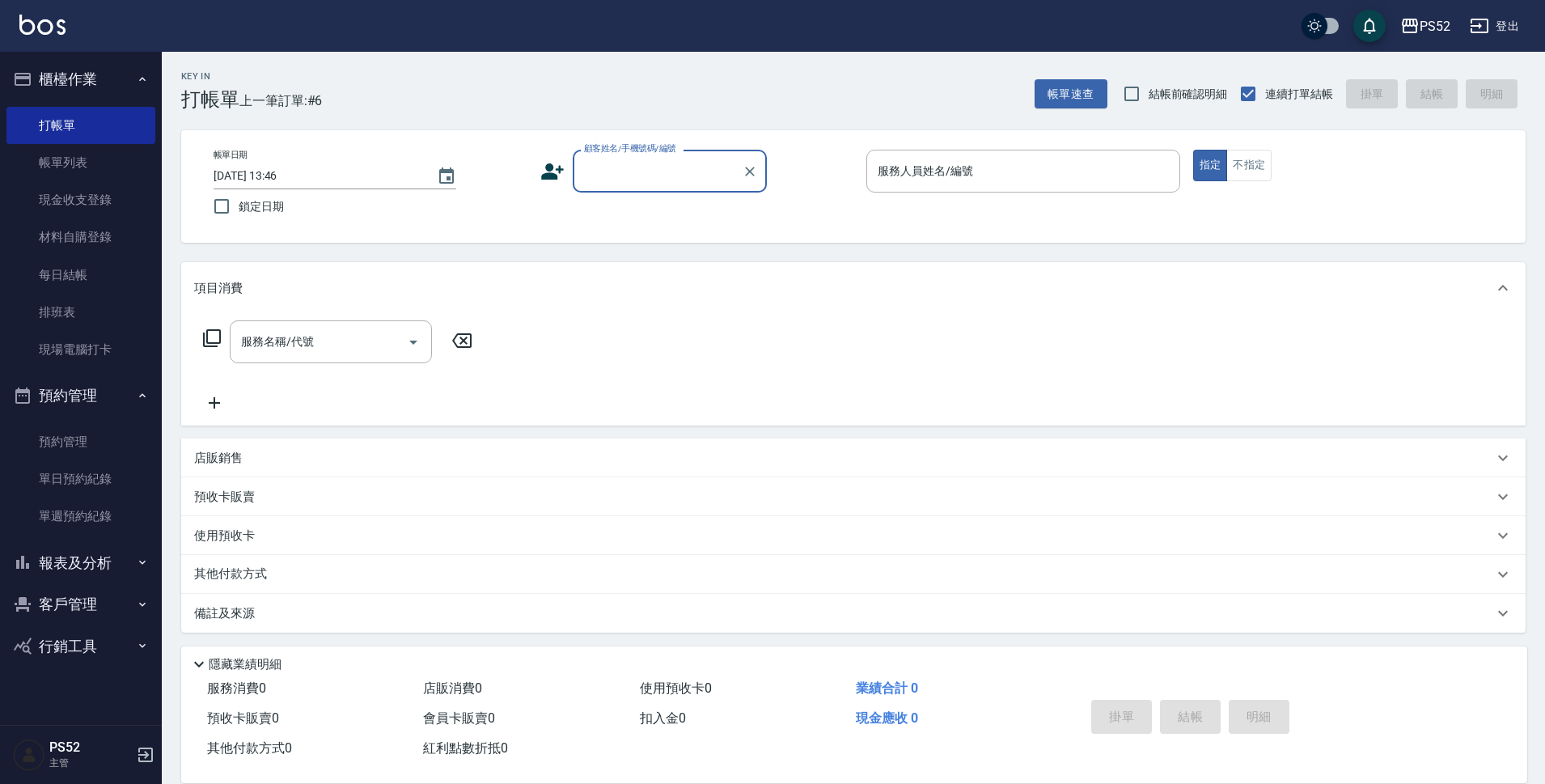
click at [117, 569] on button "報表及分析" at bounding box center [81, 563] width 149 height 42
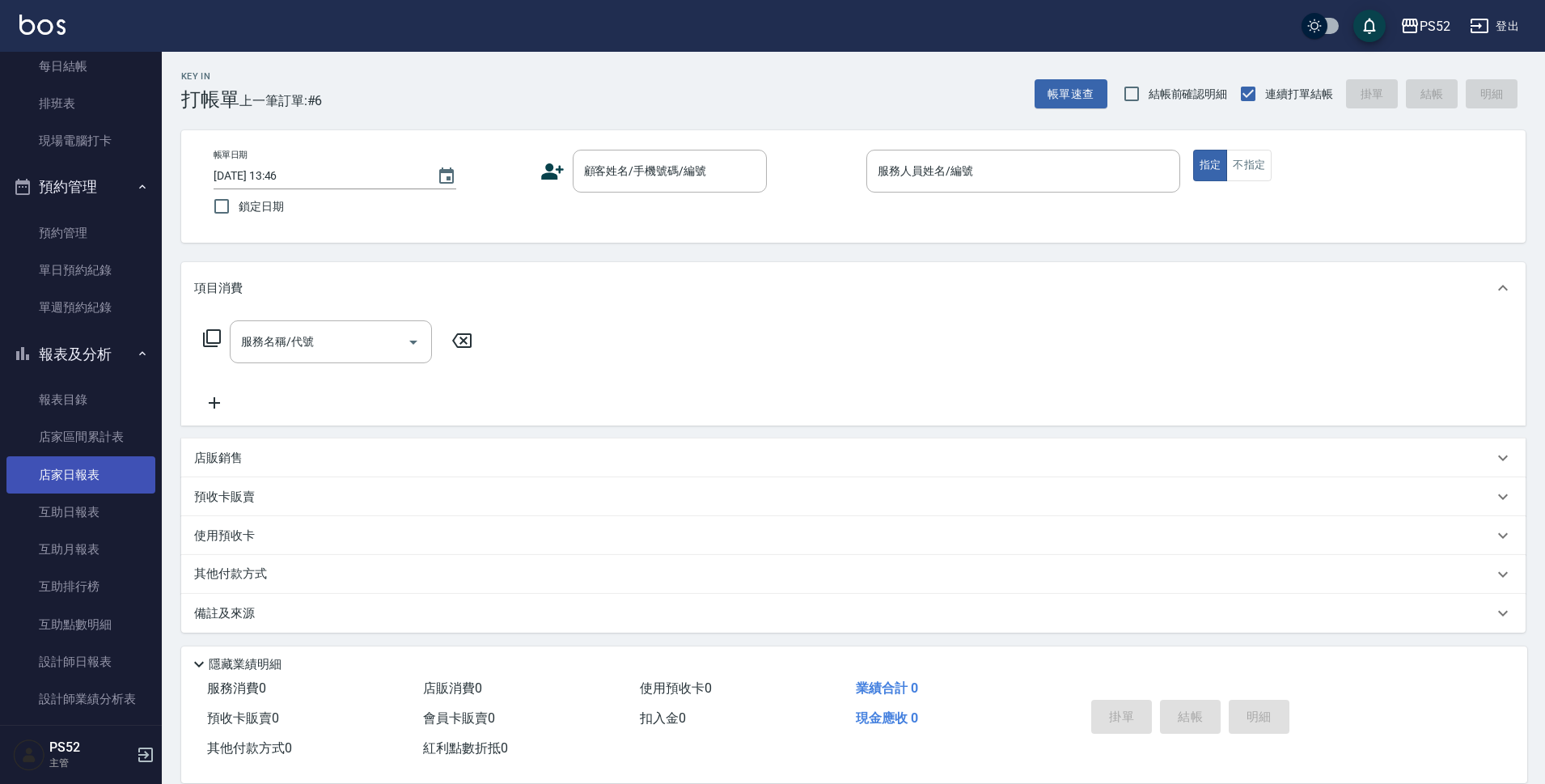
scroll to position [216, 0]
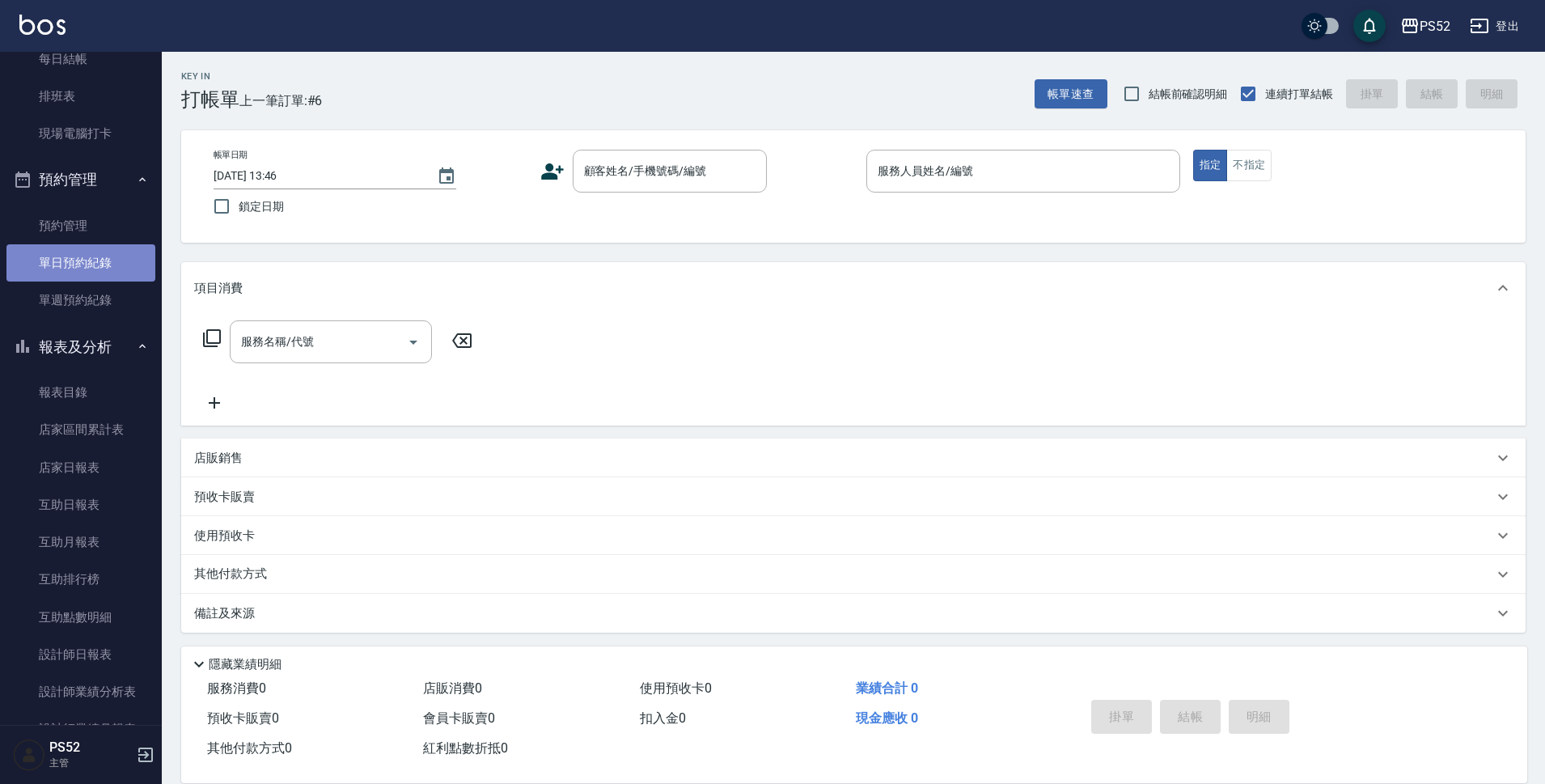
click at [87, 273] on link "單日預約紀錄" at bounding box center [81, 262] width 149 height 37
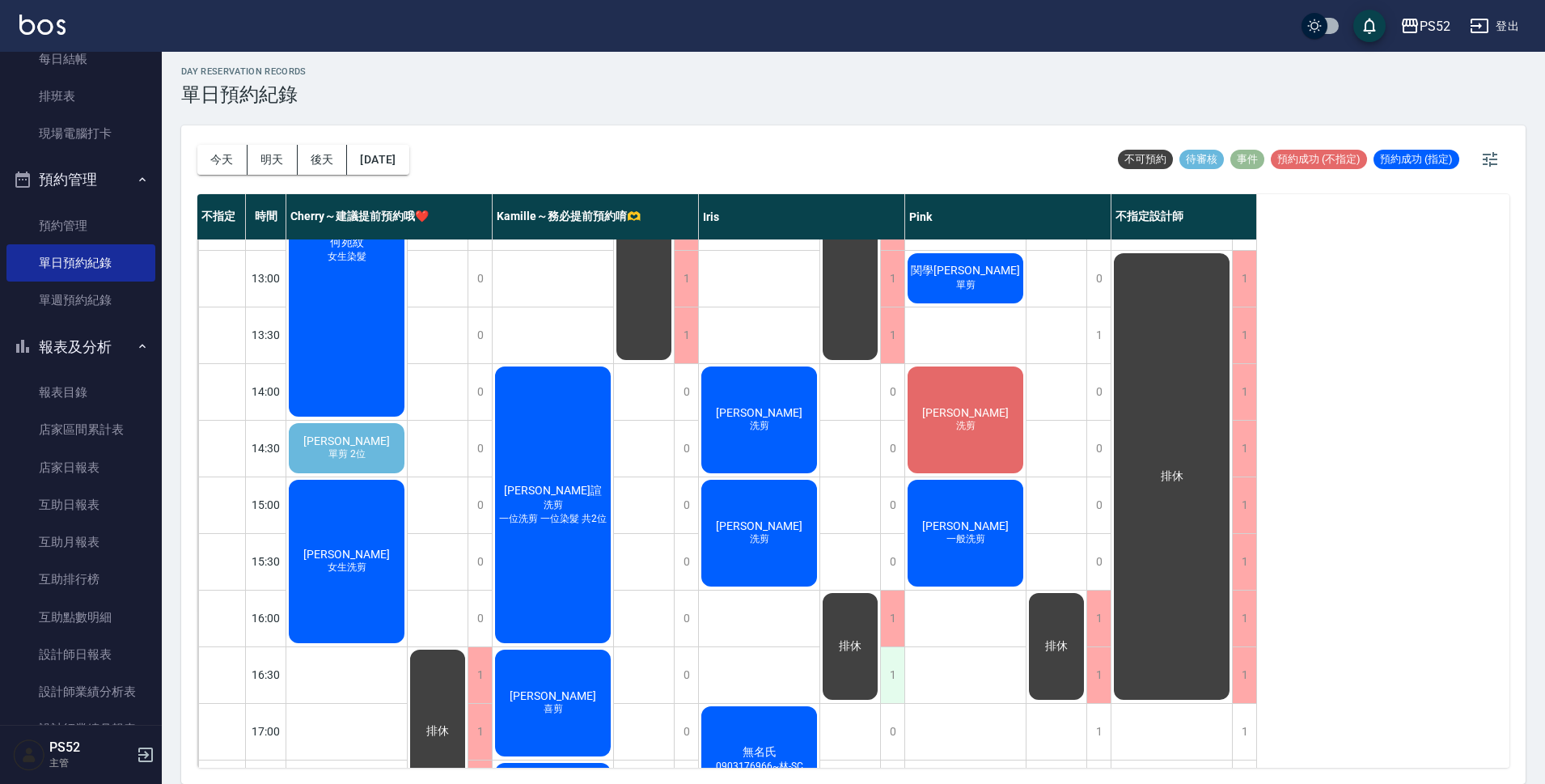
scroll to position [269, 0]
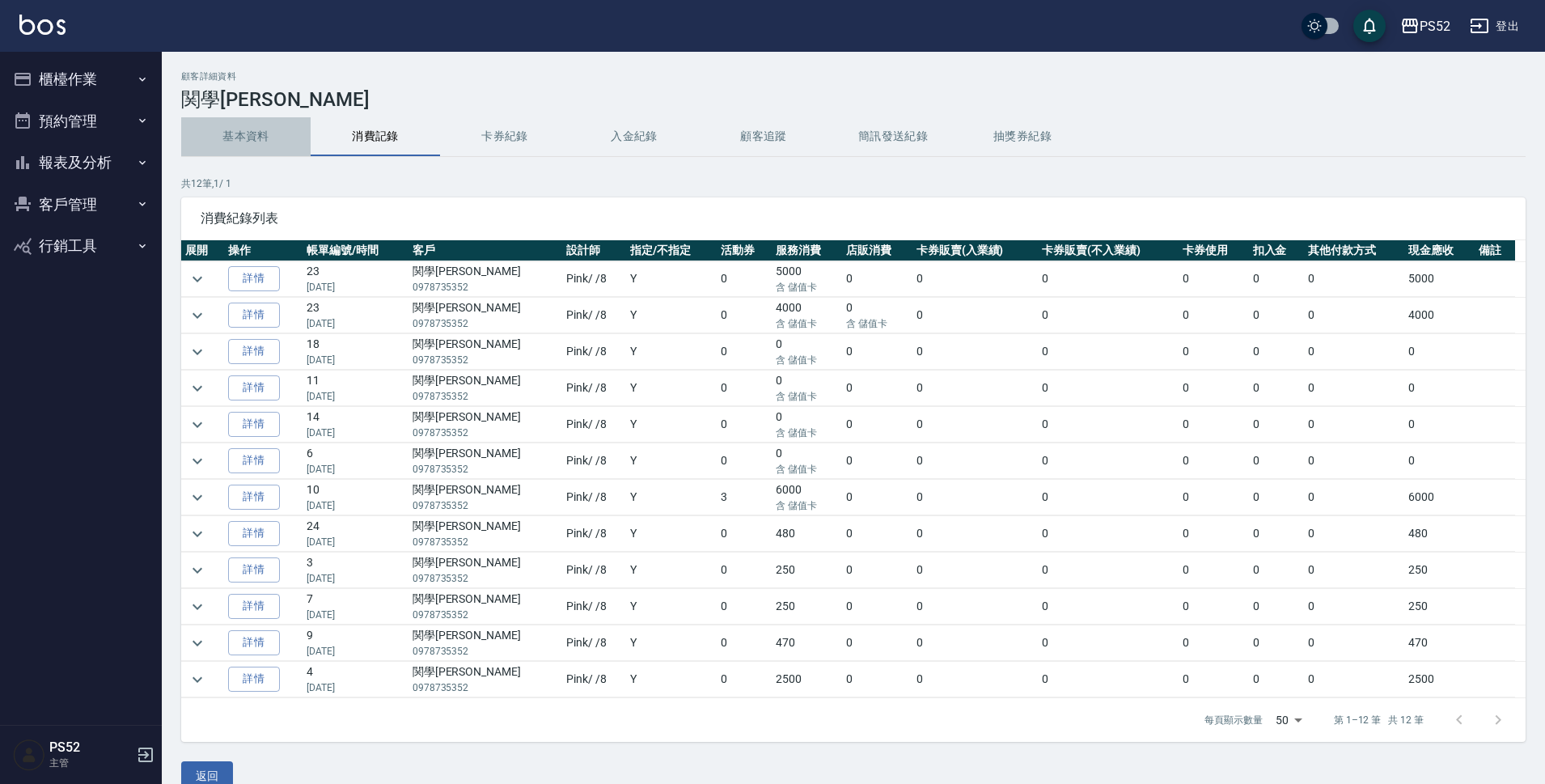
click at [263, 134] on button "基本資料" at bounding box center [246, 136] width 130 height 39
